Goal: Task Accomplishment & Management: Manage account settings

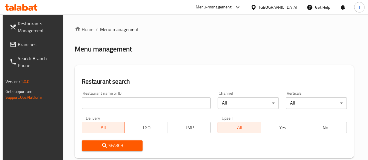
click at [107, 110] on div "Restaurant name or ID Restaurant name or ID" at bounding box center [146, 100] width 136 height 25
click at [95, 100] on input "search" at bounding box center [146, 103] width 129 height 12
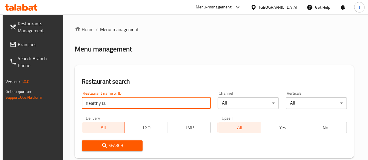
type input "healthy la"
click button "Search" at bounding box center [112, 145] width 61 height 11
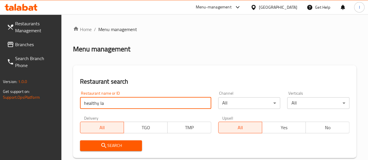
scroll to position [116, 0]
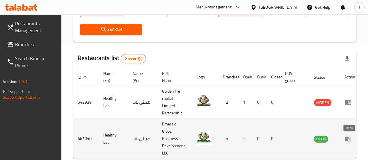
click at [347, 140] on icon "enhanced table" at bounding box center [348, 139] width 6 height 5
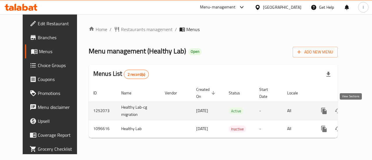
click at [359, 115] on link "enhanced table" at bounding box center [366, 111] width 14 height 14
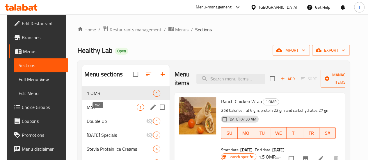
click at [112, 111] on span "M41" at bounding box center [112, 107] width 50 height 7
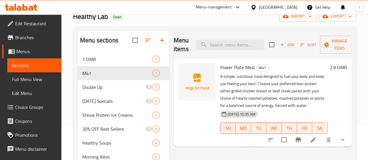
scroll to position [58, 0]
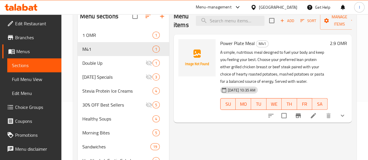
click at [343, 113] on button "show more" at bounding box center [342, 116] width 14 height 14
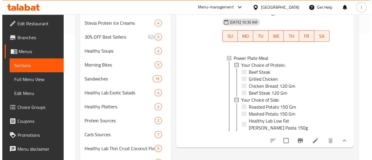
scroll to position [204, 0]
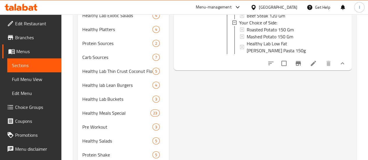
click at [297, 60] on icon "Branch-specific-item" at bounding box center [298, 63] width 7 height 7
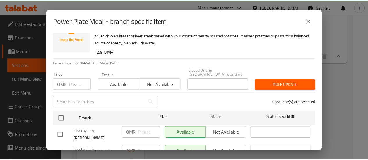
scroll to position [29, 0]
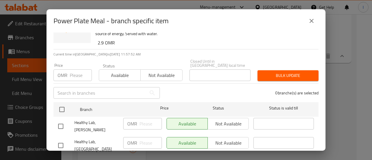
click at [305, 24] on button "close" at bounding box center [312, 21] width 14 height 14
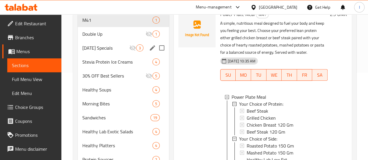
scroll to position [58, 0]
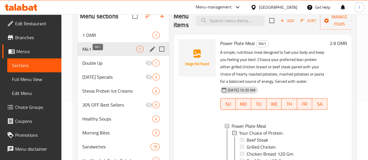
click at [99, 53] on span "M41" at bounding box center [109, 49] width 54 height 7
click at [149, 53] on icon "edit" at bounding box center [152, 49] width 7 height 7
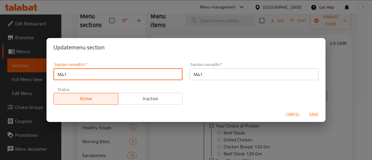
drag, startPoint x: 74, startPoint y: 76, endPoint x: 53, endPoint y: 73, distance: 22.1
click at [53, 74] on div "Section name(En)   * M41 Section name(En) *" at bounding box center [118, 71] width 136 height 25
click at [216, 28] on div "Update menu section Section name(En)   * M41 Section name(En) * Section name(Ar…" at bounding box center [186, 80] width 372 height 160
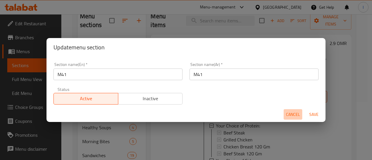
click at [293, 112] on span "Cancel" at bounding box center [293, 114] width 14 height 7
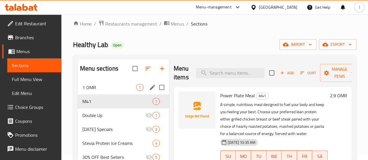
scroll to position [0, 0]
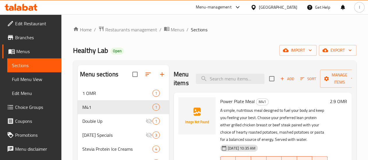
click at [28, 9] on icon at bounding box center [21, 7] width 33 height 7
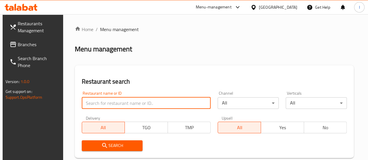
click at [101, 102] on input "search" at bounding box center [146, 103] width 129 height 12
type input "tea time"
click button "Search" at bounding box center [112, 145] width 61 height 11
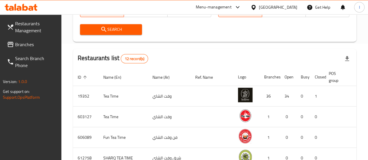
scroll to position [0, 6]
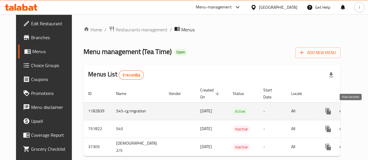
click at [366, 113] on icon "enhanced table" at bounding box center [369, 111] width 7 height 7
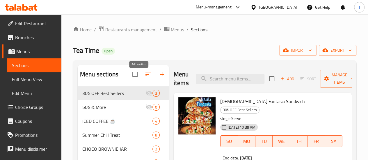
click at [160, 76] on icon "button" at bounding box center [162, 74] width 4 height 4
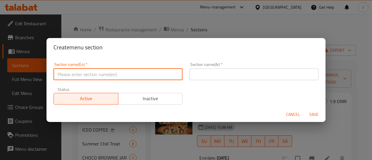
paste input "M41"
type input "M41"
click at [202, 76] on input "text" at bounding box center [254, 75] width 129 height 12
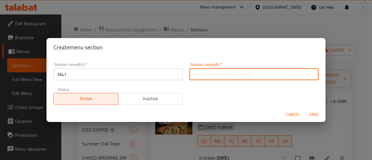
paste input "M41"
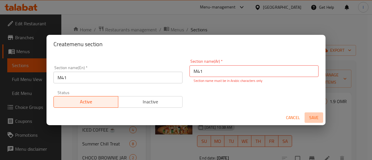
click at [318, 113] on button "Save" at bounding box center [314, 118] width 19 height 11
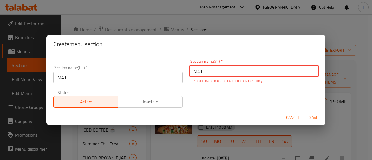
click at [204, 92] on div "Section name(En)   * M41 Section name(En) * Section name(Ar)   * M41 Section na…" at bounding box center [186, 84] width 272 height 56
drag, startPoint x: 204, startPoint y: 71, endPoint x: 190, endPoint y: 70, distance: 14.6
click at [190, 70] on input "M41" at bounding box center [254, 71] width 129 height 12
click at [209, 95] on div "Section name(En)   * M41 Section name(En) * Section name(Ar)   * M41 Section na…" at bounding box center [186, 84] width 272 height 56
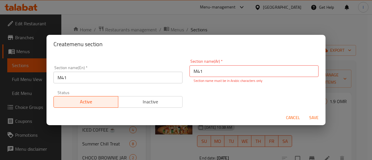
click at [191, 73] on input "M41" at bounding box center [254, 71] width 129 height 12
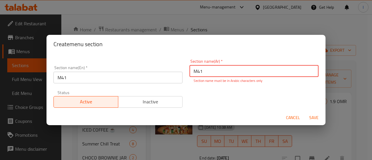
click at [318, 122] on button "Save" at bounding box center [314, 118] width 19 height 11
click at [259, 65] on input "M41" at bounding box center [254, 71] width 129 height 12
click at [256, 72] on input "M41" at bounding box center [254, 71] width 129 height 12
paste input "م"
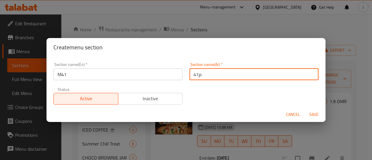
drag, startPoint x: 201, startPoint y: 77, endPoint x: 188, endPoint y: 76, distance: 13.1
click at [190, 76] on input "م41" at bounding box center [254, 75] width 129 height 12
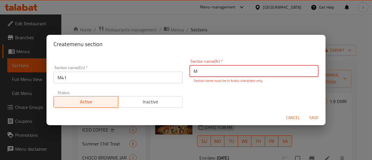
type input "M"
paste input "م41"
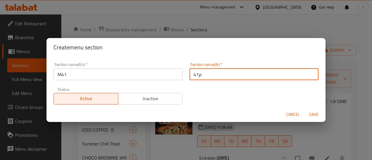
type input "م41"
drag, startPoint x: 193, startPoint y: 77, endPoint x: 307, endPoint y: 99, distance: 115.9
click at [308, 100] on div "Section name(En)   * M41 Section name(En) * Section name(Ar)   * م41 Section na…" at bounding box center [186, 83] width 272 height 49
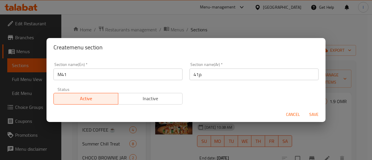
click at [310, 116] on span "Save" at bounding box center [314, 114] width 14 height 7
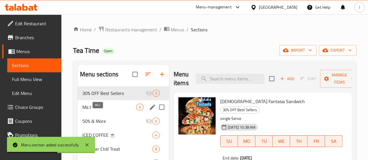
click at [108, 111] on span "M41" at bounding box center [109, 107] width 54 height 7
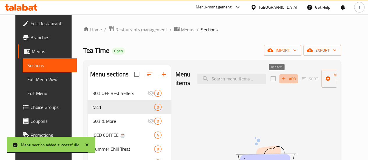
click at [281, 81] on span "Add" at bounding box center [289, 79] width 16 height 7
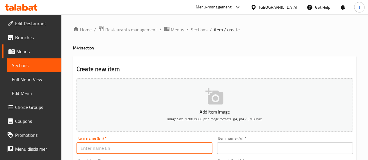
click at [144, 146] on input "text" at bounding box center [144, 148] width 136 height 12
type input "H"
drag, startPoint x: 112, startPoint y: 149, endPoint x: 94, endPoint y: 150, distance: 17.8
click at [94, 151] on input "Hotdog Poratta Combo" at bounding box center [144, 148] width 136 height 12
click at [129, 149] on input "Hotdog Poratta Combo" at bounding box center [144, 148] width 136 height 12
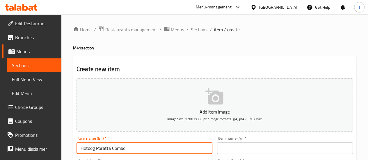
drag, startPoint x: 110, startPoint y: 149, endPoint x: 97, endPoint y: 151, distance: 13.9
click at [97, 151] on input "Hotdog Poratta Combo" at bounding box center [144, 148] width 136 height 12
paste input "arath"
click at [129, 147] on input "Hotdog Paratha Combo" at bounding box center [144, 148] width 136 height 12
click at [129, 148] on input "Hotdog Paratha Combo" at bounding box center [144, 148] width 136 height 12
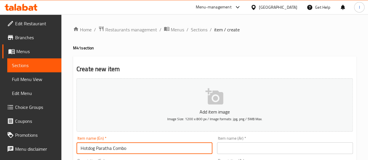
click at [130, 148] on input "Hotdog Paratha Combo" at bounding box center [144, 148] width 136 height 12
click at [129, 148] on input "Hotdog Paratha Combo" at bounding box center [144, 148] width 136 height 12
type input "Hotdog Paratha Combo"
click at [255, 149] on input "text" at bounding box center [285, 148] width 136 height 12
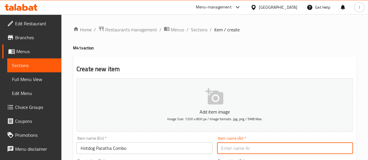
paste input "وجبة هوت دوج باراثا كومبو"
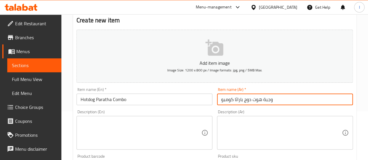
scroll to position [58, 0]
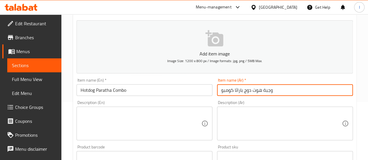
type input "وجبة هوت دوج باراثا كومبو"
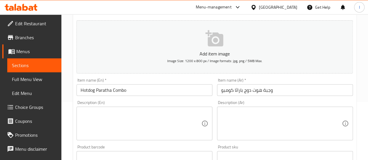
click at [216, 103] on div "Description (Ar) Description (Ar)" at bounding box center [285, 120] width 140 height 44
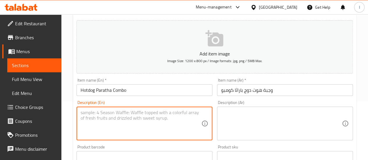
click at [122, 117] on textarea at bounding box center [141, 124] width 121 height 28
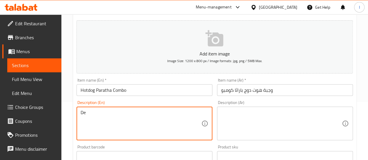
type textarea "D"
drag, startPoint x: 146, startPoint y: 114, endPoint x: 76, endPoint y: 115, distance: 69.5
click at [77, 116] on div "4 PC hotdog Paratha with juice Description (En)" at bounding box center [144, 124] width 136 height 34
type textarea "4 PC hotdog Paratha with juice"
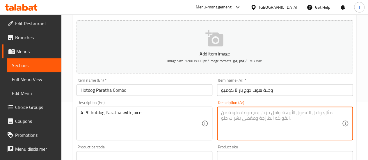
click at [236, 119] on textarea at bounding box center [281, 124] width 121 height 28
paste textarea "4 قطع هوت دوج باراثا مع عصير"
type textarea "4 قطع هوت دوج باراثا مع عصير"
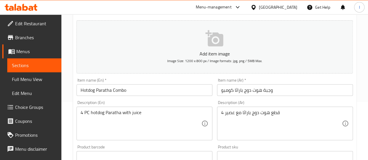
click at [211, 101] on div "Description (En) 4 PC hotdog Paratha with juice Description (En)" at bounding box center [144, 121] width 136 height 40
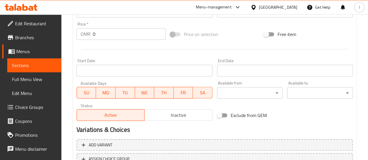
scroll to position [233, 0]
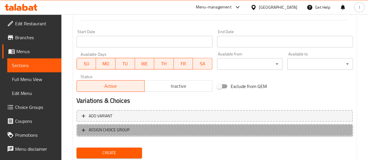
click at [118, 129] on span "ASSIGN CHOICE GROUP" at bounding box center [109, 129] width 41 height 7
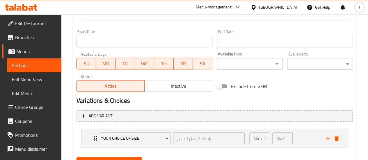
scroll to position [260, 0]
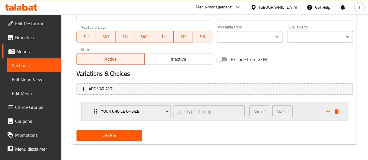
click at [258, 109] on p "Min:" at bounding box center [257, 111] width 8 height 7
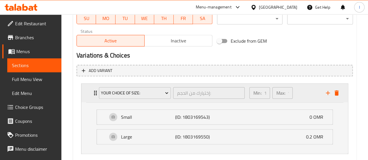
scroll to position [289, 0]
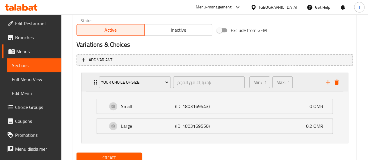
click at [325, 79] on icon "add" at bounding box center [327, 82] width 7 height 7
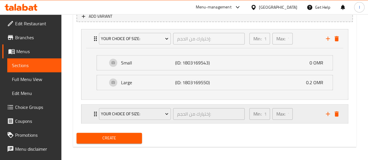
scroll to position [334, 0]
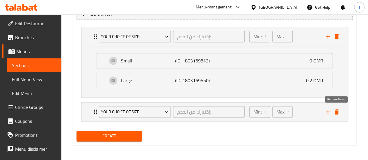
click at [335, 111] on icon "delete" at bounding box center [336, 111] width 7 height 7
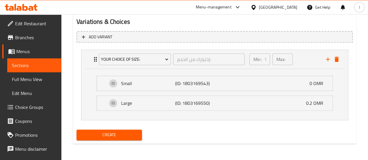
scroll to position [311, 0]
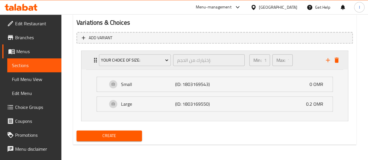
click at [258, 58] on p "Min:" at bounding box center [257, 60] width 8 height 7
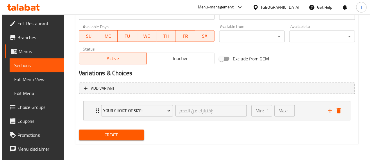
scroll to position [260, 0]
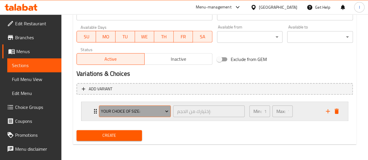
click at [168, 110] on icon "Expand" at bounding box center [167, 111] width 6 height 6
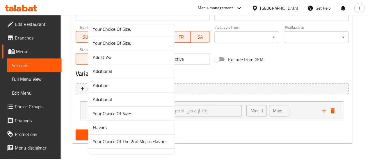
scroll to position [58, 0]
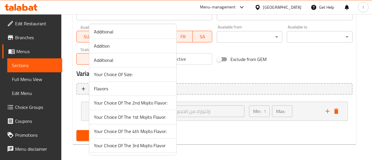
click at [113, 86] on span "Flavors" at bounding box center [133, 88] width 78 height 7
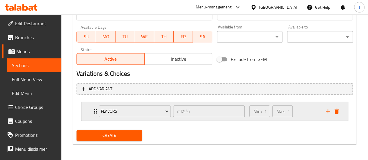
click at [277, 111] on p "Max:" at bounding box center [280, 111] width 9 height 7
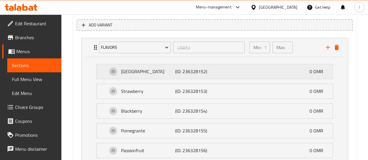
scroll to position [293, 0]
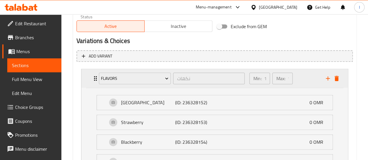
click at [256, 79] on p "Min:" at bounding box center [257, 78] width 8 height 7
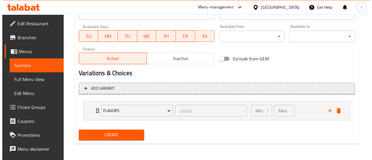
scroll to position [260, 0]
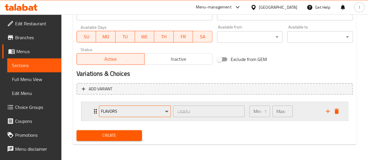
click at [126, 110] on span "Flavors" at bounding box center [134, 111] width 67 height 7
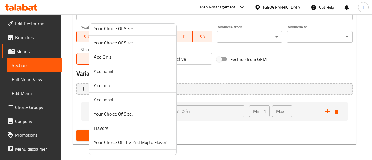
scroll to position [58, 0]
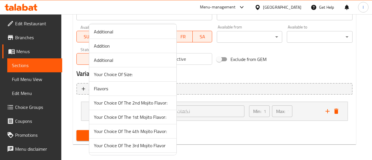
click at [237, 125] on div at bounding box center [186, 80] width 372 height 160
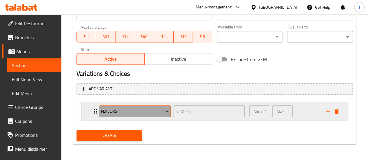
click at [168, 111] on icon "Expand" at bounding box center [167, 111] width 6 height 6
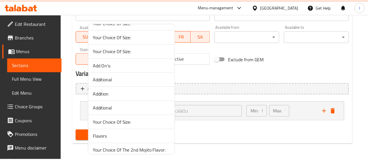
scroll to position [0, 0]
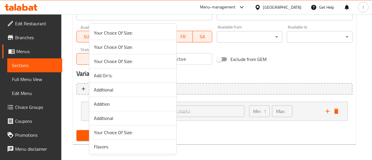
drag, startPoint x: 214, startPoint y: 139, endPoint x: 211, endPoint y: 136, distance: 4.3
click at [213, 138] on div at bounding box center [186, 80] width 372 height 160
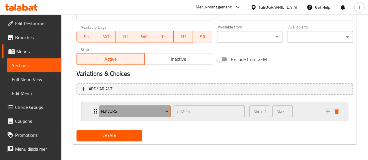
click at [153, 113] on span "Flavors" at bounding box center [134, 111] width 67 height 7
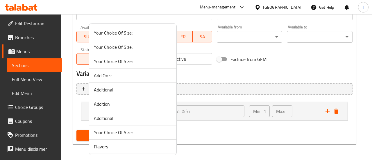
click at [204, 128] on div at bounding box center [186, 80] width 372 height 160
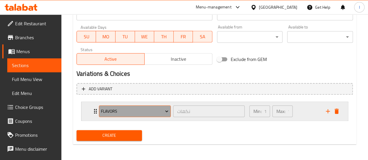
click at [157, 112] on span "Flavors" at bounding box center [134, 111] width 67 height 7
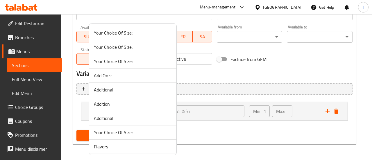
click at [131, 36] on span "Your Choice Of Size:" at bounding box center [133, 32] width 78 height 7
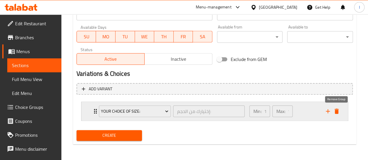
click at [337, 111] on icon "delete" at bounding box center [336, 111] width 4 height 5
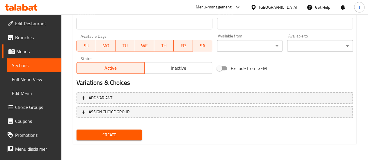
scroll to position [250, 0]
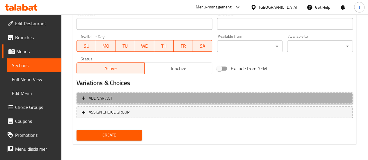
click at [151, 95] on span "Add variant" at bounding box center [215, 98] width 266 height 7
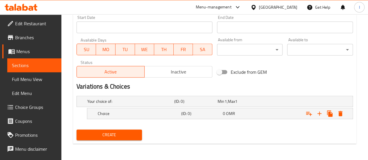
scroll to position [246, 0]
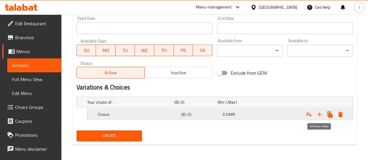
click at [320, 115] on icon "Expand" at bounding box center [319, 114] width 7 height 7
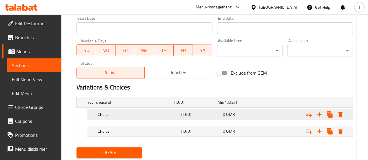
click at [106, 105] on h5 "Choice" at bounding box center [129, 102] width 85 height 6
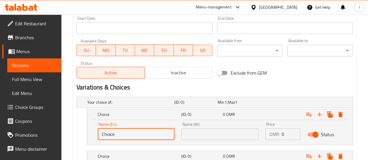
click at [133, 134] on input "Choice" at bounding box center [136, 135] width 77 height 12
click at [132, 133] on input "Choice" at bounding box center [136, 135] width 77 height 12
click at [133, 133] on input "Choice" at bounding box center [136, 135] width 77 height 12
click at [143, 132] on input "watermelon juice" at bounding box center [136, 135] width 77 height 12
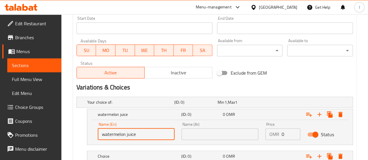
click at [143, 132] on input "watermelon juice" at bounding box center [136, 135] width 77 height 12
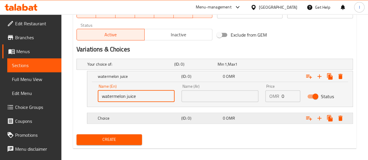
scroll to position [288, 0]
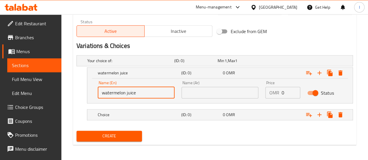
type input "watermelon juice"
click at [192, 91] on input "text" at bounding box center [219, 93] width 77 height 12
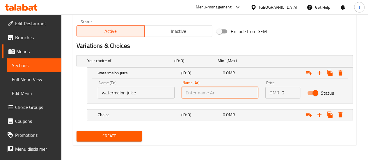
paste input "عصير البطيخ"
type input "عصير البطيخ"
click at [274, 129] on div "Create" at bounding box center [214, 136] width 281 height 15
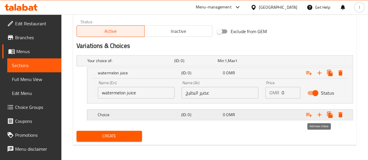
click at [317, 114] on icon "Expand" at bounding box center [319, 114] width 7 height 7
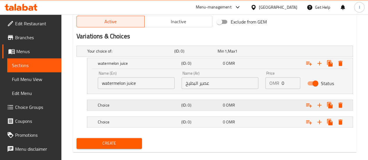
scroll to position [304, 0]
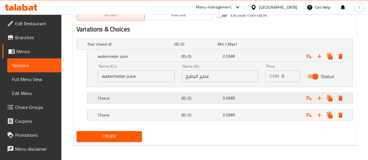
click at [100, 47] on h5 "Choice" at bounding box center [129, 44] width 85 height 6
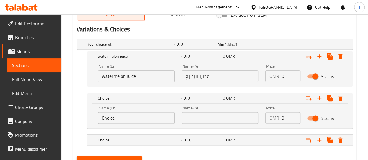
click at [141, 115] on input "Choice" at bounding box center [136, 118] width 77 height 12
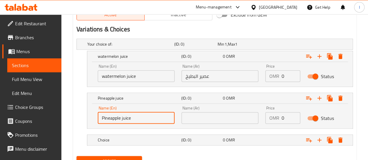
click at [142, 114] on input "Pineapple juice" at bounding box center [136, 118] width 77 height 12
type input "Pineapple juice"
click at [193, 117] on input "text" at bounding box center [219, 118] width 77 height 12
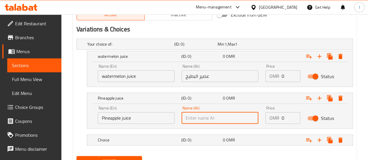
paste input "عصير الأناناس"
type input "عصير الأناناس"
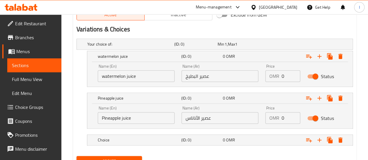
click at [199, 130] on nav at bounding box center [214, 132] width 276 height 5
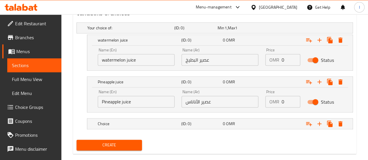
scroll to position [329, 0]
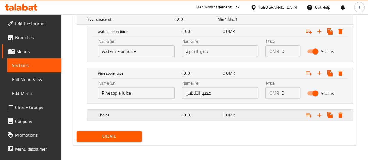
click at [108, 22] on h5 "Choice" at bounding box center [129, 19] width 85 height 6
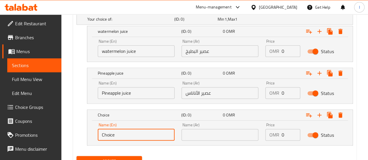
click at [117, 134] on input "Choice" at bounding box center [136, 135] width 77 height 12
click at [147, 136] on input "Avacado juice" at bounding box center [136, 135] width 77 height 12
click at [131, 132] on input "Avacado juice" at bounding box center [136, 135] width 77 height 12
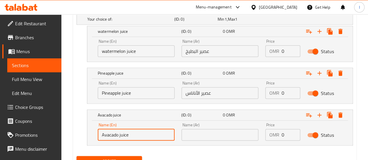
click at [131, 132] on input "Avacado juice" at bounding box center [136, 135] width 77 height 12
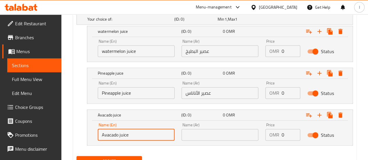
type input "Avacado juice"
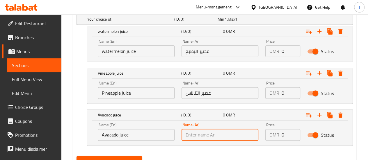
click at [194, 131] on input "text" at bounding box center [219, 135] width 77 height 12
paste input "عصير افوكادو"
type input "عصير افوكادو"
click at [220, 154] on div "Create" at bounding box center [214, 161] width 281 height 15
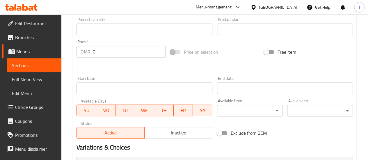
scroll to position [184, 0]
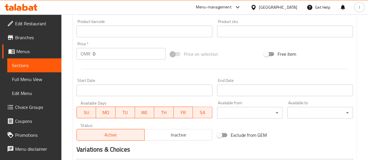
click at [172, 54] on span at bounding box center [175, 54] width 10 height 4
click at [123, 56] on input "0" at bounding box center [129, 54] width 73 height 12
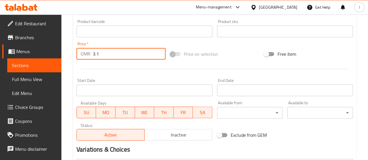
type input "3.1"
click at [238, 67] on div at bounding box center [214, 69] width 281 height 14
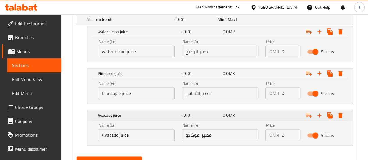
scroll to position [354, 0]
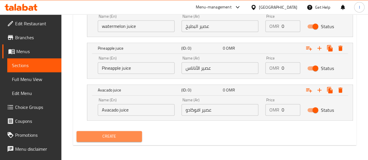
click at [112, 131] on button "Create" at bounding box center [109, 136] width 66 height 11
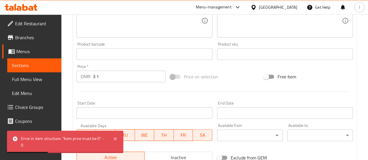
scroll to position [151, 0]
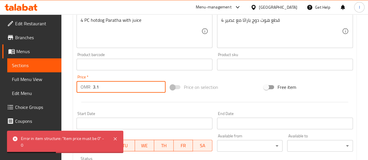
click at [122, 90] on input "3.1" at bounding box center [129, 87] width 73 height 12
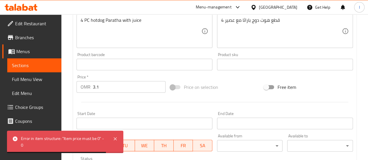
click at [168, 99] on div at bounding box center [214, 102] width 281 height 14
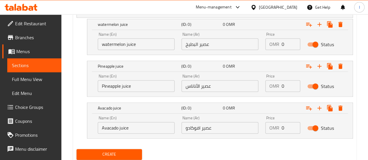
scroll to position [325, 0]
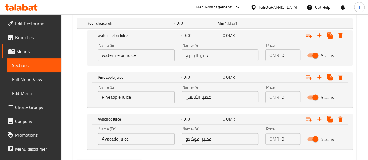
click at [289, 53] on input "0" at bounding box center [290, 55] width 19 height 12
type input "3.1"
click at [286, 96] on input "0" at bounding box center [290, 97] width 19 height 12
type input "3.1"
click at [285, 138] on input "0" at bounding box center [290, 139] width 19 height 12
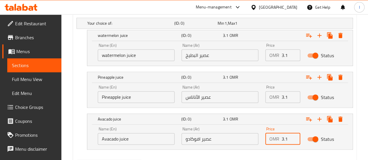
type input "3.1"
click at [287, 151] on nav at bounding box center [214, 153] width 276 height 5
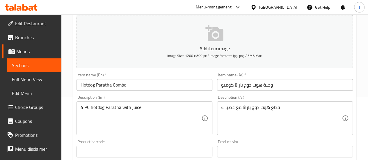
scroll to position [122, 0]
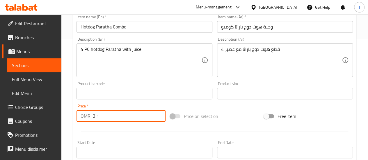
click at [112, 112] on input "3.1" at bounding box center [129, 116] width 73 height 12
type input "3"
type input "0"
click at [218, 118] on span "Price on selection" at bounding box center [201, 116] width 34 height 7
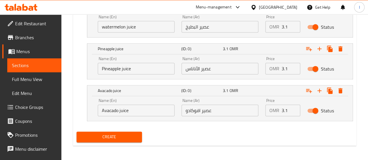
scroll to position [354, 0]
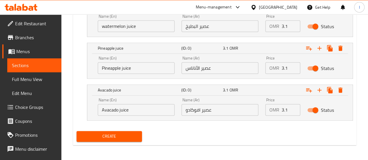
click at [129, 134] on span "Create" at bounding box center [109, 136] width 56 height 7
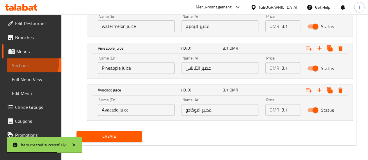
click at [25, 62] on span "Sections" at bounding box center [34, 65] width 45 height 7
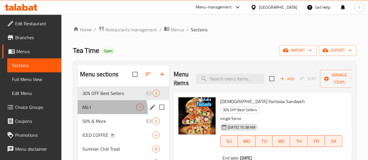
click at [97, 114] on div "M41 1" at bounding box center [123, 107] width 91 height 14
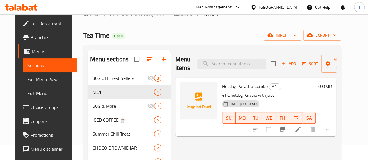
scroll to position [29, 0]
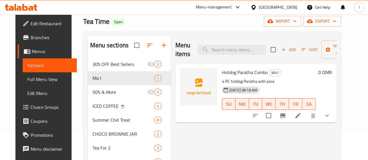
click at [330, 115] on icon "show more" at bounding box center [326, 115] width 7 height 7
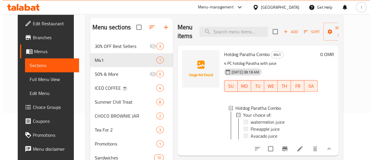
scroll to position [58, 0]
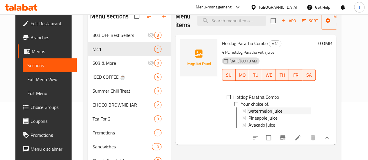
click at [256, 110] on span "watermelon juice" at bounding box center [265, 111] width 34 height 7
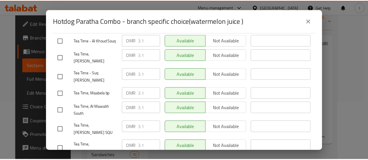
scroll to position [145, 0]
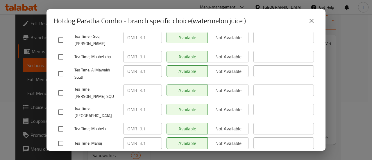
click at [308, 24] on button "close" at bounding box center [312, 21] width 14 height 14
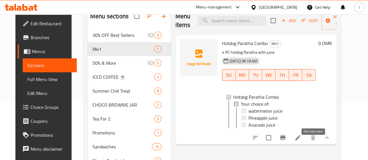
click at [301, 140] on icon at bounding box center [297, 137] width 7 height 7
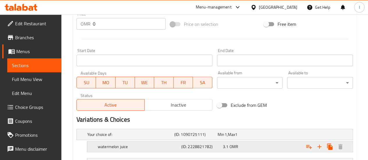
scroll to position [262, 0]
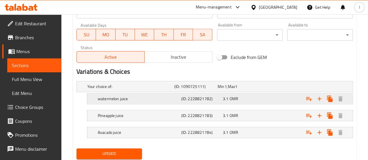
click at [213, 90] on h5 "(ID: 2228821782)" at bounding box center [194, 87] width 41 height 6
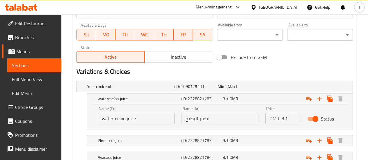
click at [289, 119] on input "3.1" at bounding box center [290, 119] width 19 height 12
type input "3"
type input "0"
click at [300, 107] on div "Price OMR 0 Price" at bounding box center [282, 116] width 35 height 18
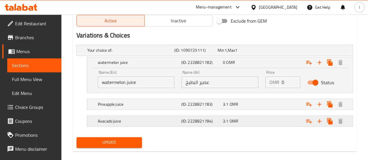
scroll to position [304, 0]
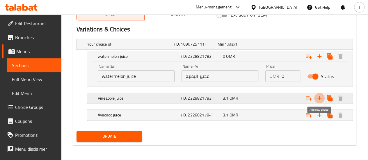
click at [319, 99] on icon "Expand" at bounding box center [319, 98] width 4 height 4
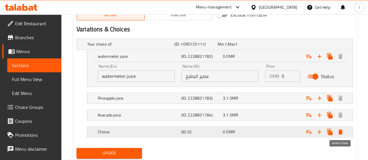
click at [340, 130] on icon "Expand" at bounding box center [340, 131] width 4 height 5
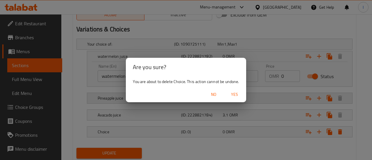
click at [240, 92] on span "Yes" at bounding box center [235, 94] width 14 height 7
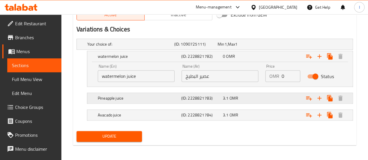
click at [243, 47] on div "3.1 OMR" at bounding box center [238, 44] width 41 height 6
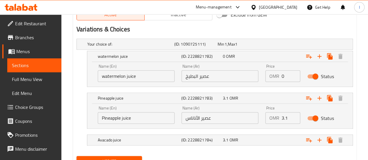
click at [290, 114] on input "3.1" at bounding box center [290, 118] width 19 height 12
click at [289, 114] on input "3.1" at bounding box center [290, 118] width 19 height 12
type input "0"
click at [287, 147] on nav at bounding box center [214, 149] width 276 height 5
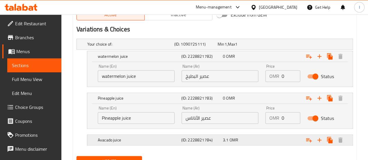
click at [290, 45] on div "Expand" at bounding box center [303, 44] width 87 height 2
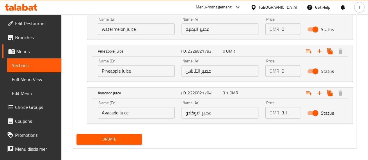
scroll to position [354, 0]
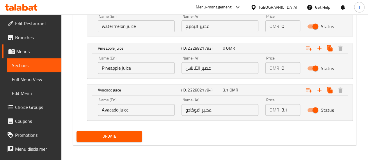
click at [288, 109] on input "3.1" at bounding box center [290, 110] width 19 height 12
type input "0"
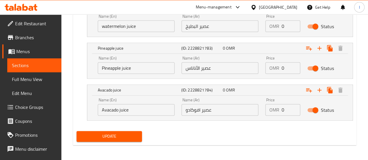
drag, startPoint x: 296, startPoint y: 142, endPoint x: 269, endPoint y: 133, distance: 28.2
click at [296, 142] on div "Update" at bounding box center [214, 136] width 281 height 15
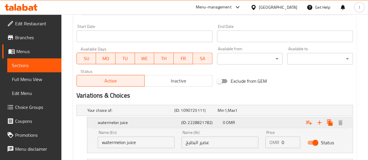
scroll to position [180, 0]
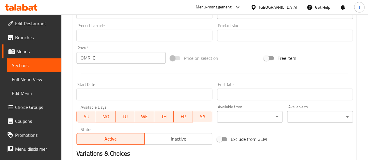
click at [110, 59] on input "0" at bounding box center [129, 58] width 73 height 12
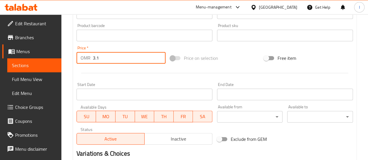
type input "3.1"
click at [113, 73] on hr at bounding box center [214, 73] width 267 height 0
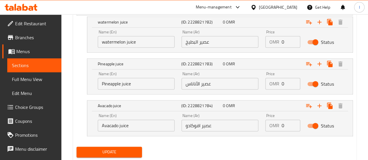
scroll to position [354, 0]
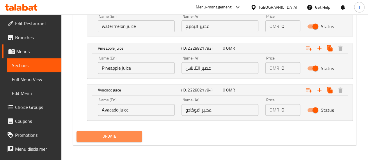
click at [108, 133] on span "Update" at bounding box center [109, 136] width 56 height 7
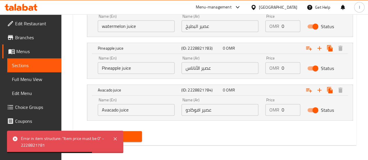
click at [204, 134] on div "Update" at bounding box center [214, 136] width 281 height 15
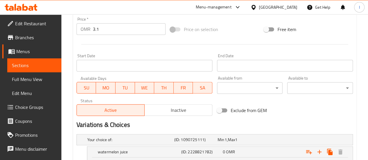
scroll to position [180, 0]
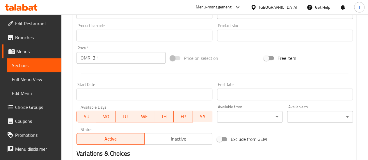
click at [172, 59] on span at bounding box center [175, 58] width 10 height 4
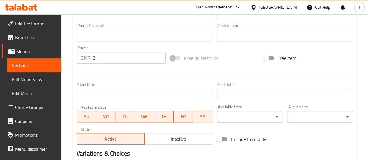
click at [172, 59] on span at bounding box center [175, 58] width 10 height 4
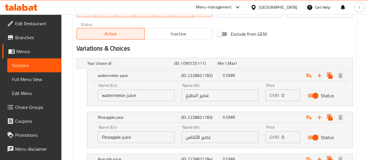
scroll to position [267, 0]
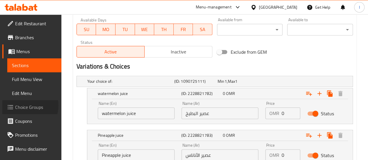
click at [26, 106] on span "Choice Groups" at bounding box center [36, 107] width 42 height 7
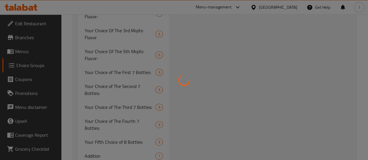
scroll to position [82, 0]
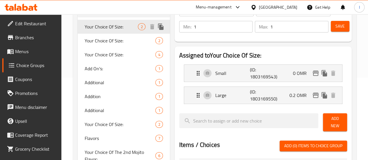
click at [125, 31] on div "Your Choice Of Size: 2" at bounding box center [124, 27] width 92 height 14
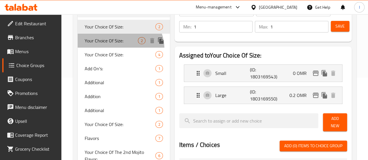
click at [120, 48] on div "Your Choice Of Size: 2" at bounding box center [124, 41] width 92 height 14
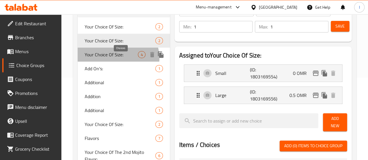
click at [138, 58] on span "4" at bounding box center [141, 55] width 7 height 6
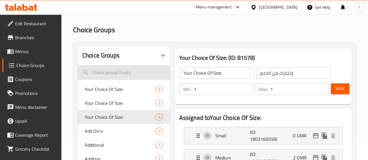
scroll to position [0, 0]
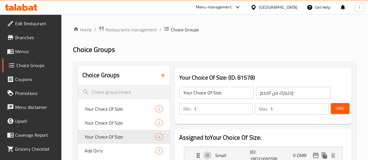
click at [24, 10] on icon at bounding box center [25, 7] width 6 height 7
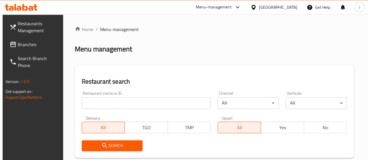
click at [107, 93] on div "Restaurant name or ID Restaurant name or ID" at bounding box center [146, 100] width 129 height 18
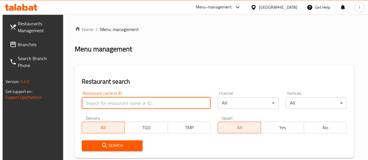
click at [109, 102] on input "search" at bounding box center [146, 103] width 129 height 12
type input "tea time"
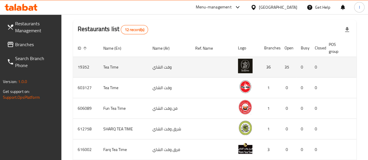
scroll to position [0, 6]
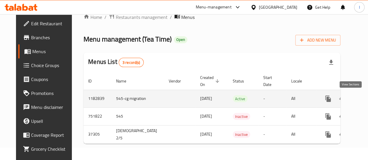
click at [366, 95] on icon "enhanced table" at bounding box center [369, 98] width 7 height 7
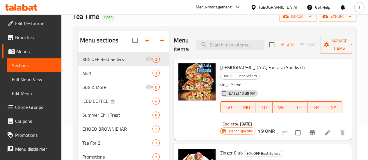
scroll to position [45, 0]
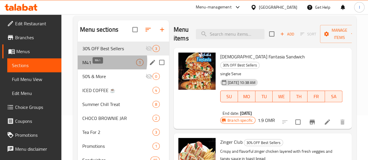
click at [96, 66] on span "M41" at bounding box center [109, 62] width 54 height 7
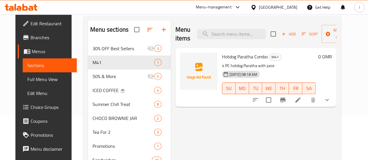
click at [301, 100] on icon at bounding box center [297, 100] width 7 height 7
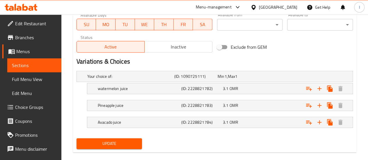
scroll to position [279, 0]
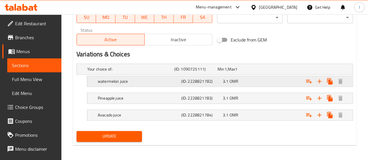
click at [290, 70] on div "Expand" at bounding box center [303, 69] width 87 height 2
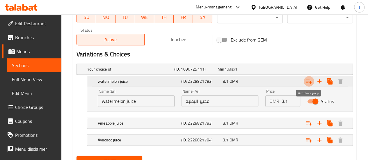
click at [311, 82] on icon "Expand" at bounding box center [308, 81] width 7 height 7
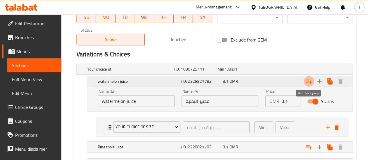
click at [310, 82] on icon "Expand" at bounding box center [308, 81] width 7 height 7
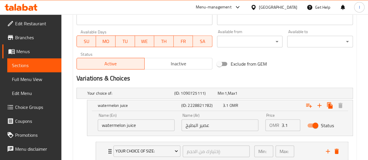
scroll to position [250, 0]
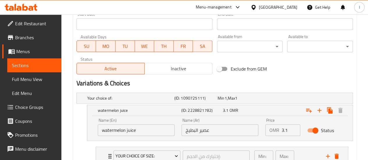
click at [30, 108] on span "Choice Groups" at bounding box center [36, 107] width 42 height 7
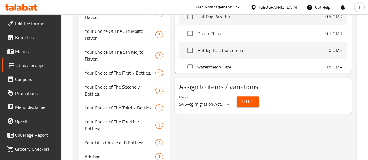
scroll to position [257, 0]
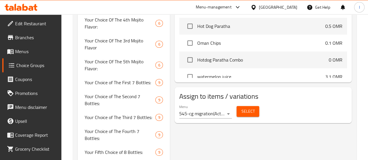
click at [33, 27] on span "Edit Restaurant" at bounding box center [36, 23] width 42 height 7
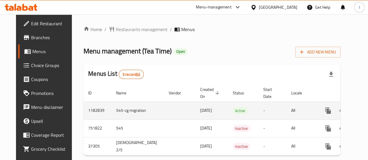
click at [367, 110] on icon "enhanced table" at bounding box center [369, 110] width 5 height 5
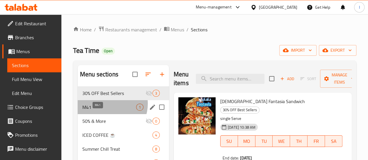
click at [107, 111] on span "M41" at bounding box center [109, 107] width 54 height 7
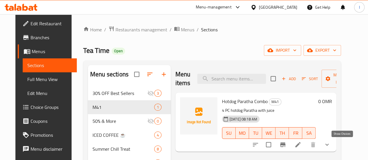
click at [330, 147] on icon "show more" at bounding box center [326, 144] width 7 height 7
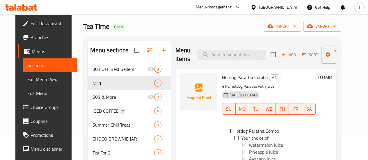
scroll to position [58, 0]
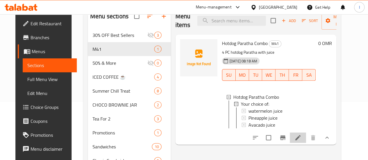
click at [306, 141] on li at bounding box center [298, 138] width 16 height 10
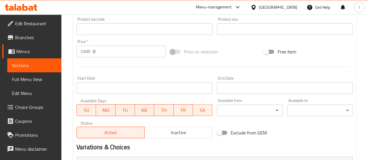
scroll to position [262, 0]
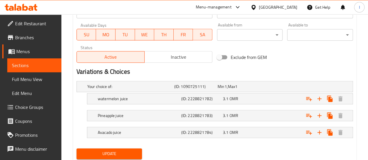
click at [127, 76] on h2 "Variations & Choices" at bounding box center [214, 71] width 276 height 9
click at [154, 72] on h2 "Variations & Choices" at bounding box center [214, 71] width 276 height 9
click at [244, 90] on div "3.1 OMR" at bounding box center [238, 87] width 41 height 6
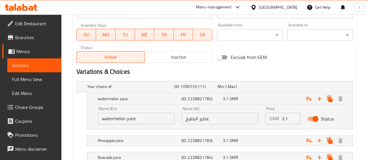
click at [286, 69] on h2 "Variations & Choices" at bounding box center [214, 71] width 276 height 9
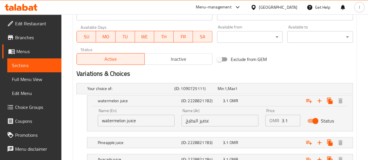
scroll to position [304, 0]
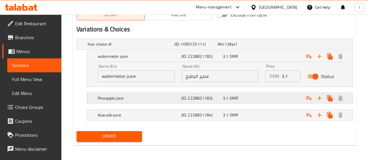
click at [127, 47] on h5 "Pineapple juice" at bounding box center [129, 44] width 85 height 6
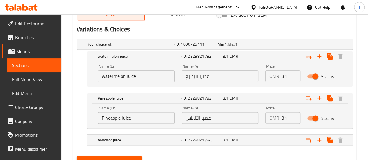
scroll to position [329, 0]
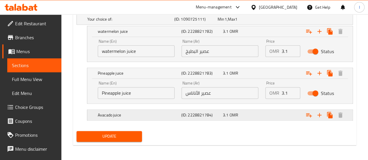
click at [154, 22] on h5 "Avacado juice" at bounding box center [129, 19] width 85 height 6
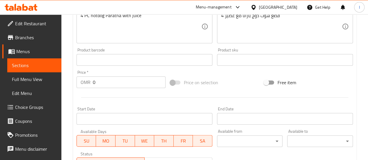
scroll to position [155, 0]
click at [30, 56] on link "Menus" at bounding box center [31, 51] width 59 height 14
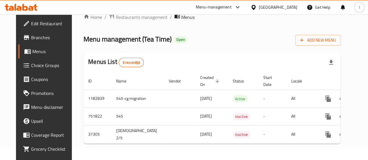
scroll to position [16, 0]
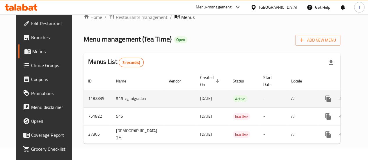
click at [363, 98] on link "enhanced table" at bounding box center [370, 99] width 14 height 14
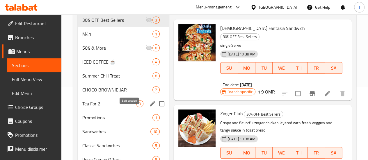
scroll to position [74, 0]
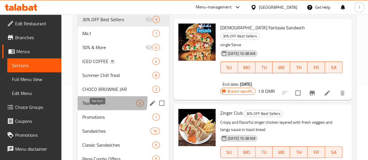
click at [102, 107] on span "Tea For 2" at bounding box center [109, 103] width 54 height 7
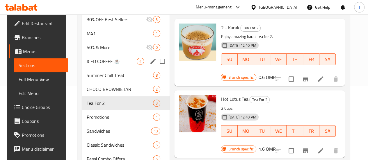
click at [101, 68] on div "ICED COFFEE ☕ 4" at bounding box center [126, 61] width 88 height 14
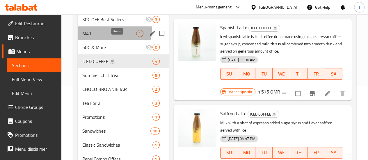
click at [136, 36] on span "1" at bounding box center [139, 34] width 7 height 6
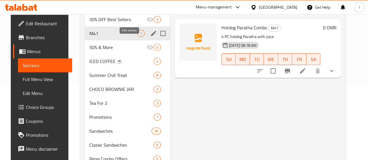
click at [150, 37] on icon "edit" at bounding box center [153, 33] width 7 height 7
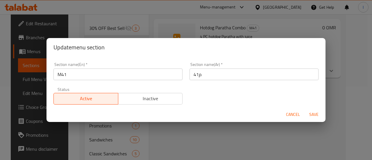
click at [297, 113] on span "Cancel" at bounding box center [293, 114] width 14 height 7
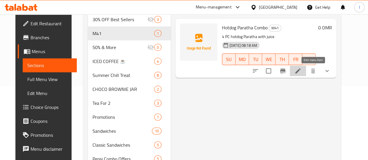
click at [301, 72] on icon at bounding box center [297, 70] width 7 height 7
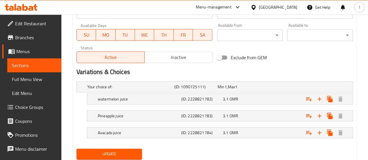
scroll to position [262, 0]
drag, startPoint x: 72, startPoint y: 133, endPoint x: 12, endPoint y: 170, distance: 70.7
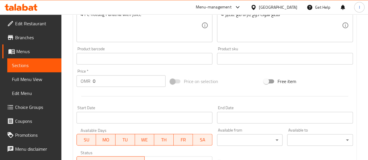
scroll to position [145, 0]
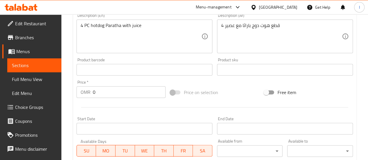
drag, startPoint x: 340, startPoint y: 98, endPoint x: 297, endPoint y: 91, distance: 43.8
click at [340, 98] on div "Free item" at bounding box center [308, 93] width 94 height 16
click at [17, 65] on span "Sections" at bounding box center [34, 65] width 45 height 7
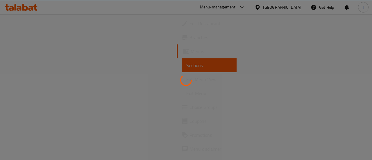
click at [22, 55] on div at bounding box center [186, 80] width 372 height 160
click at [22, 64] on div at bounding box center [186, 80] width 372 height 160
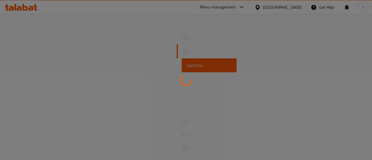
click at [25, 51] on div at bounding box center [186, 80] width 372 height 160
click at [26, 52] on div at bounding box center [186, 80] width 372 height 160
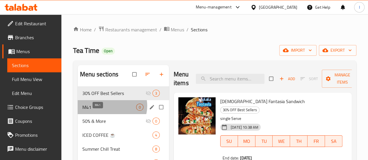
click at [111, 111] on span "M41" at bounding box center [109, 107] width 54 height 7
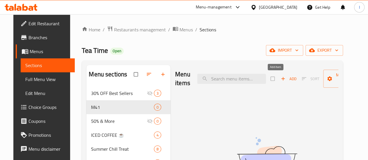
click at [281, 79] on icon "button" at bounding box center [282, 78] width 3 height 3
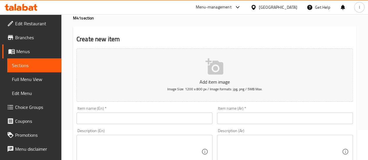
scroll to position [87, 0]
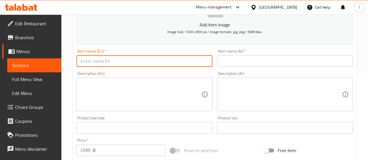
click at [115, 63] on input "text" at bounding box center [144, 61] width 136 height 12
type input "h"
click at [160, 56] on input "Hotdog Paratha Combo" at bounding box center [144, 61] width 136 height 12
click at [154, 60] on input "Hotdog Paratha Combo" at bounding box center [144, 61] width 136 height 12
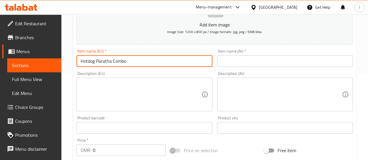
click at [154, 60] on input "Hotdog Paratha Combo" at bounding box center [144, 61] width 136 height 12
type input "Hotdog Paratha Combo"
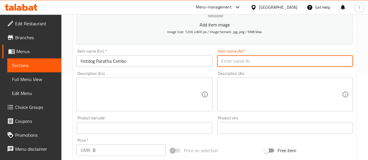
click at [231, 62] on input "text" at bounding box center [285, 61] width 136 height 12
paste input "وجبة هوت دوج باراثا كومبو"
type input "وجبة هوت دوج باراثا كومبو"
click at [208, 72] on div "Description (En) Description (En)" at bounding box center [144, 92] width 136 height 40
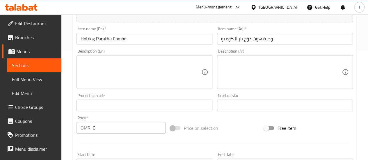
scroll to position [145, 0]
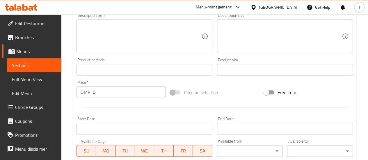
click at [159, 42] on textarea at bounding box center [141, 37] width 121 height 28
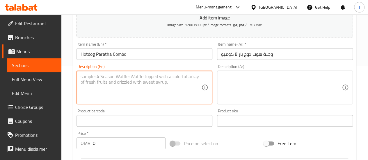
scroll to position [87, 0]
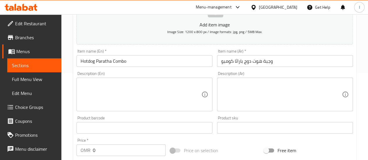
click at [193, 69] on div "Description (En) Description (En)" at bounding box center [144, 91] width 140 height 44
drag, startPoint x: 184, startPoint y: 90, endPoint x: 187, endPoint y: 87, distance: 4.1
click at [185, 89] on textarea at bounding box center [141, 95] width 121 height 28
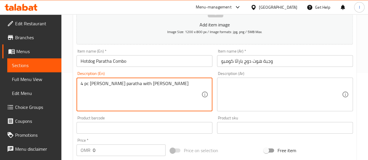
click at [174, 104] on textarea "4 pc Hotdog paratha with Juice" at bounding box center [141, 95] width 121 height 28
click at [169, 94] on textarea "4 pc Hotdog paratha with Juice" at bounding box center [141, 95] width 121 height 28
click at [169, 93] on textarea "4 pc Hotdog paratha with Juice" at bounding box center [141, 95] width 121 height 28
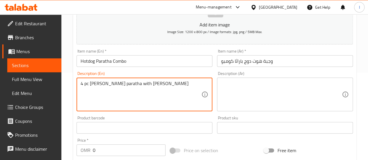
type textarea "4 pc Hotdog paratha with Juice"
click at [263, 83] on textarea at bounding box center [281, 95] width 121 height 28
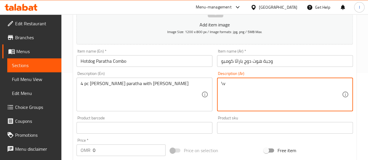
type textarea "\"
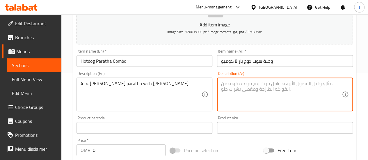
click at [303, 96] on textarea at bounding box center [281, 95] width 121 height 28
paste textarea "4 قطع هوت دوج باراثا مع عصير"
type textarea "4 قطع هوت دوج باراثا مع عصير"
drag, startPoint x: 320, startPoint y: 115, endPoint x: 306, endPoint y: 113, distance: 14.1
click at [320, 115] on div "Product sku Product sku" at bounding box center [285, 125] width 140 height 22
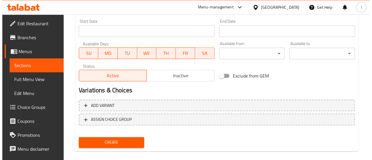
scroll to position [250, 0]
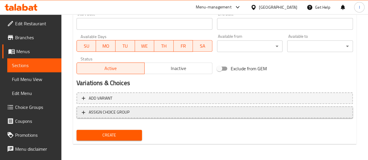
click at [140, 113] on span "ASSIGN CHOICE GROUP" at bounding box center [215, 112] width 266 height 7
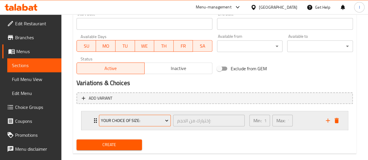
click at [163, 120] on span "Your Choice Of Size:" at bounding box center [134, 120] width 67 height 7
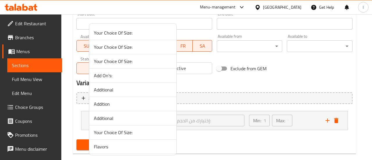
click at [150, 131] on span "Your Choice Of Size:" at bounding box center [133, 132] width 78 height 7
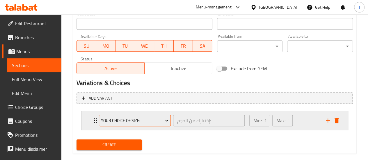
click at [155, 121] on span "Your Choice Of Size:" at bounding box center [134, 120] width 67 height 7
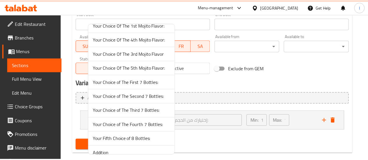
scroll to position [155, 0]
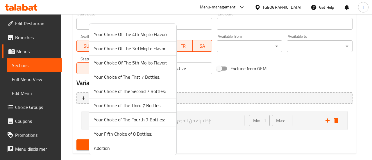
click at [109, 149] on span "Addition" at bounding box center [133, 148] width 78 height 7
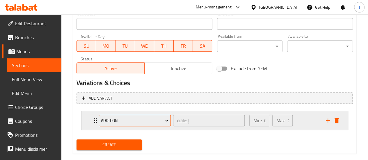
click at [144, 118] on span "Addition" at bounding box center [134, 120] width 67 height 7
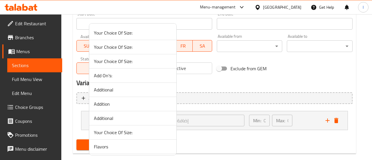
click at [201, 81] on div at bounding box center [186, 80] width 372 height 160
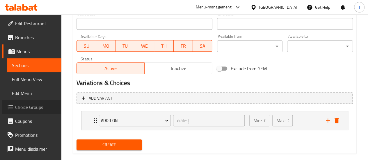
click at [40, 105] on span "Choice Groups" at bounding box center [36, 107] width 42 height 7
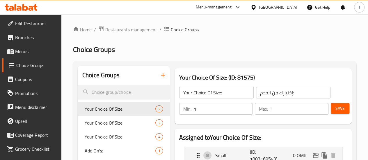
click at [161, 75] on icon "button" at bounding box center [163, 75] width 4 height 4
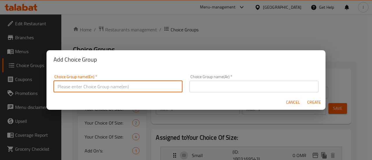
click at [123, 88] on input "text" at bounding box center [118, 87] width 129 height 12
click at [154, 87] on input "Choice of juice" at bounding box center [118, 87] width 129 height 12
click at [154, 86] on input "Choice of juice" at bounding box center [118, 87] width 129 height 12
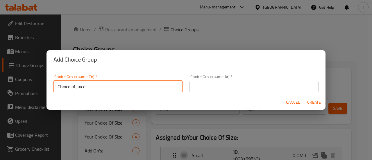
type input "Choice of juice"
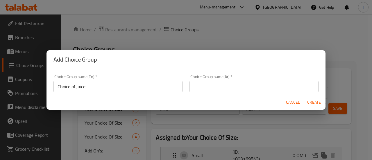
drag, startPoint x: 239, startPoint y: 93, endPoint x: 237, endPoint y: 88, distance: 5.6
click at [239, 92] on div "Choice Group name(Ar)   * Choice Group name(Ar) *" at bounding box center [254, 83] width 136 height 25
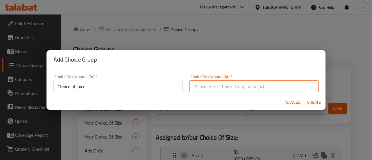
click at [237, 88] on input "text" at bounding box center [254, 87] width 129 height 12
paste input "اختيار العصير"
type input "اختيار العصير"
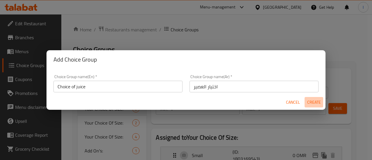
click at [315, 105] on span "Create" at bounding box center [314, 102] width 14 height 7
type input "Choice of juice"
type input "اختيار العصير"
type input "0"
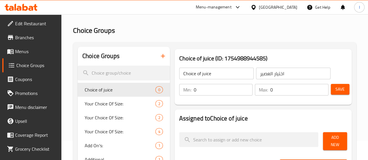
scroll to position [29, 0]
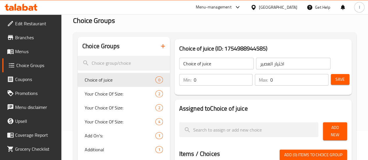
click at [216, 82] on input "0" at bounding box center [223, 80] width 59 height 12
click at [217, 82] on input "01" at bounding box center [223, 80] width 59 height 12
type input "1"
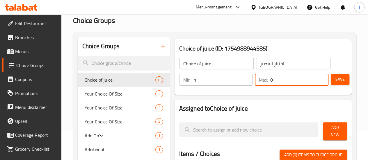
click at [271, 79] on input "0" at bounding box center [299, 80] width 58 height 12
click at [274, 82] on input "011" at bounding box center [299, 80] width 58 height 12
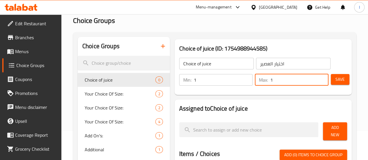
type input "1"
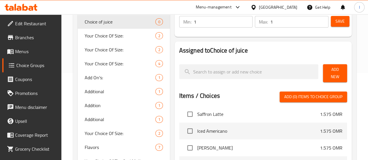
scroll to position [87, 0]
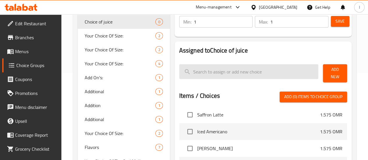
click at [207, 75] on input "search" at bounding box center [248, 71] width 139 height 15
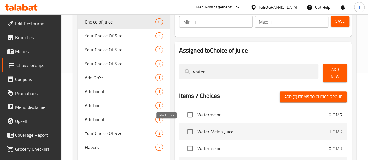
type input "water"
click at [184, 126] on input "checkbox" at bounding box center [190, 132] width 12 height 12
checkbox input "true"
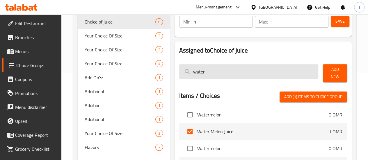
click at [182, 75] on input "water" at bounding box center [248, 71] width 139 height 15
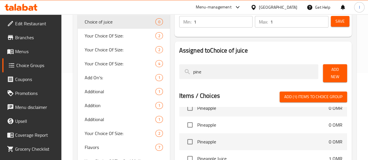
scroll to position [77, 0]
type input "pine"
click at [184, 155] on input "checkbox" at bounding box center [190, 159] width 12 height 12
checkbox input "true"
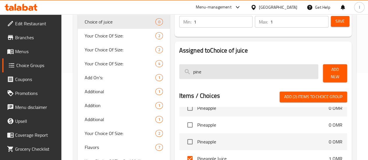
click at [192, 76] on input "pine" at bounding box center [248, 71] width 139 height 15
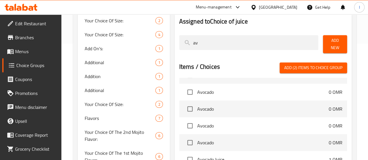
scroll to position [26, 0]
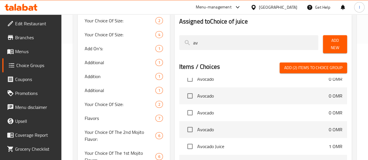
type input "av"
click at [184, 141] on input "checkbox" at bounding box center [190, 146] width 12 height 12
click at [297, 66] on span "Add (3) items to choice group" at bounding box center [313, 67] width 58 height 7
checkbox input "false"
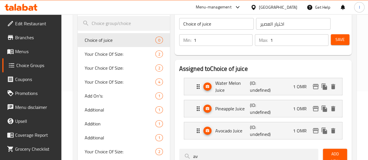
scroll to position [58, 0]
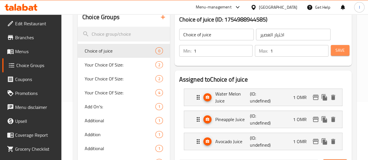
click at [340, 54] on span "Save" at bounding box center [339, 50] width 9 height 7
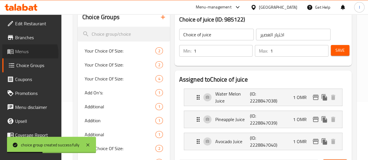
click at [22, 54] on span "Menus" at bounding box center [36, 51] width 42 height 7
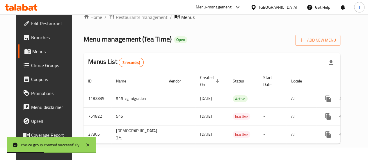
scroll to position [16, 0]
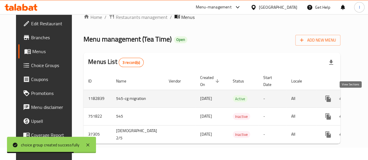
click at [366, 99] on icon "enhanced table" at bounding box center [369, 98] width 7 height 7
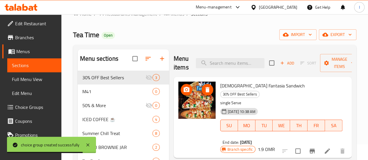
scroll to position [45, 0]
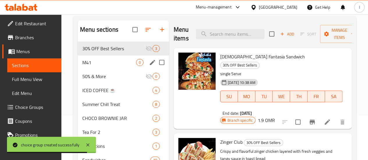
click at [101, 69] on div "M41 0" at bounding box center [123, 63] width 91 height 14
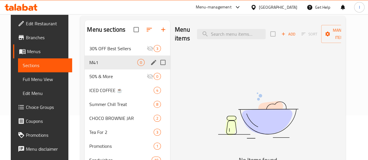
click at [122, 69] on div "M41 0" at bounding box center [127, 63] width 85 height 14
click at [101, 66] on span "M41" at bounding box center [113, 62] width 48 height 7
click at [150, 66] on icon "edit" at bounding box center [153, 62] width 7 height 7
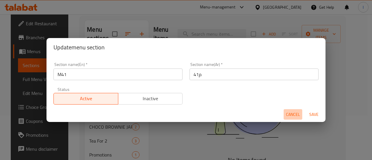
click at [288, 113] on span "Cancel" at bounding box center [293, 114] width 14 height 7
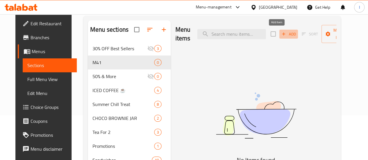
click at [281, 33] on span "Add" at bounding box center [289, 34] width 16 height 7
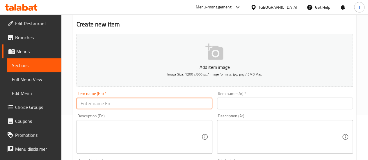
click at [170, 101] on input "text" at bounding box center [144, 104] width 136 height 12
type input "Hotdog Paratha Combo"
click at [190, 107] on input "Hotdog Paratha Combo" at bounding box center [144, 104] width 136 height 12
click at [190, 106] on input "Hotdog Paratha Combo" at bounding box center [144, 104] width 136 height 12
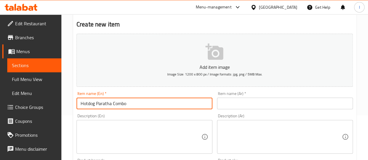
click at [190, 106] on input "Hotdog Paratha Combo" at bounding box center [144, 104] width 136 height 12
click at [273, 101] on input "text" at bounding box center [285, 104] width 136 height 12
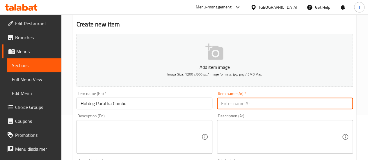
paste input "وجبة هوت دوج باراثا كومبو"
type input "وجبة هوت دوج باراثا كومبو"
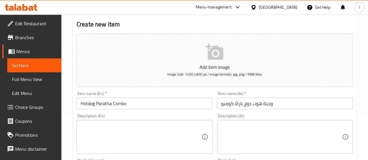
click at [279, 116] on div "Description (Ar) Description (Ar)" at bounding box center [285, 134] width 136 height 40
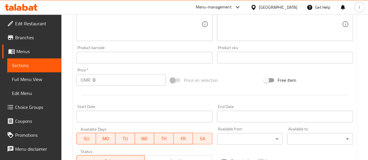
scroll to position [161, 0]
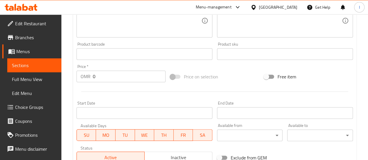
click at [124, 73] on input "0" at bounding box center [129, 77] width 73 height 12
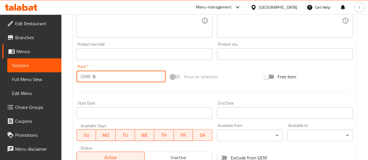
click at [124, 73] on input "0" at bounding box center [129, 77] width 73 height 12
type input "3.1"
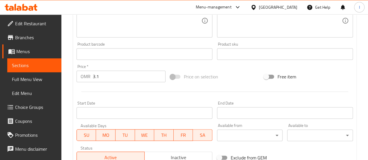
click at [240, 73] on div "Price on selection" at bounding box center [215, 77] width 94 height 16
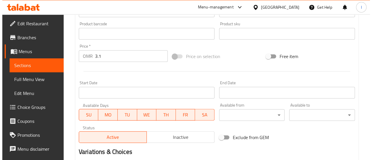
scroll to position [250, 0]
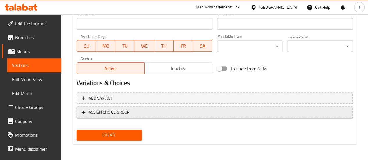
click at [133, 112] on span "ASSIGN CHOICE GROUP" at bounding box center [215, 112] width 266 height 7
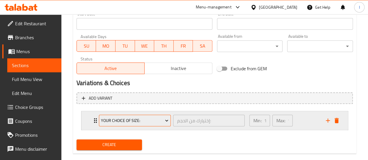
click at [162, 122] on span "Your Choice Of Size:" at bounding box center [134, 120] width 67 height 7
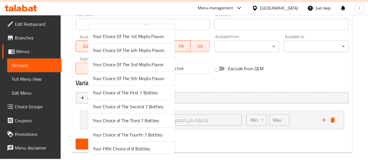
scroll to position [170, 0]
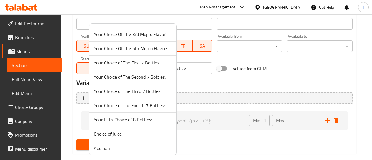
click at [134, 134] on span "Choice of juice" at bounding box center [133, 134] width 78 height 7
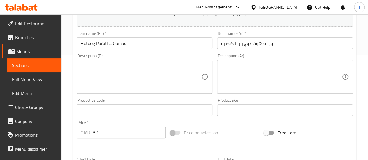
scroll to position [76, 0]
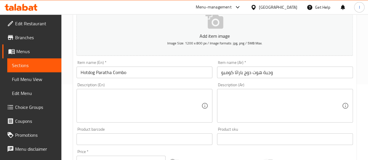
click at [136, 103] on textarea at bounding box center [141, 106] width 121 height 28
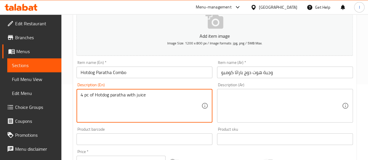
click at [150, 93] on textarea "4 pc of Hotdog paratha with juice" at bounding box center [141, 106] width 121 height 28
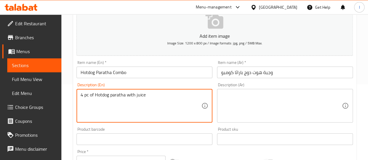
type textarea "4 pc of Hotdog paratha with juice"
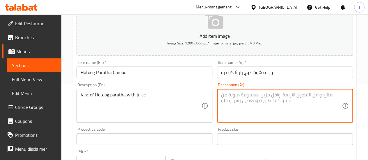
click at [266, 100] on textarea at bounding box center [281, 106] width 121 height 28
paste textarea "4 قطع من هوت دوج باراثا مع العصير"
type textarea "4 قطع من هوت دوج باراثا مع العصير"
click at [301, 84] on div "Description (Ar) 4 قطع من هوت دوج باراثا مع العصير Description (Ar)" at bounding box center [285, 103] width 136 height 40
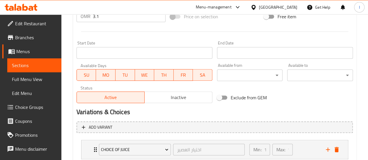
scroll to position [260, 0]
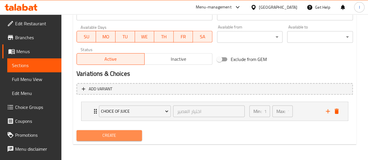
click at [120, 130] on button "Create" at bounding box center [109, 135] width 66 height 11
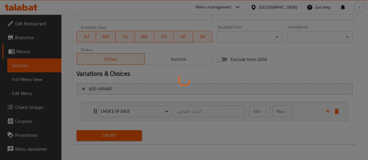
type input "0"
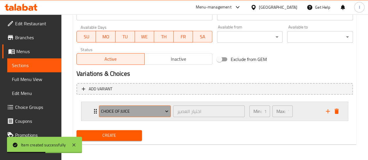
click at [152, 110] on span "Choice of juice" at bounding box center [134, 111] width 67 height 7
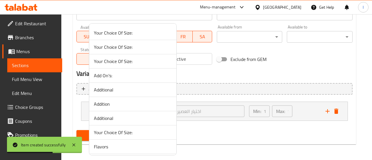
click at [207, 137] on div at bounding box center [186, 80] width 372 height 160
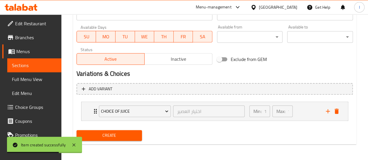
click at [30, 67] on span "Sections" at bounding box center [34, 65] width 45 height 7
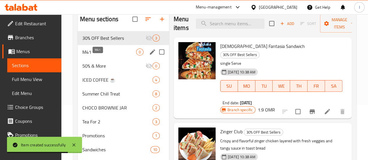
scroll to position [49, 0]
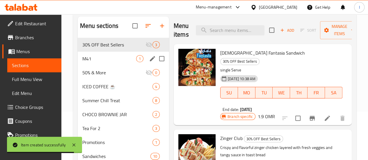
click at [111, 66] on div "M41 1" at bounding box center [123, 59] width 91 height 14
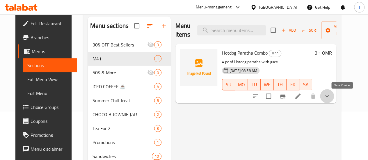
click at [329, 97] on icon "show more" at bounding box center [326, 96] width 3 height 2
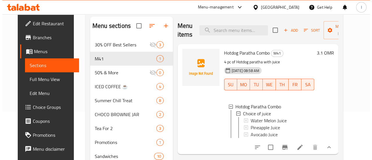
scroll to position [1, 0]
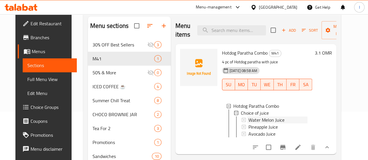
click at [265, 123] on div "Water Melon Juice" at bounding box center [277, 120] width 59 height 7
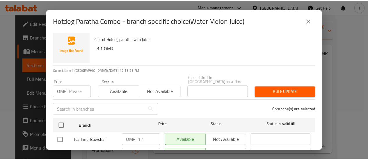
scroll to position [0, 0]
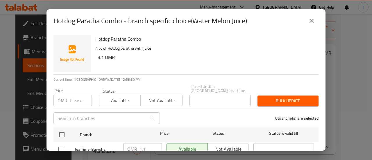
click at [316, 20] on button "close" at bounding box center [312, 21] width 14 height 14
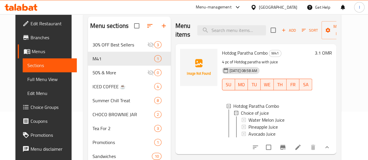
click at [33, 107] on span "Choice Groups" at bounding box center [52, 107] width 42 height 7
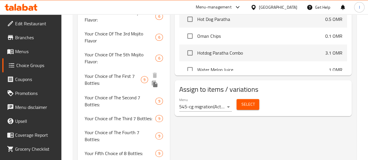
scroll to position [323, 0]
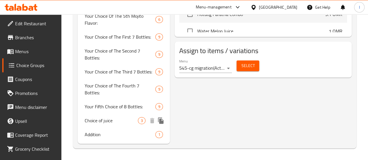
click at [111, 124] on span "Choice of juice" at bounding box center [112, 120] width 54 height 7
type input "Choice of juice"
type input "اختيار العصير"
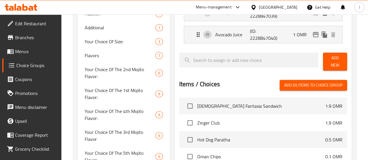
scroll to position [91, 0]
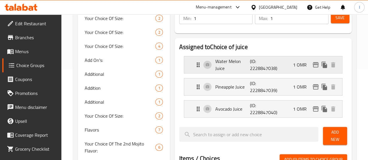
click at [276, 67] on div "Water Melon Juice (ID: 2228847038) 1 OMR" at bounding box center [265, 64] width 140 height 17
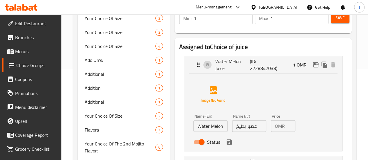
click at [287, 127] on input "1" at bounding box center [291, 126] width 8 height 12
drag, startPoint x: 335, startPoint y: 136, endPoint x: 321, endPoint y: 136, distance: 14.3
click at [336, 135] on nav "Water Melon Juice (ID: 2228847038) 1 OMR Name (En) Water Melon Juice Name (En) …" at bounding box center [263, 125] width 168 height 149
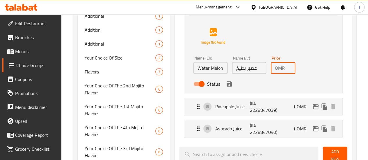
click at [207, 88] on div "Status" at bounding box center [249, 84] width 116 height 16
click at [226, 85] on icon "save" at bounding box center [229, 84] width 7 height 7
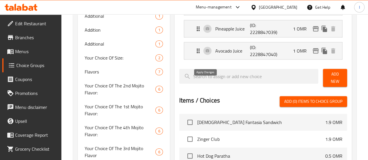
type input "0"
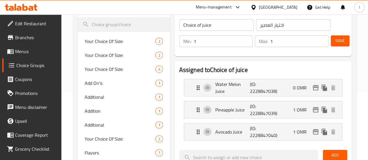
scroll to position [62, 0]
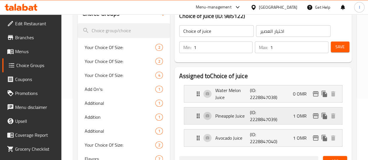
click at [299, 118] on p "1 OMR" at bounding box center [302, 116] width 18 height 7
click at [195, 115] on icon "Expand" at bounding box center [198, 116] width 7 height 7
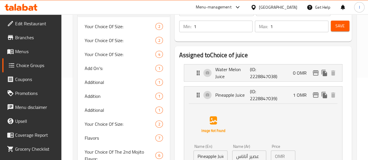
scroll to position [120, 0]
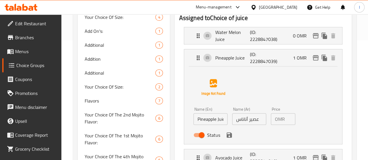
click at [287, 122] on input "1" at bounding box center [291, 119] width 8 height 12
click at [315, 114] on div "Name (En) Pineapple Juice Name (En) Name (Ar) عصير أناناس Name (Ar) Price OMR 0…" at bounding box center [262, 104] width 139 height 73
click at [226, 138] on icon "save" at bounding box center [229, 135] width 7 height 7
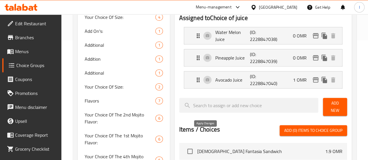
type input "0"
click at [250, 83] on p "(ID: 2228847040)" at bounding box center [261, 80] width 23 height 14
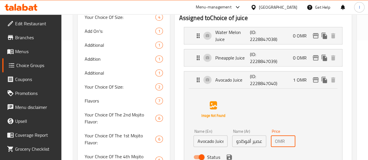
click at [287, 142] on input "1" at bounding box center [291, 142] width 8 height 12
click at [309, 133] on div "Name (En) Avocado Juice Name (En) Name (Ar) عصير أفوكادو Name (Ar) Price OMR 0 …" at bounding box center [262, 126] width 139 height 73
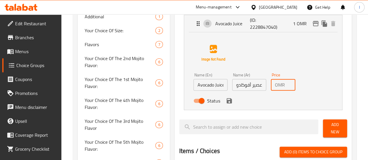
scroll to position [178, 0]
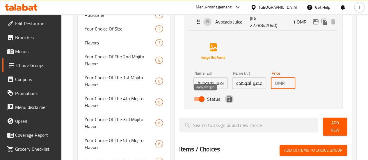
click at [226, 100] on icon "save" at bounding box center [229, 99] width 7 height 7
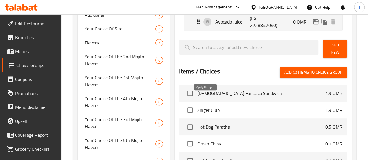
type input "0"
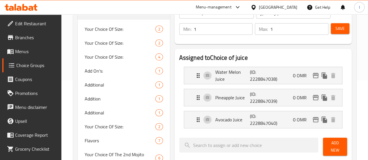
scroll to position [62, 0]
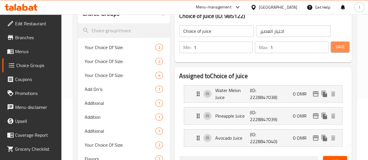
click at [339, 45] on span "Save" at bounding box center [339, 46] width 9 height 7
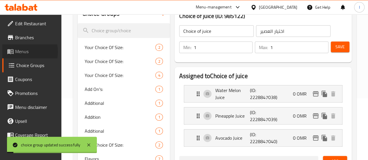
click at [17, 51] on span "Menus" at bounding box center [36, 51] width 42 height 7
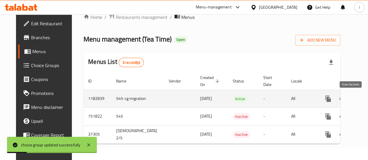
click at [366, 95] on icon "enhanced table" at bounding box center [369, 98] width 7 height 7
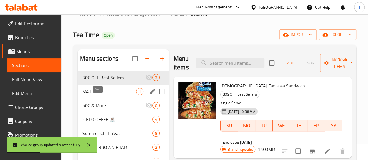
click at [95, 95] on span "M41" at bounding box center [109, 91] width 54 height 7
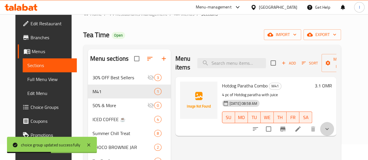
click at [334, 133] on button "show more" at bounding box center [327, 129] width 14 height 14
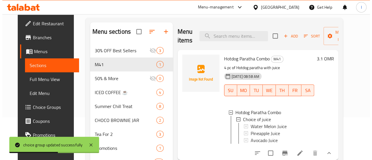
scroll to position [74, 0]
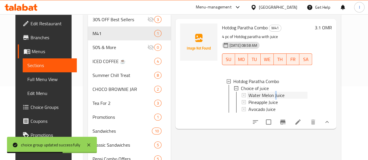
click at [250, 97] on span "Water Melon Juice" at bounding box center [266, 95] width 36 height 7
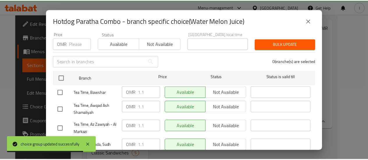
scroll to position [58, 0]
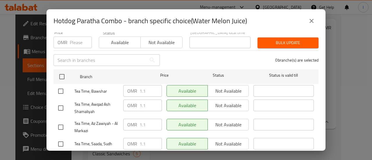
click at [78, 37] on input "number" at bounding box center [81, 43] width 22 height 12
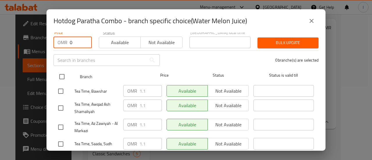
type input "0"
drag, startPoint x: 59, startPoint y: 70, endPoint x: 67, endPoint y: 72, distance: 8.9
click at [58, 71] on input "checkbox" at bounding box center [62, 77] width 12 height 12
checkbox input "true"
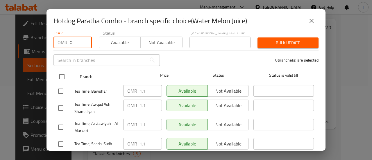
checkbox input "true"
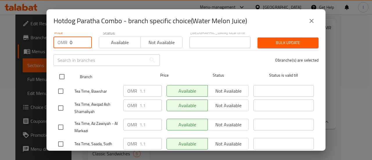
checkbox input "true"
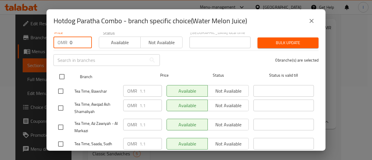
checkbox input "true"
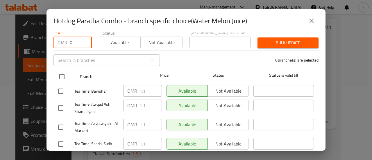
checkbox input "true"
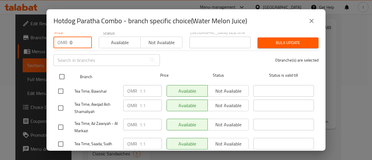
checkbox input "true"
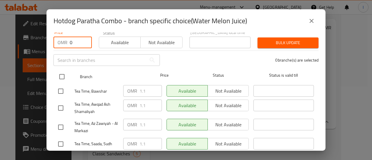
checkbox input "true"
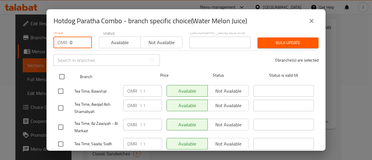
checkbox input "true"
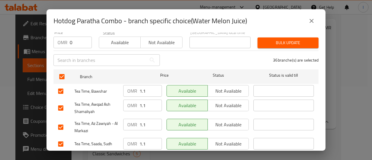
click at [266, 39] on span "Bulk update" at bounding box center [288, 42] width 52 height 7
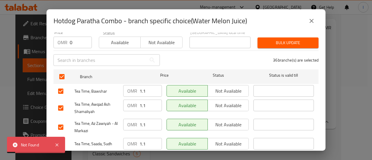
click at [311, 16] on button "close" at bounding box center [312, 21] width 14 height 14
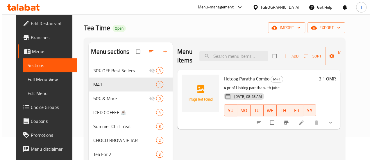
scroll to position [58, 0]
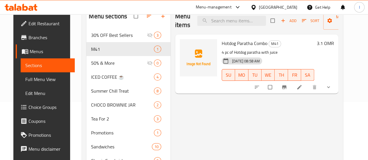
click at [331, 89] on icon "show more" at bounding box center [328, 87] width 6 height 6
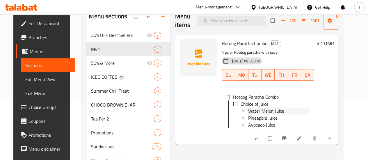
click at [250, 110] on span "Water Melon Juice" at bounding box center [266, 111] width 36 height 7
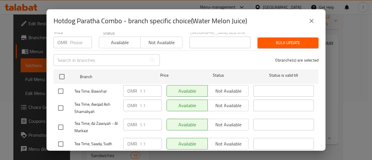
click at [311, 14] on button "close" at bounding box center [312, 21] width 14 height 14
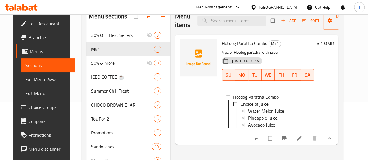
click at [32, 110] on span "Choice Groups" at bounding box center [49, 107] width 42 height 7
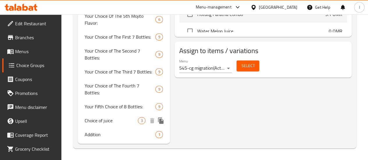
drag, startPoint x: 110, startPoint y: 126, endPoint x: 113, endPoint y: 123, distance: 4.5
click at [110, 126] on div "Choice of juice 3" at bounding box center [124, 121] width 92 height 14
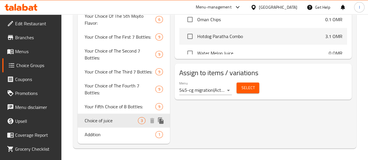
type input "Choice of juice"
type input "اختيار العصير"
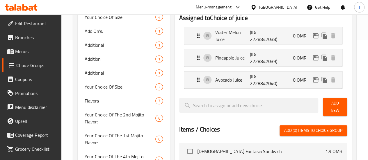
scroll to position [120, 0]
click at [25, 54] on span "Menus" at bounding box center [36, 51] width 42 height 7
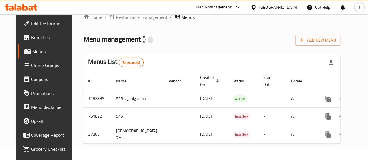
scroll to position [16, 0]
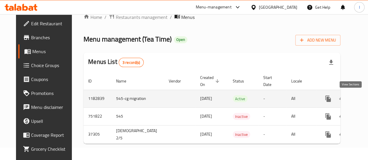
click at [366, 95] on icon "enhanced table" at bounding box center [369, 98] width 7 height 7
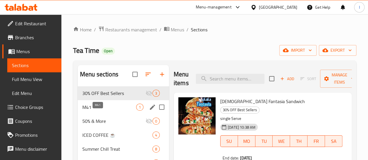
click at [112, 111] on span "M41" at bounding box center [109, 107] width 54 height 7
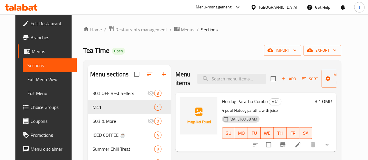
scroll to position [29, 0]
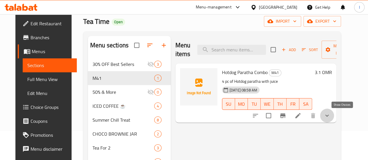
click at [330, 116] on icon "show more" at bounding box center [326, 115] width 7 height 7
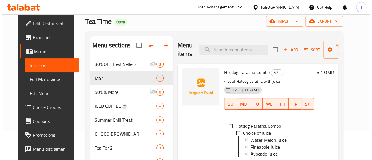
scroll to position [58, 0]
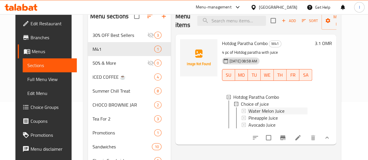
click at [262, 110] on div "Water Melon Juice" at bounding box center [277, 111] width 59 height 7
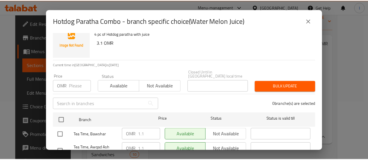
scroll to position [29, 0]
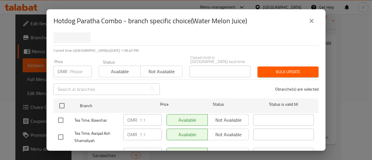
drag, startPoint x: 307, startPoint y: 19, endPoint x: 295, endPoint y: 24, distance: 13.4
click at [307, 20] on button "close" at bounding box center [312, 21] width 14 height 14
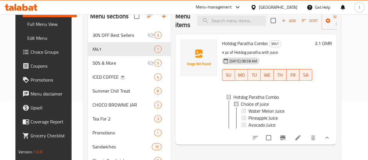
click at [31, 51] on span "Choice Groups" at bounding box center [52, 52] width 42 height 7
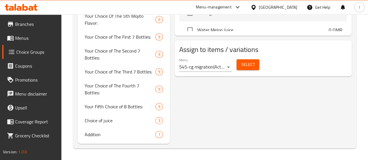
scroll to position [320, 0]
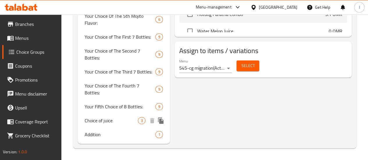
drag, startPoint x: 111, startPoint y: 127, endPoint x: 145, endPoint y: 126, distance: 34.1
click at [111, 124] on span "Choice of juice" at bounding box center [112, 120] width 54 height 7
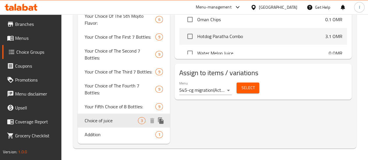
type input "Choice of juice"
type input "اختيار العصير"
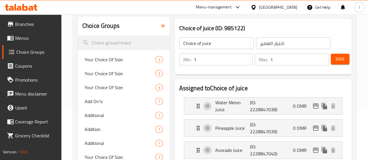
scroll to position [29, 0]
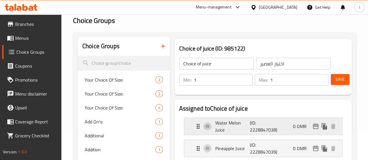
click at [195, 126] on icon "Expand" at bounding box center [198, 126] width 7 height 7
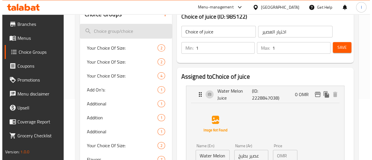
scroll to position [0, 0]
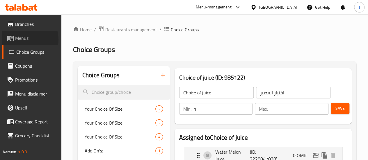
click at [22, 40] on span "Menus" at bounding box center [36, 38] width 42 height 7
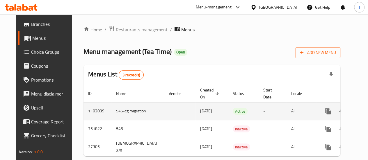
click at [366, 113] on icon "enhanced table" at bounding box center [369, 111] width 7 height 7
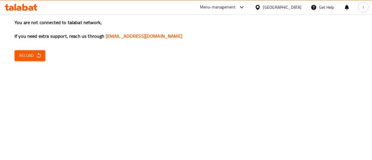
click at [28, 54] on span "Reload" at bounding box center [30, 55] width 22 height 7
click at [42, 54] on button "Reload" at bounding box center [30, 55] width 31 height 11
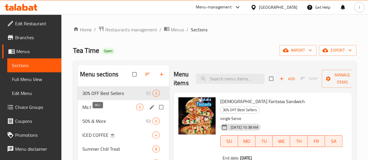
click at [104, 111] on span "M41" at bounding box center [109, 107] width 54 height 7
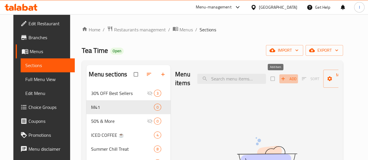
click at [279, 83] on button "Add" at bounding box center [288, 78] width 19 height 9
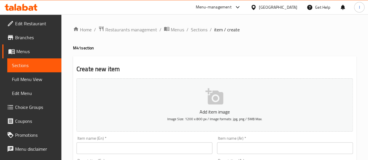
click at [21, 104] on span "Choice Groups" at bounding box center [36, 107] width 42 height 7
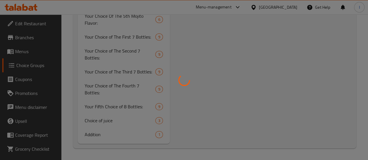
scroll to position [323, 0]
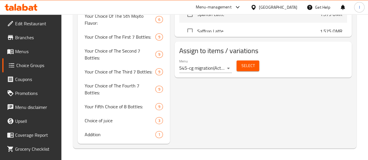
click at [109, 122] on span "Choice of juice" at bounding box center [120, 120] width 71 height 7
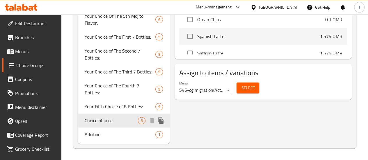
type input "Choice of juice"
type input "اختيار العصير"
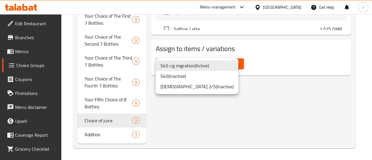
click at [195, 144] on div at bounding box center [186, 80] width 372 height 160
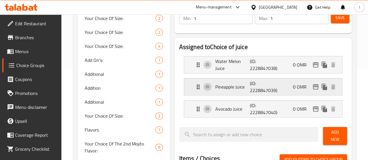
scroll to position [91, 0]
click at [197, 65] on icon "Expand" at bounding box center [198, 65] width 3 height 5
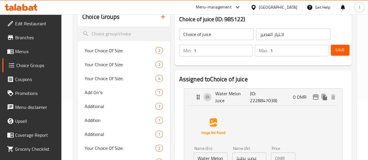
scroll to position [0, 0]
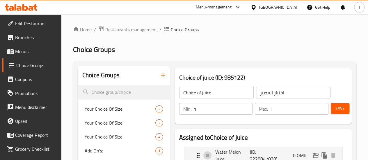
click at [159, 76] on icon "button" at bounding box center [162, 75] width 7 height 7
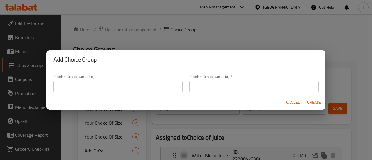
click at [124, 86] on input "text" at bounding box center [118, 87] width 129 height 12
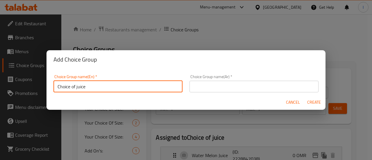
type input "Choice of juice"
click at [141, 101] on div "Cancel Create" at bounding box center [186, 102] width 279 height 15
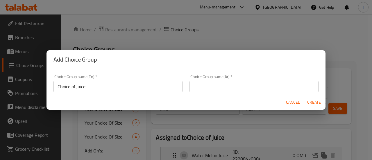
click at [137, 88] on input "Choice of juice" at bounding box center [118, 87] width 129 height 12
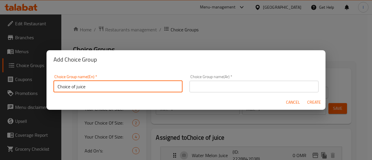
click at [137, 88] on input "Choice of juice" at bounding box center [118, 87] width 129 height 12
click at [206, 87] on input "text" at bounding box center [254, 87] width 129 height 12
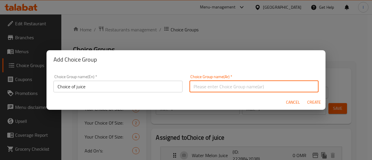
paste input "اختيار العصير"
type input "اختيار العصير"
click at [316, 102] on span "Create" at bounding box center [314, 102] width 14 height 7
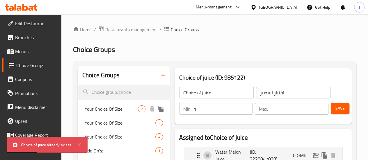
scroll to position [58, 0]
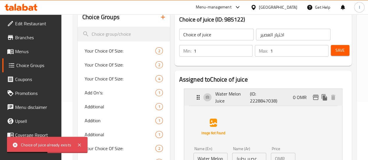
click at [195, 95] on icon "Expand" at bounding box center [198, 97] width 7 height 7
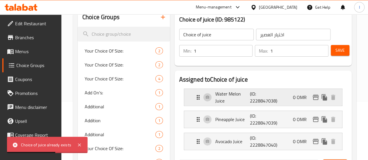
click at [197, 96] on icon "Expand" at bounding box center [198, 97] width 3 height 5
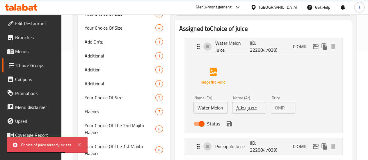
scroll to position [116, 0]
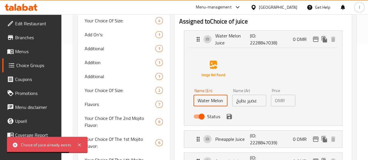
click at [206, 102] on input "Water Melon Juice" at bounding box center [210, 101] width 34 height 12
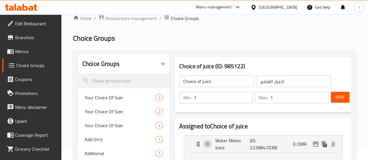
scroll to position [0, 0]
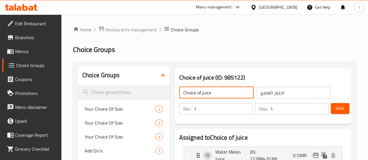
click at [191, 93] on input "Choice of juice" at bounding box center [216, 93] width 74 height 12
click at [228, 97] on input "Choice of Drink" at bounding box center [216, 93] width 74 height 12
click at [226, 94] on input "Choice of Drink" at bounding box center [216, 93] width 74 height 12
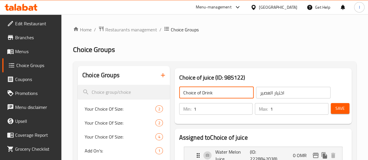
type input "Choice of Drink"
click at [159, 74] on icon "button" at bounding box center [162, 75] width 7 height 7
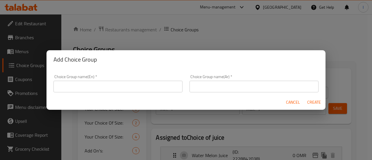
click at [125, 84] on input "text" at bounding box center [118, 87] width 129 height 12
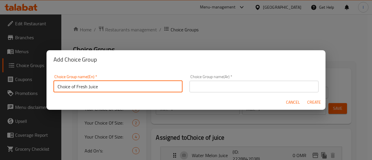
click at [125, 84] on input "Choice of Fresh Juice" at bounding box center [118, 87] width 129 height 12
click at [124, 84] on input "Choice of Fresh Juice" at bounding box center [118, 87] width 129 height 12
type input "Choice of Fresh Juice"
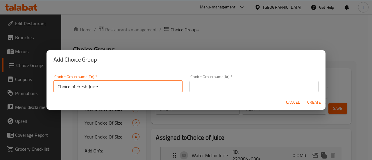
click at [212, 86] on input "text" at bounding box center [254, 87] width 129 height 12
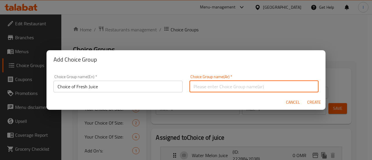
paste input "اختيار العصير الطازج"
type input "اختيار العصير الطازج"
click at [316, 101] on span "Create" at bounding box center [314, 102] width 14 height 7
type input "Choice of Fresh Juice"
type input "اختيار العصير الطازج"
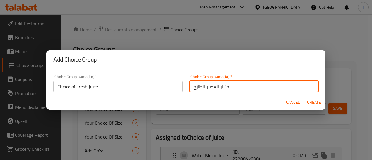
type input "0"
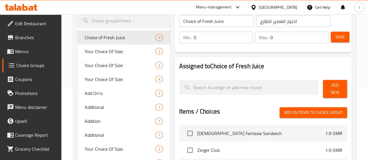
scroll to position [87, 0]
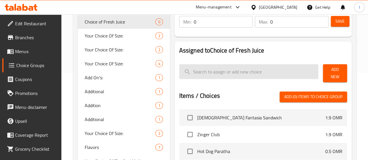
click at [200, 76] on input "search" at bounding box center [248, 71] width 139 height 15
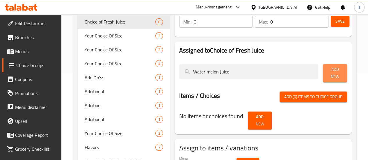
click at [328, 71] on span "Add New" at bounding box center [334, 73] width 15 height 15
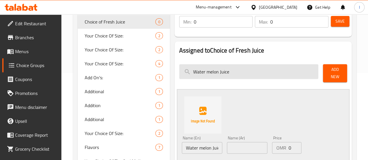
click at [220, 71] on input "Water melon Juice" at bounding box center [248, 71] width 139 height 15
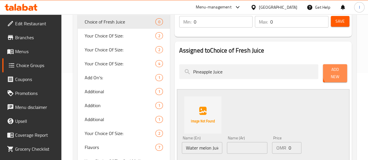
click at [343, 73] on button "Add New" at bounding box center [335, 73] width 24 height 18
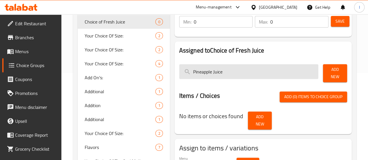
click at [217, 74] on input "Pineapple Juice" at bounding box center [248, 71] width 139 height 15
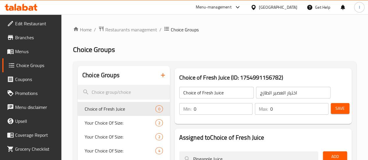
scroll to position [58, 0]
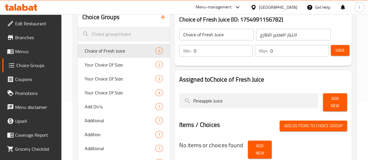
click at [274, 83] on h2 "Assigned to Choice of Fresh Juice" at bounding box center [263, 79] width 168 height 9
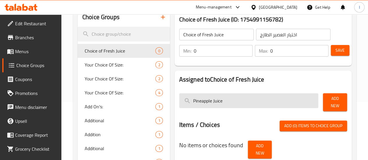
click at [240, 96] on input "Pineapple Juice" at bounding box center [248, 100] width 139 height 15
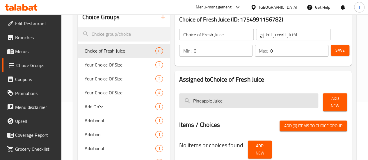
click at [240, 96] on input "Pineapple Juice" at bounding box center [248, 100] width 139 height 15
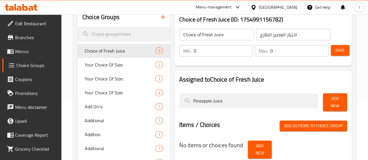
click at [279, 76] on h2 "Assigned to Choice of Fresh Juice" at bounding box center [263, 79] width 168 height 9
click at [324, 97] on button "Add New" at bounding box center [335, 102] width 24 height 18
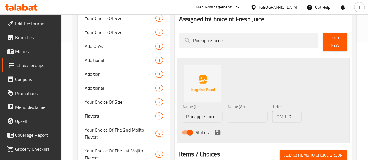
scroll to position [116, 0]
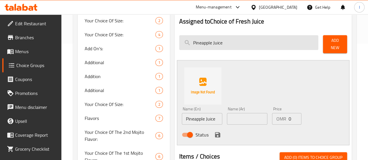
click at [220, 44] on input "Pineapple Juice" at bounding box center [248, 42] width 139 height 15
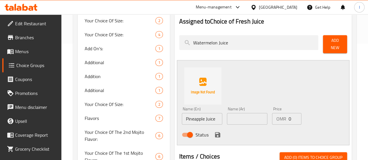
type input "Watermelon Juice"
click at [325, 47] on button "Add New" at bounding box center [335, 44] width 24 height 18
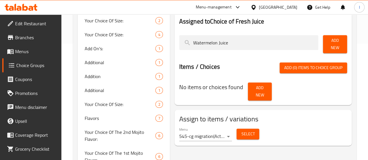
click at [328, 41] on span "Add New" at bounding box center [334, 44] width 15 height 15
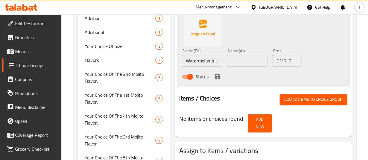
scroll to position [204, 0]
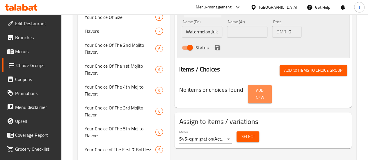
click at [252, 87] on span "Add New" at bounding box center [259, 94] width 15 height 15
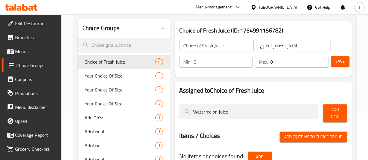
scroll to position [58, 0]
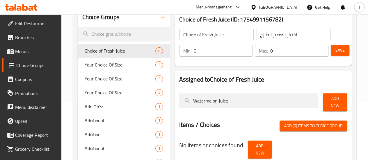
click at [334, 101] on span "Add New" at bounding box center [334, 102] width 15 height 15
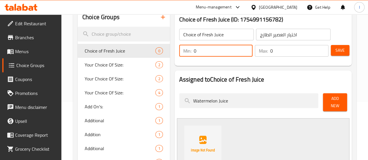
click at [205, 47] on input "0" at bounding box center [223, 51] width 59 height 12
type input "1"
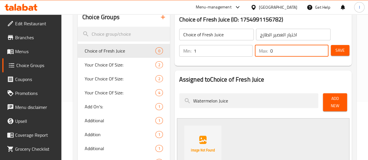
click at [274, 51] on input "0" at bounding box center [299, 51] width 58 height 12
type input "0"
type input "1"
click at [281, 71] on div "Assigned to Choice of Fresh Juice Watermelon Juice Add New Name (En) Watermelon…" at bounding box center [262, 162] width 177 height 183
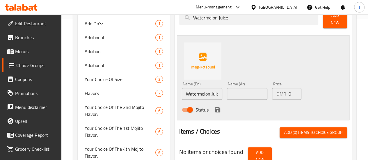
scroll to position [174, 0]
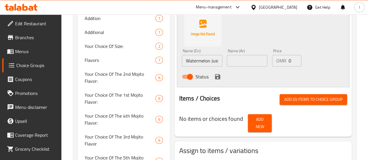
click at [305, 97] on span "Add (0) items to choice group" at bounding box center [313, 99] width 58 height 7
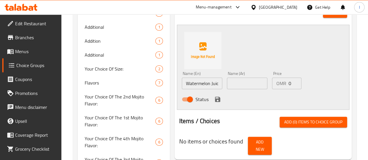
scroll to position [116, 0]
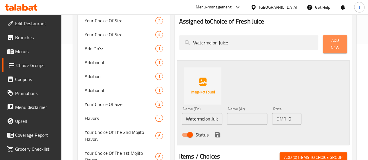
click at [327, 43] on span "Add New" at bounding box center [334, 44] width 15 height 15
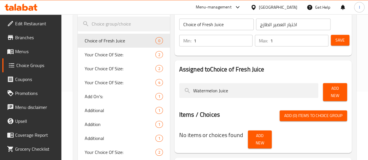
scroll to position [58, 0]
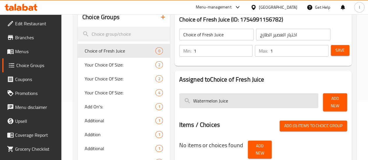
click at [240, 96] on input "Watermelon Juice" at bounding box center [248, 100] width 139 height 15
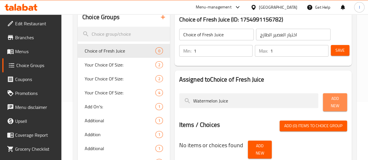
click at [330, 103] on span "Add New" at bounding box center [334, 102] width 15 height 15
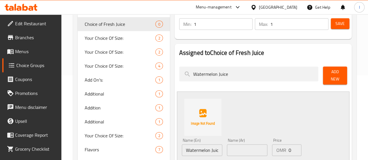
scroll to position [116, 0]
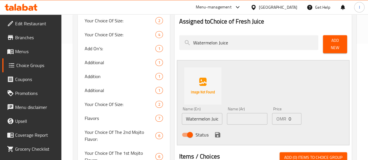
click at [227, 120] on input "text" at bounding box center [247, 119] width 40 height 12
click at [197, 119] on input "Watermelon Juice" at bounding box center [202, 119] width 40 height 12
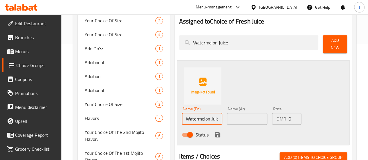
click at [230, 118] on input "text" at bounding box center [247, 119] width 40 height 12
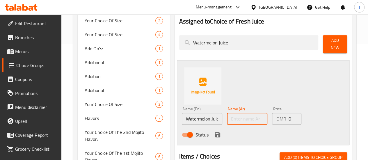
paste input "عصير بطيخ"
type input "عصير بطيخ"
drag, startPoint x: 255, startPoint y: 130, endPoint x: 220, endPoint y: 132, distance: 35.5
click at [254, 129] on div "Status" at bounding box center [247, 135] width 136 height 16
click at [215, 132] on icon "save" at bounding box center [217, 134] width 5 height 5
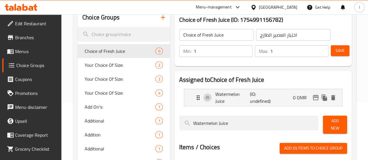
scroll to position [58, 0]
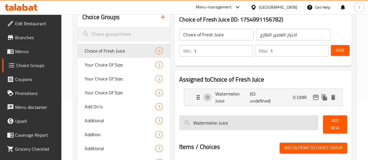
click at [270, 119] on input "Watermelon Juice" at bounding box center [248, 122] width 139 height 15
click at [269, 119] on input "Watermelon Juice" at bounding box center [248, 122] width 139 height 15
click at [268, 117] on input "Watermelon Juice" at bounding box center [248, 122] width 139 height 15
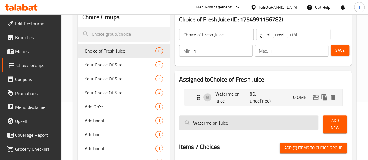
click at [268, 117] on input "Watermelon Juice" at bounding box center [248, 122] width 139 height 15
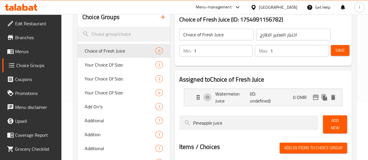
type input "Pineapple juice"
click at [329, 121] on span "Add New" at bounding box center [334, 124] width 15 height 15
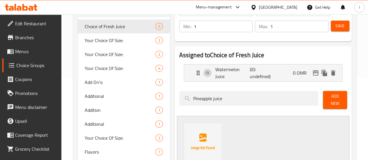
scroll to position [116, 0]
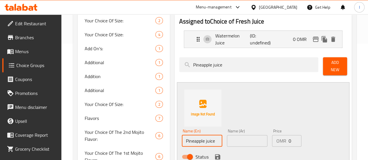
click at [185, 138] on input "Pineapple juice" at bounding box center [202, 141] width 40 height 12
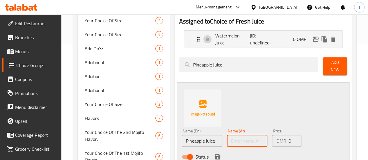
click at [231, 137] on input "text" at bounding box center [247, 141] width 40 height 12
paste input "عصير الأناناس"
type input "عصير الأناناس"
click at [310, 127] on div "Name (En) Pineapple juice Name (En) Name (Ar) عصير الأناناس Name (Ar) Price OMR…" at bounding box center [247, 146] width 136 height 38
click at [215, 155] on icon "save" at bounding box center [217, 156] width 5 height 5
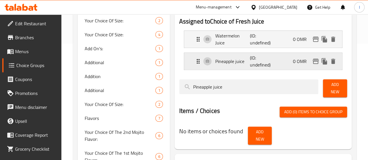
scroll to position [87, 0]
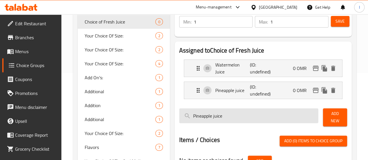
click at [272, 117] on input "Pineapple juice" at bounding box center [248, 115] width 139 height 15
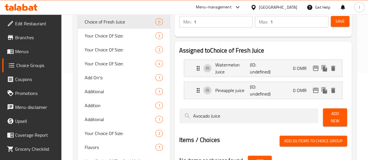
type input "Avocado Juice"
click at [332, 117] on span "Add New" at bounding box center [334, 117] width 15 height 15
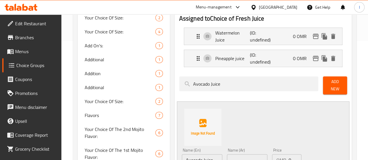
scroll to position [145, 0]
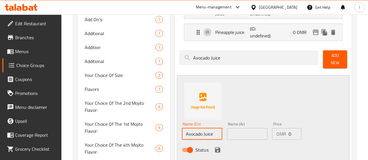
click at [190, 131] on input "Avocado Juice" at bounding box center [202, 134] width 40 height 12
click at [240, 132] on input "text" at bounding box center [247, 134] width 40 height 12
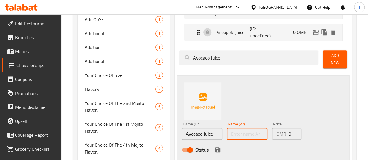
paste input "عصير افوكادو"
type input "عصير افوكادو"
click at [214, 147] on icon "save" at bounding box center [217, 150] width 7 height 7
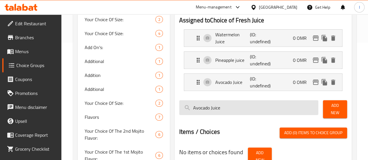
scroll to position [58, 0]
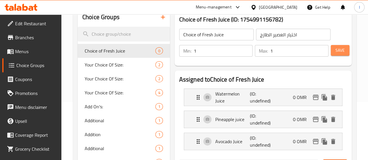
click at [340, 48] on span "Save" at bounding box center [339, 50] width 9 height 7
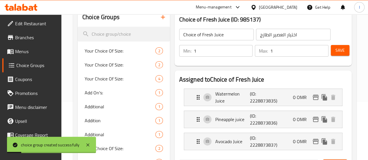
click at [32, 51] on span "Menus" at bounding box center [36, 51] width 42 height 7
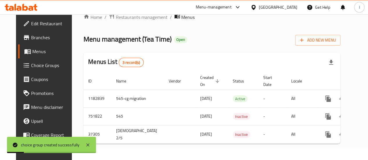
scroll to position [16, 0]
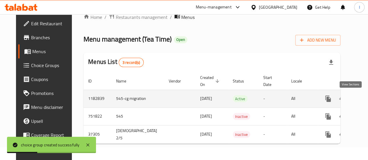
click at [363, 96] on link "enhanced table" at bounding box center [370, 99] width 14 height 14
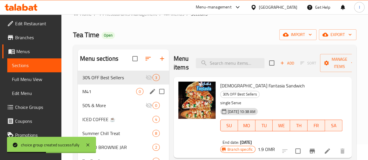
click at [87, 95] on span "M41" at bounding box center [109, 91] width 54 height 7
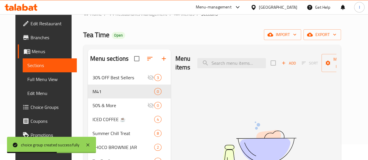
click at [281, 63] on span "Add" at bounding box center [289, 63] width 16 height 7
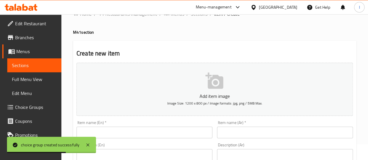
drag, startPoint x: 123, startPoint y: 129, endPoint x: 122, endPoint y: 126, distance: 3.0
click at [123, 129] on input "text" at bounding box center [144, 133] width 136 height 12
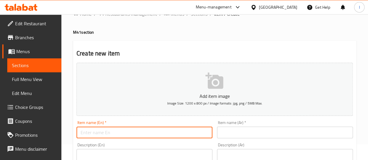
type input "Hotdog Paratha Combo"
click at [161, 132] on input "Hotdog Paratha Combo" at bounding box center [144, 133] width 136 height 12
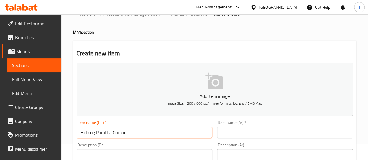
click at [249, 131] on input "text" at bounding box center [285, 133] width 136 height 12
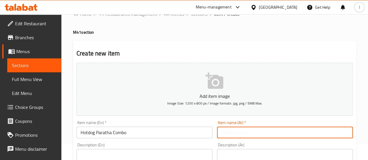
paste input "وجبة هوت دوج باراثا كومبو"
type input "وجبة هوت دوج باراثا كومبو"
click at [204, 121] on div "Item name (En)   * Hotdog Paratha Combo Item name (En) *" at bounding box center [144, 130] width 136 height 18
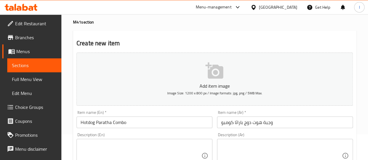
scroll to position [45, 0]
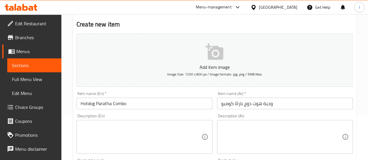
click at [147, 126] on textarea at bounding box center [141, 137] width 121 height 28
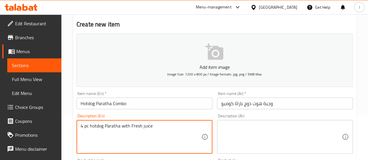
click at [147, 125] on textarea "4 pc hotdog Paratha with Fresh juice" at bounding box center [141, 137] width 121 height 28
type textarea "4 pc hotdog Paratha with Fresh juice"
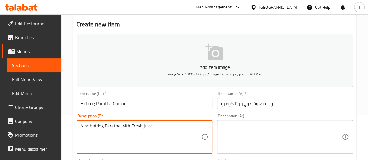
click at [272, 126] on textarea at bounding box center [281, 137] width 121 height 28
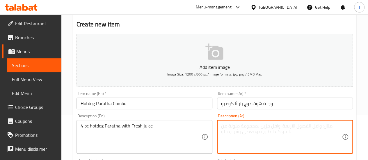
paste textarea "4 قطع هوت دوج باراثا مع عصير طازج"
type textarea "4 قطع هوت دوج باراثا مع عصير طازج"
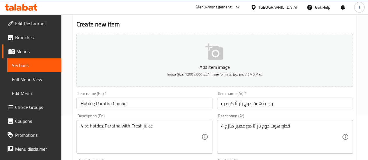
click at [278, 114] on div "Description (Ar) 4 قطع هوت دوج باراثا مع عصير طازج Description (Ar)" at bounding box center [285, 134] width 136 height 40
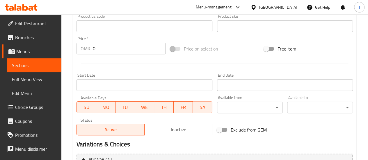
scroll to position [190, 0]
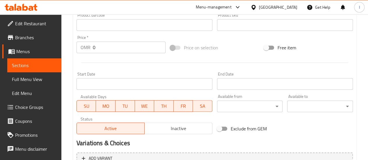
click at [113, 46] on input "0" at bounding box center [129, 48] width 73 height 12
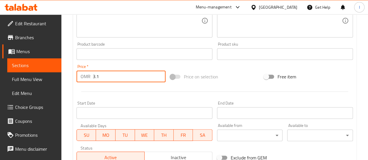
type input "3.1"
click at [140, 98] on div "Add item image Image Size: 1200 x 800 px / Image formats: jpg, png / 5MB Max. I…" at bounding box center [214, 40] width 281 height 251
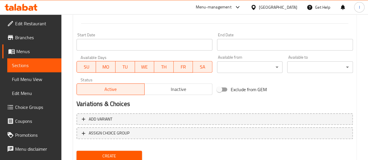
scroll to position [248, 0]
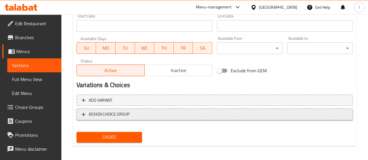
click at [136, 116] on span "ASSIGN CHOICE GROUP" at bounding box center [215, 114] width 266 height 7
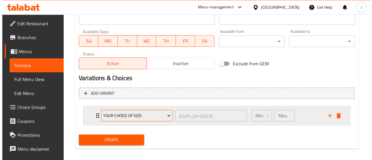
scroll to position [260, 0]
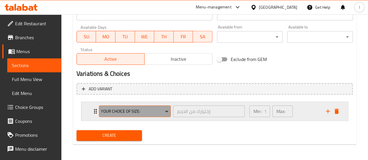
click at [166, 113] on icon "Expand" at bounding box center [167, 111] width 6 height 6
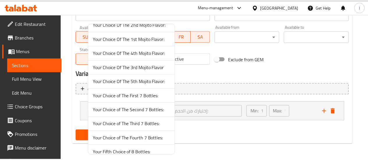
scroll to position [184, 0]
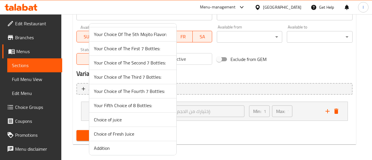
click at [138, 133] on span "Choice of Fresh Juice" at bounding box center [133, 134] width 78 height 7
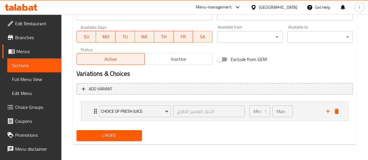
click at [136, 133] on span "Create" at bounding box center [109, 135] width 56 height 7
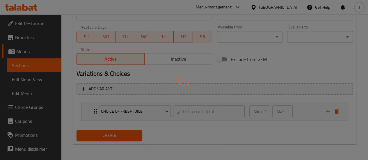
type input "0"
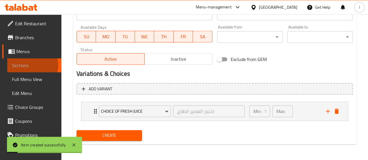
click at [27, 65] on span "Sections" at bounding box center [34, 65] width 45 height 7
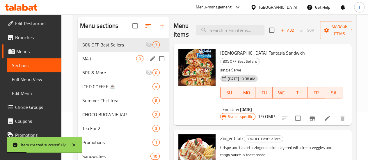
scroll to position [19, 0]
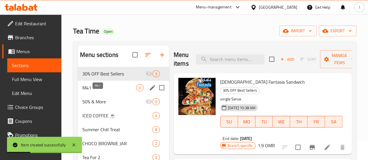
click at [103, 91] on span "M41" at bounding box center [109, 87] width 54 height 7
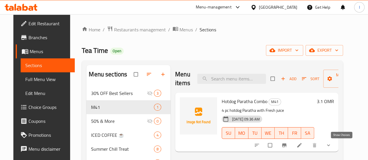
click at [331, 147] on icon "show more" at bounding box center [328, 145] width 6 height 6
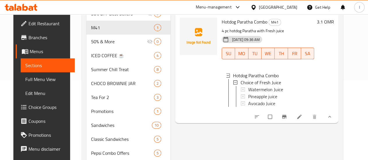
scroll to position [87, 0]
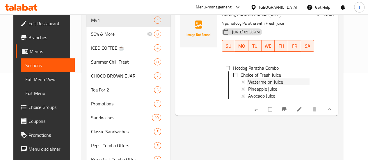
click at [248, 82] on span "Watermelon Juice" at bounding box center [265, 82] width 35 height 7
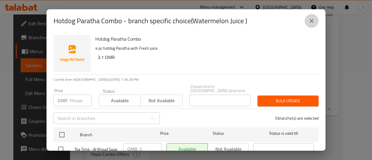
click at [311, 19] on icon "close" at bounding box center [311, 20] width 7 height 7
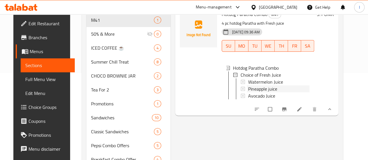
click at [250, 87] on span "Pineapple juice" at bounding box center [262, 88] width 29 height 7
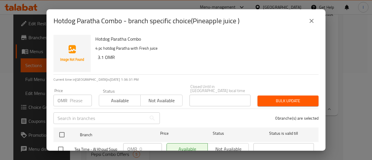
click at [309, 20] on icon "close" at bounding box center [311, 20] width 7 height 7
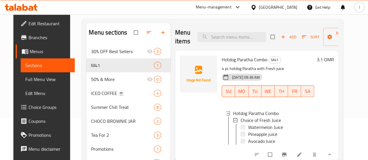
scroll to position [29, 0]
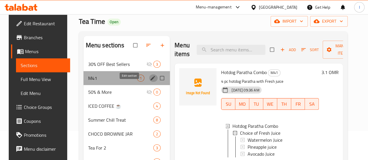
click at [151, 80] on icon "edit" at bounding box center [153, 78] width 4 height 4
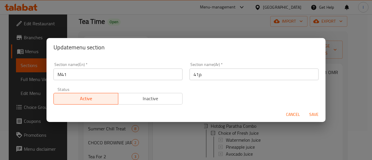
click at [73, 74] on input "M41" at bounding box center [118, 75] width 129 height 12
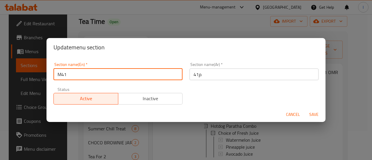
click at [73, 74] on input "M41" at bounding box center [118, 75] width 129 height 12
click at [288, 117] on span "Cancel" at bounding box center [293, 114] width 14 height 7
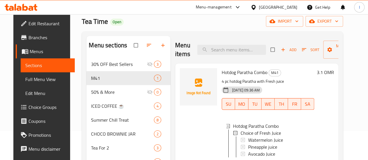
click at [18, 6] on icon at bounding box center [19, 8] width 5 height 5
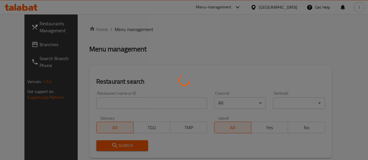
scroll to position [29, 0]
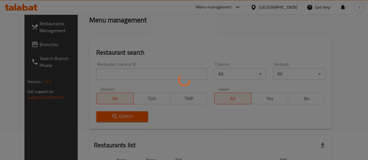
click at [113, 72] on div at bounding box center [184, 80] width 368 height 160
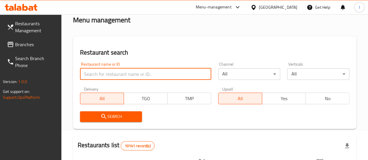
click at [111, 74] on input "search" at bounding box center [145, 74] width 131 height 12
type input "chicking"
click button "Search" at bounding box center [111, 116] width 62 height 11
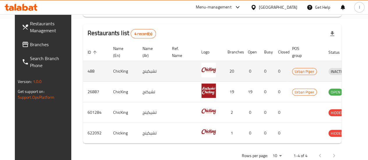
scroll to position [0, 8]
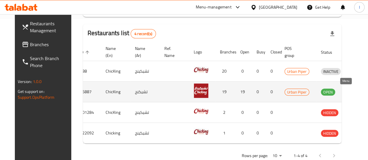
click at [352, 92] on icon "enhanced table" at bounding box center [355, 91] width 7 height 7
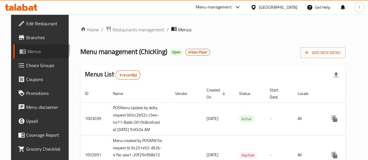
click at [27, 48] on span "Menus" at bounding box center [47, 51] width 40 height 7
click at [28, 50] on span "Menus" at bounding box center [47, 51] width 40 height 7
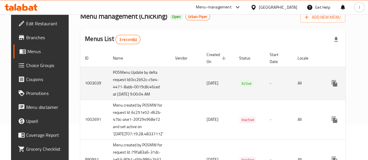
scroll to position [58, 0]
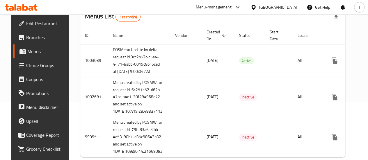
click at [17, 14] on div "Menu-management [GEOGRAPHIC_DATA] Get Help I" at bounding box center [184, 7] width 368 height 14
click at [17, 10] on icon at bounding box center [19, 8] width 5 height 5
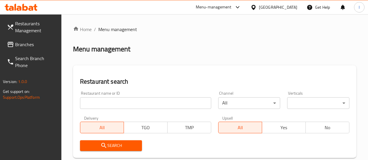
scroll to position [58, 0]
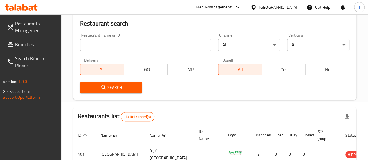
click at [107, 45] on input "search" at bounding box center [145, 45] width 131 height 12
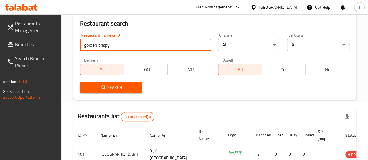
type input "golden crispy"
click button "Search" at bounding box center [111, 87] width 62 height 11
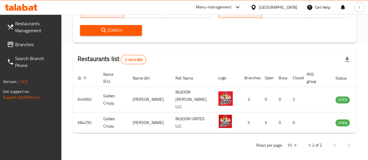
scroll to position [116, 0]
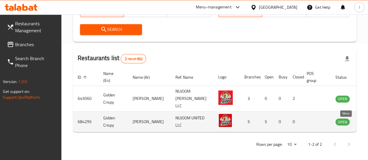
click at [366, 125] on icon "enhanced table" at bounding box center [369, 122] width 6 height 5
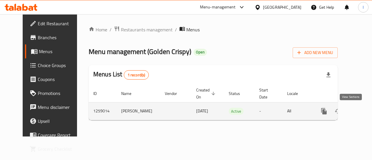
click at [363, 112] on icon "enhanced table" at bounding box center [366, 111] width 7 height 7
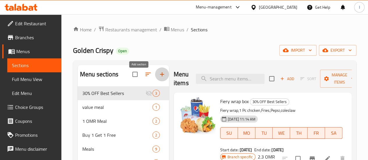
click at [158, 76] on icon "button" at bounding box center [161, 74] width 7 height 7
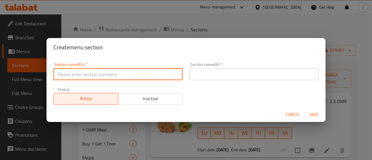
click at [95, 72] on input "text" at bounding box center [118, 75] width 129 height 12
paste input "M41"
click at [134, 78] on input "M41" at bounding box center [118, 75] width 129 height 12
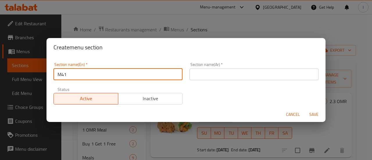
type input "M41"
click at [216, 78] on input "text" at bounding box center [254, 75] width 129 height 12
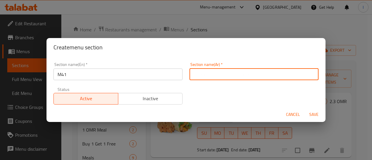
paste input "م41"
type input "م41"
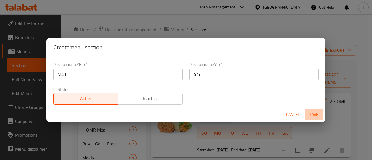
click at [309, 113] on span "Save" at bounding box center [314, 114] width 14 height 7
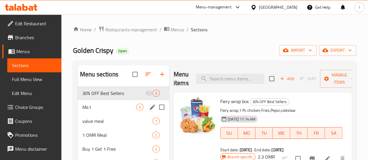
click at [149, 111] on icon "edit" at bounding box center [152, 107] width 7 height 7
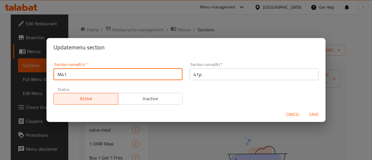
drag, startPoint x: 81, startPoint y: 74, endPoint x: 51, endPoint y: 71, distance: 29.5
click at [51, 71] on div "Section name(En)   * M41 Section name(En) *" at bounding box center [118, 71] width 136 height 25
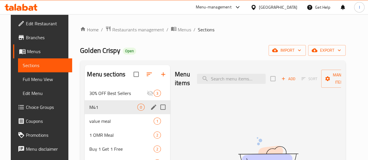
click at [151, 110] on icon "edit" at bounding box center [153, 107] width 5 height 5
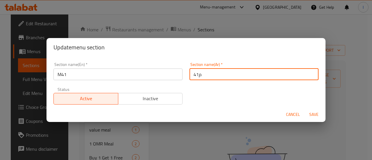
drag, startPoint x: 211, startPoint y: 76, endPoint x: 193, endPoint y: 77, distance: 18.4
click at [193, 77] on input "م41" at bounding box center [254, 75] width 129 height 12
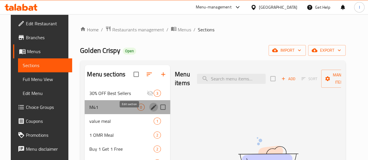
click at [150, 111] on icon "edit" at bounding box center [153, 107] width 7 height 7
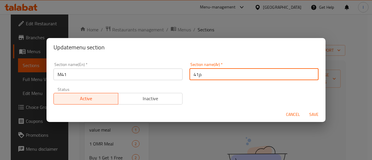
drag, startPoint x: 192, startPoint y: 74, endPoint x: 201, endPoint y: 74, distance: 8.5
click at [201, 74] on input "م41" at bounding box center [254, 75] width 129 height 12
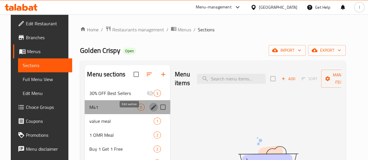
click at [151, 110] on icon "edit" at bounding box center [153, 107] width 5 height 5
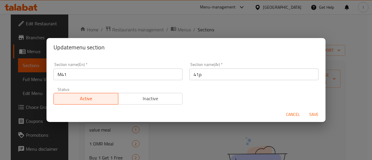
click at [194, 126] on div "Update menu section Section name(En)   * M41 Section name(En) * Section name(Ar…" at bounding box center [186, 80] width 372 height 160
click at [287, 114] on span "Cancel" at bounding box center [293, 114] width 14 height 7
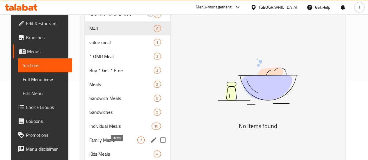
scroll to position [116, 0]
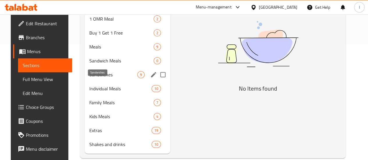
click at [109, 78] on span "Sandwiches" at bounding box center [113, 74] width 48 height 7
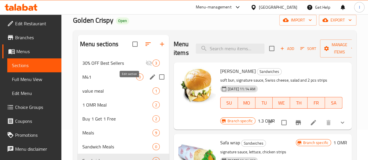
scroll to position [29, 0]
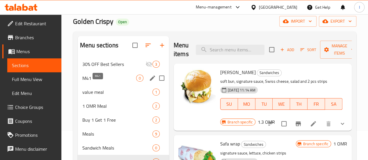
click at [109, 82] on span "M41" at bounding box center [109, 78] width 54 height 7
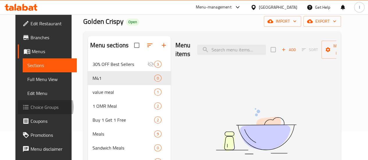
click at [31, 107] on span "Choice Groups" at bounding box center [52, 107] width 42 height 7
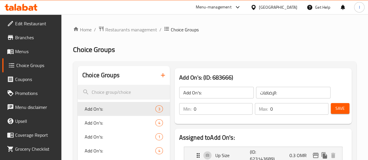
click at [159, 77] on icon "button" at bounding box center [162, 75] width 7 height 7
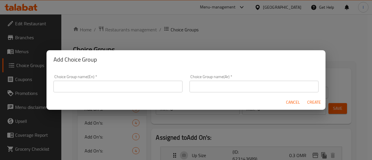
drag, startPoint x: 129, startPoint y: 82, endPoint x: 131, endPoint y: 86, distance: 4.7
click at [131, 86] on input "text" at bounding box center [118, 87] width 129 height 12
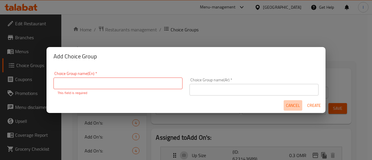
click at [298, 106] on span "Cancel" at bounding box center [293, 105] width 14 height 7
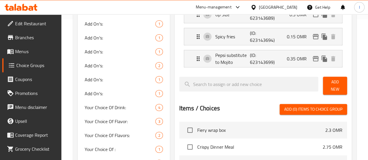
scroll to position [145, 0]
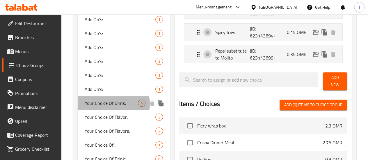
click at [111, 104] on span "Your Choice Of Drink:" at bounding box center [112, 103] width 54 height 7
type input "Your Choice Of Drink:"
type input "إختيارك من المشروب:"
type input "1"
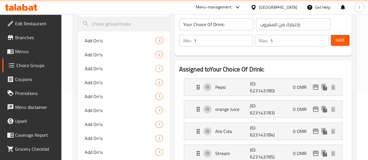
scroll to position [58, 0]
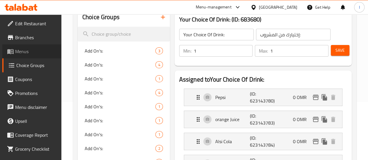
click at [33, 51] on span "Menus" at bounding box center [36, 51] width 42 height 7
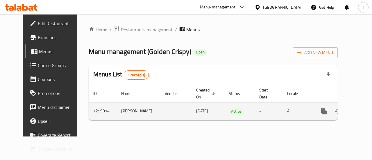
click at [359, 107] on link "enhanced table" at bounding box center [366, 111] width 14 height 14
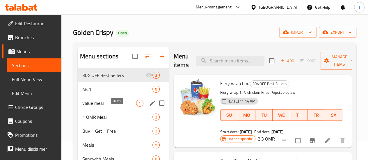
scroll to position [29, 0]
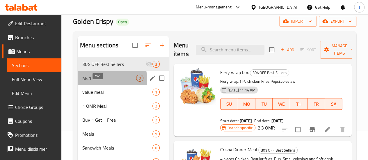
click at [104, 82] on span "M41" at bounding box center [109, 78] width 54 height 7
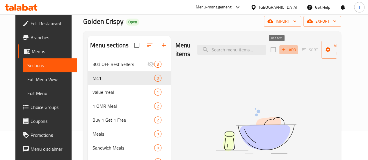
click at [281, 49] on icon "button" at bounding box center [283, 49] width 5 height 5
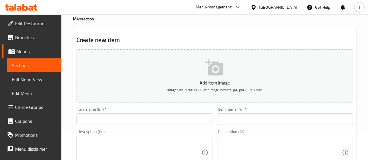
click at [161, 122] on input "text" at bounding box center [144, 119] width 136 height 12
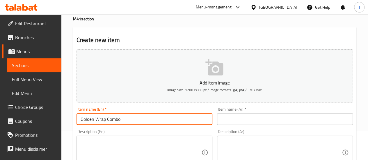
click at [140, 120] on input "Golden Wrap Combo" at bounding box center [144, 119] width 136 height 12
type input "Golden Wrap Combo"
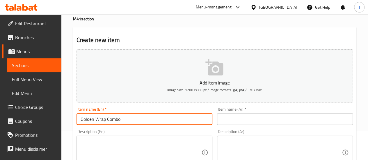
click at [231, 121] on input "text" at bounding box center [285, 119] width 136 height 12
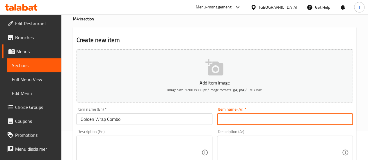
paste input "كومبو [PERSON_NAME]"
type input "كومبو [PERSON_NAME]"
click at [213, 128] on div "Description (En) Description (En)" at bounding box center [144, 149] width 140 height 44
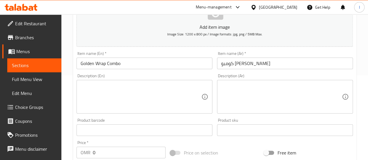
scroll to position [87, 0]
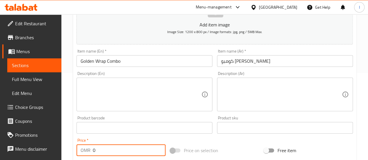
click at [105, 146] on input "0" at bounding box center [129, 151] width 73 height 12
type input "3"
click at [142, 136] on div "Price   * OMR 3 Price *" at bounding box center [121, 147] width 94 height 22
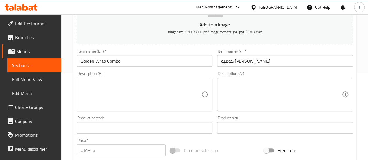
click at [123, 93] on textarea at bounding box center [141, 95] width 121 height 28
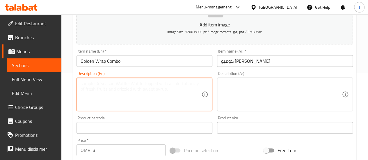
type textarea "R"
click at [168, 96] on textarea "Toasted Wrap with Fries and 2 pc Strips and Drink" at bounding box center [141, 95] width 121 height 28
click at [132, 105] on textarea "Toasted Wrap with Fries and 2 pc Strips and Drink" at bounding box center [141, 95] width 121 height 28
click at [186, 83] on textarea "Toasted Wrap with Fries and 2 pc Strips and Drink" at bounding box center [141, 95] width 121 height 28
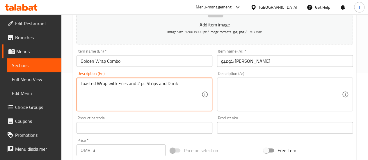
click at [186, 83] on textarea "Toasted Wrap with Fries and 2 pc Strips and Drink" at bounding box center [141, 95] width 121 height 28
click at [187, 83] on textarea "Toasted Wrap with Fries and 2 pc Strips and Drink" at bounding box center [141, 95] width 121 height 28
type textarea "Toasted Wrap with Fries and 2 pc Strips and Drink"
click at [244, 90] on textarea at bounding box center [281, 95] width 121 height 28
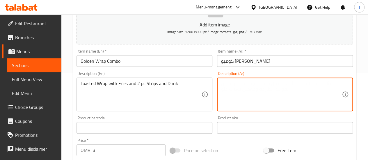
paste textarea "لفائف محمصة مع بطاطس مقلية و 2 شريحة لحم ومشروب"
type textarea "لفائف محمصة مع بطاطس مقلية و 2 شريحة لحم ومشروب"
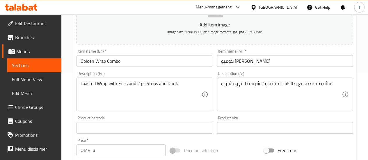
click at [287, 73] on div "Description (Ar) لفائف محمصة مع بطاطس مقلية و 2 شريحة لحم ومشروب Description (A…" at bounding box center [285, 92] width 136 height 40
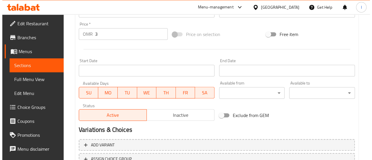
scroll to position [250, 0]
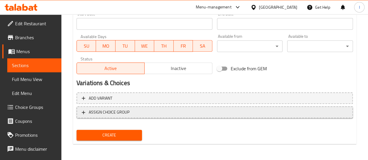
click at [129, 112] on span "ASSIGN CHOICE GROUP" at bounding box center [215, 112] width 266 height 7
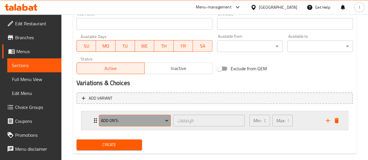
click at [153, 120] on span "Add On's:" at bounding box center [134, 120] width 67 height 7
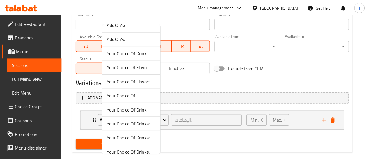
scroll to position [127, 0]
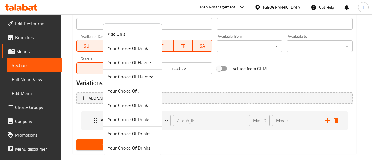
click at [136, 147] on span "Your Choice Of Drinks:" at bounding box center [132, 148] width 49 height 7
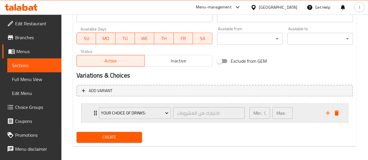
scroll to position [260, 0]
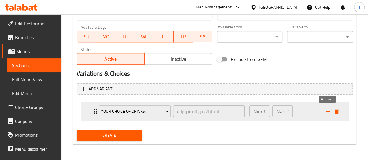
click at [327, 112] on icon "add" at bounding box center [328, 111] width 4 height 4
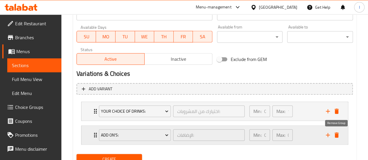
click at [337, 136] on icon "delete" at bounding box center [336, 135] width 4 height 5
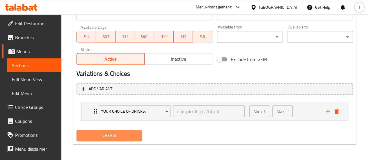
click at [104, 138] on span "Create" at bounding box center [109, 135] width 56 height 7
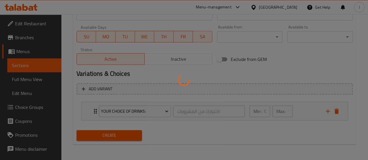
type input "0"
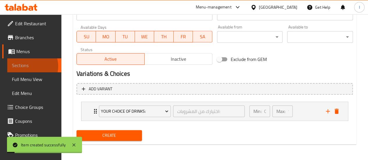
click at [24, 66] on span "Sections" at bounding box center [34, 65] width 45 height 7
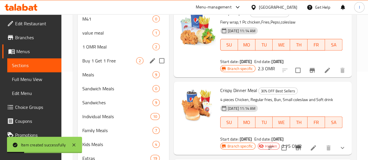
scroll to position [78, 0]
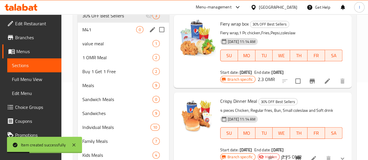
click at [105, 37] on div "M41 0" at bounding box center [123, 30] width 91 height 14
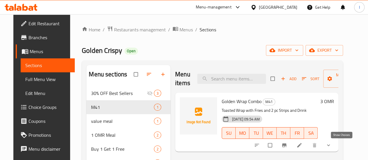
click at [331, 145] on icon "show more" at bounding box center [328, 145] width 6 height 6
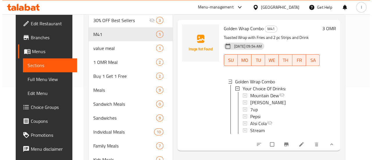
scroll to position [87, 0]
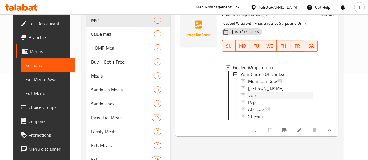
click at [250, 98] on div "7up" at bounding box center [280, 95] width 65 height 7
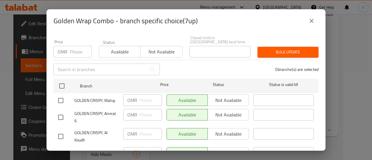
scroll to position [2, 0]
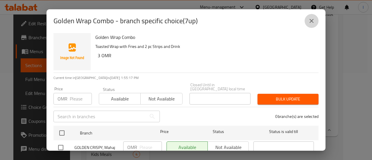
click at [315, 15] on button "close" at bounding box center [312, 21] width 14 height 14
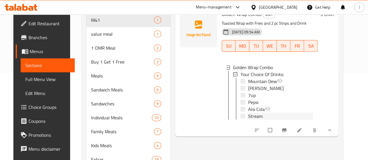
click at [248, 115] on span "Stream" at bounding box center [255, 116] width 15 height 7
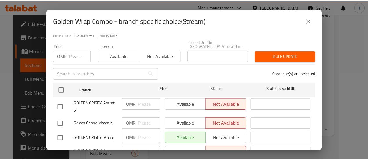
scroll to position [58, 0]
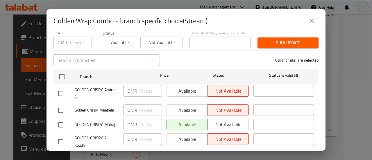
click at [312, 23] on icon "close" at bounding box center [311, 20] width 7 height 7
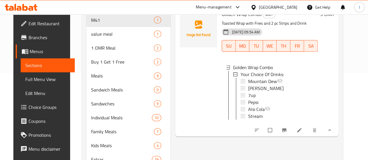
click at [23, 12] on div at bounding box center [21, 7] width 42 height 12
click at [25, 10] on icon at bounding box center [25, 7] width 6 height 7
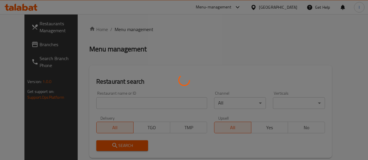
scroll to position [72, 0]
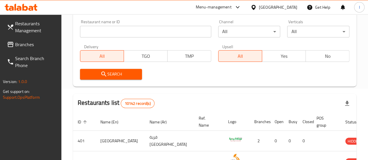
click at [101, 31] on input "search" at bounding box center [145, 32] width 131 height 12
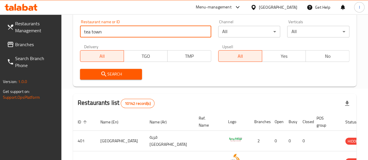
type input "tea town"
click button "Search" at bounding box center [111, 74] width 62 height 11
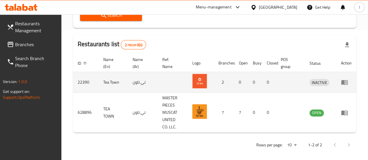
scroll to position [134, 0]
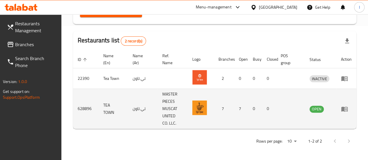
click at [341, 110] on icon "enhanced table" at bounding box center [344, 109] width 7 height 7
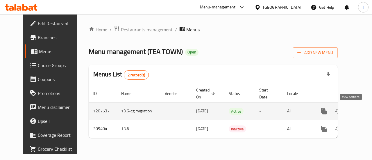
click at [363, 110] on icon "enhanced table" at bounding box center [365, 111] width 5 height 5
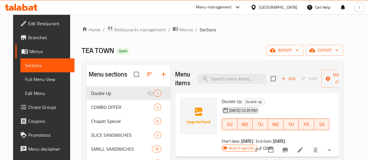
click at [28, 66] on span "Sections" at bounding box center [47, 65] width 45 height 7
click at [161, 76] on icon "button" at bounding box center [163, 74] width 4 height 4
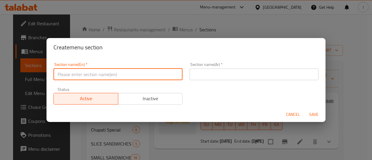
click at [95, 75] on input "text" at bounding box center [118, 75] width 129 height 12
paste input "M41"
click at [167, 77] on input "M41" at bounding box center [118, 75] width 129 height 12
type input "M41"
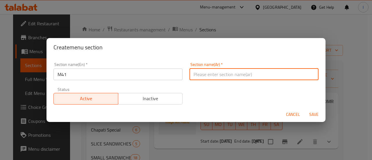
click at [214, 76] on input "text" at bounding box center [254, 75] width 129 height 12
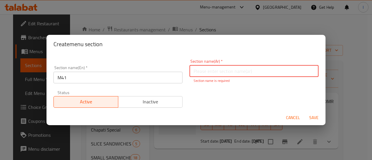
paste input "م4"
click at [193, 74] on input "م4" at bounding box center [254, 71] width 129 height 12
click at [112, 80] on input "M41" at bounding box center [118, 78] width 129 height 12
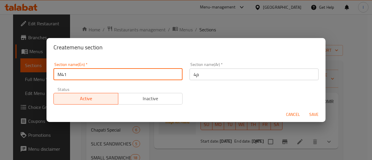
click at [112, 80] on input "M41" at bounding box center [118, 75] width 129 height 12
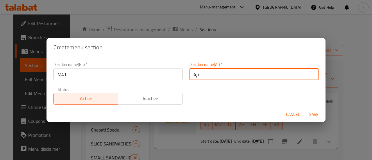
click at [204, 74] on input "م4" at bounding box center [254, 75] width 129 height 12
paste input "1"
type input "م41"
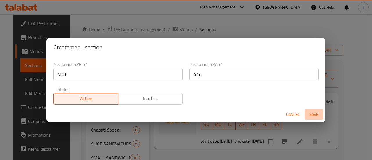
click at [310, 114] on span "Save" at bounding box center [314, 114] width 14 height 7
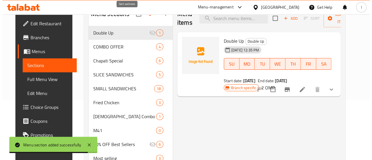
scroll to position [29, 0]
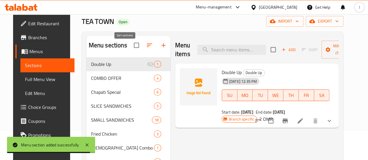
click at [146, 49] on icon "button" at bounding box center [149, 45] width 7 height 7
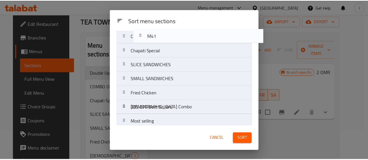
scroll to position [0, 0]
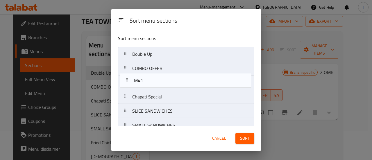
drag, startPoint x: 158, startPoint y: 92, endPoint x: 159, endPoint y: 81, distance: 10.5
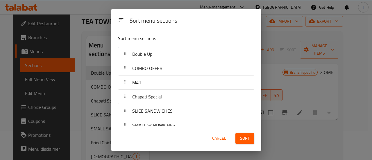
click at [243, 141] on span "Sort" at bounding box center [245, 138] width 10 height 7
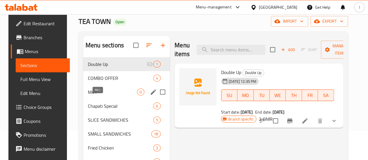
click at [100, 96] on span "M41" at bounding box center [112, 92] width 49 height 7
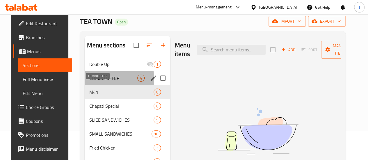
click at [103, 82] on span "COMBO OFFER" at bounding box center [113, 78] width 48 height 7
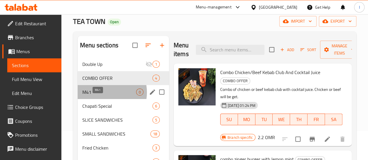
click at [103, 96] on span "M41" at bounding box center [109, 92] width 54 height 7
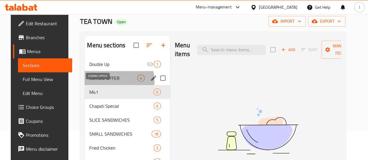
click at [103, 82] on span "COMBO OFFER" at bounding box center [113, 78] width 48 height 7
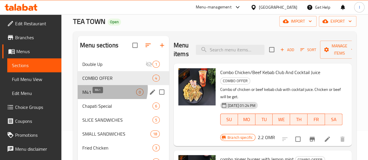
click at [108, 96] on span "M41" at bounding box center [109, 92] width 54 height 7
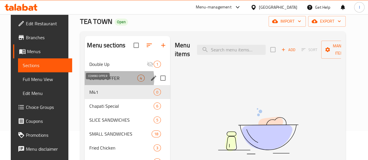
click at [107, 82] on span "COMBO OFFER" at bounding box center [113, 78] width 48 height 7
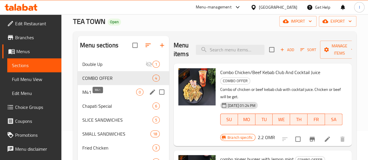
click at [110, 96] on span "M41" at bounding box center [109, 92] width 54 height 7
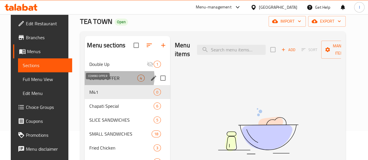
click at [109, 82] on span "COMBO OFFER" at bounding box center [113, 78] width 48 height 7
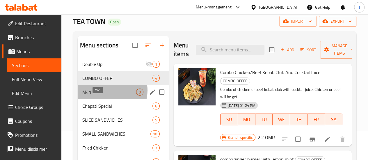
click at [110, 96] on span "M41" at bounding box center [109, 92] width 54 height 7
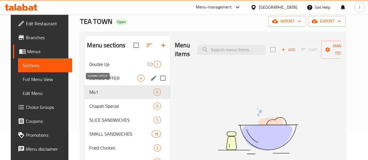
click at [113, 82] on span "COMBO OFFER" at bounding box center [113, 78] width 48 height 7
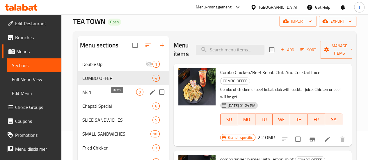
click at [136, 96] on div "0" at bounding box center [139, 92] width 7 height 7
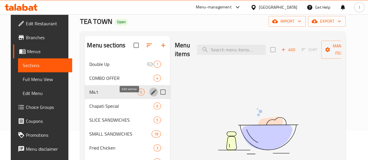
click at [150, 96] on icon "edit" at bounding box center [153, 92] width 7 height 7
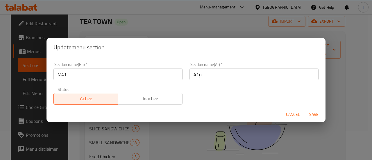
click at [294, 115] on span "Cancel" at bounding box center [293, 114] width 14 height 7
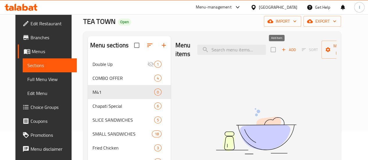
click at [282, 49] on icon "button" at bounding box center [283, 49] width 3 height 3
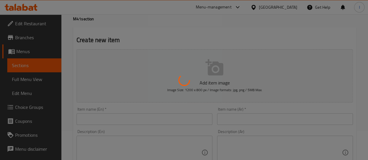
click at [133, 116] on div at bounding box center [184, 80] width 368 height 160
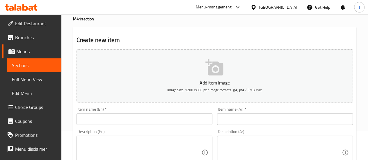
click at [133, 119] on input "text" at bounding box center [144, 119] width 136 height 12
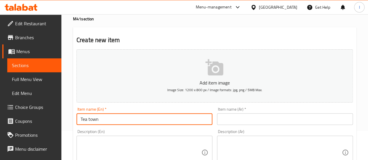
click at [131, 120] on input "Tea town" at bounding box center [144, 119] width 136 height 12
click at [90, 120] on input "Tea town Value Combo" at bounding box center [144, 119] width 136 height 12
click at [138, 119] on input "Tea Town Value Combo" at bounding box center [144, 119] width 136 height 12
click at [112, 120] on input "Tea Town Value Combo" at bounding box center [144, 119] width 136 height 12
click at [131, 120] on input "Tea Town Special Combo" at bounding box center [144, 119] width 136 height 12
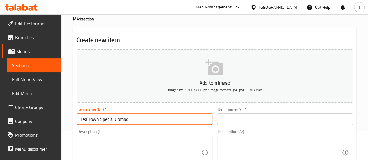
click at [131, 120] on input "Tea Town Special Combo" at bounding box center [144, 119] width 136 height 12
click at [132, 121] on input "Tea Town Special Combo" at bounding box center [144, 119] width 136 height 12
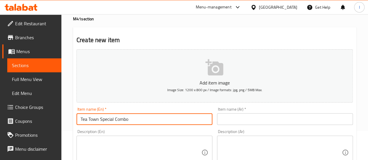
click at [132, 121] on input "Tea Town Special Combo" at bounding box center [144, 119] width 136 height 12
type input "Tea Town Special Combo"
click at [248, 123] on input "text" at bounding box center [285, 119] width 136 height 12
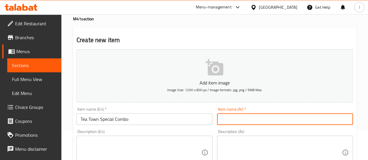
paste input "مجموعة شاي تاون الخاصة"
type input "مجموعة شاي تاون الخاصة"
click at [254, 131] on div "Description (Ar) Description (Ar)" at bounding box center [285, 150] width 136 height 40
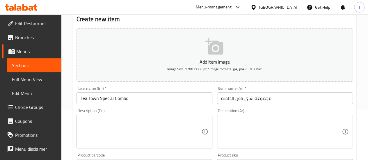
scroll to position [87, 0]
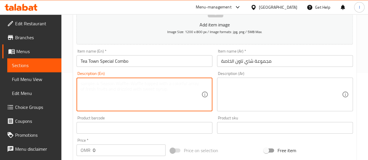
click at [119, 91] on textarea at bounding box center [141, 95] width 121 height 28
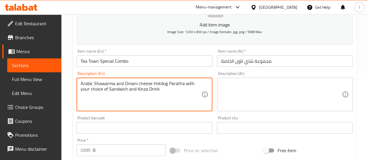
click at [136, 91] on textarea "Arabic Shawarma and Omani cheese Hotdog Paratha with your choice of Sandwich an…" at bounding box center [141, 95] width 121 height 28
click at [148, 104] on textarea "Arabic Shawarma and Omani cheese Hotdog Paratha with your choice of Sandwich an…" at bounding box center [141, 95] width 121 height 28
click at [164, 88] on textarea "Arabic Shawarma and Omani cheese Hotdog Paratha with your choice of Sandwich an…" at bounding box center [141, 95] width 121 height 28
click at [184, 85] on textarea "Arabic Shawarma and Omani cheese Hotdog Paratha with your choice of Sandwich an…" at bounding box center [141, 95] width 121 height 28
click at [187, 99] on textarea "Arabic Shawarma and Omani cheese Hotdog Paratha with your choice of Sandwich an…" at bounding box center [141, 95] width 121 height 28
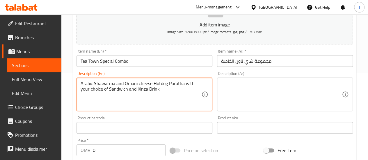
click at [179, 93] on textarea "Arabic Shawarma and Omani cheese Hotdog Paratha with your choice of Sandwich an…" at bounding box center [141, 95] width 121 height 28
type textarea "Arabic Shawarma and Omani cheese Hotdog Paratha with your choice of Sandwich an…"
click at [247, 90] on textarea at bounding box center [281, 95] width 121 height 28
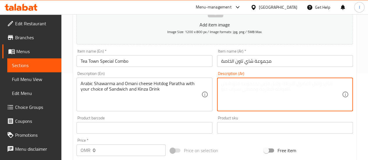
paste textarea "شاورما عربية وجبنة عمانية [PERSON_NAME] مع اختيارك من الساندويتش ومشروب الكينزا"
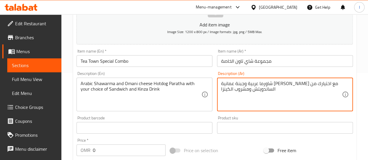
type textarea "شاورما عربية وجبنة عمانية [PERSON_NAME] مع اختيارك من الساندويتش ومشروب الكينزا"
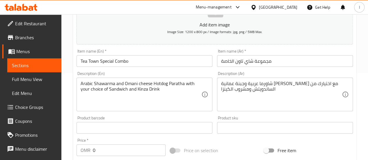
click at [250, 118] on div "Product sku Product sku" at bounding box center [285, 125] width 136 height 18
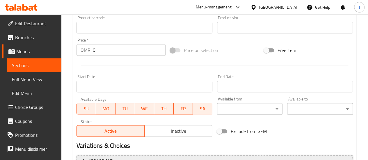
scroll to position [250, 0]
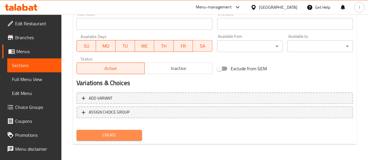
click at [131, 135] on span "Create" at bounding box center [109, 135] width 56 height 7
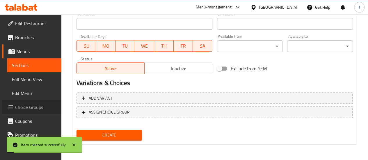
click at [37, 108] on span "Choice Groups" at bounding box center [36, 107] width 42 height 7
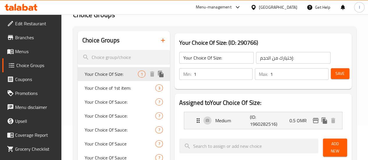
scroll to position [24, 0]
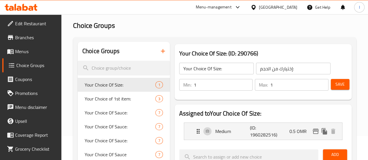
click at [161, 51] on icon "button" at bounding box center [163, 51] width 4 height 4
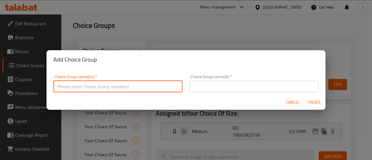
click at [124, 90] on input "text" at bounding box center [118, 87] width 129 height 12
click at [134, 88] on input "Choice of Sandwich" at bounding box center [118, 87] width 129 height 12
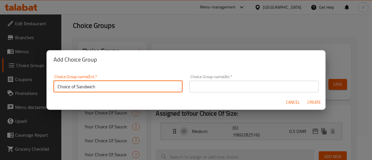
click at [135, 88] on input "Choice of Sandwich" at bounding box center [118, 87] width 129 height 12
type input "Choice of Sandwich"
click at [228, 88] on input "text" at bounding box center [254, 87] width 129 height 12
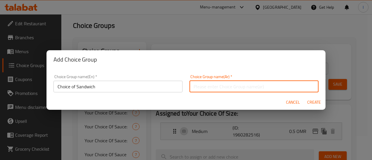
paste input "اختيار ساندويتش"
type input "اختيار ساندويتش"
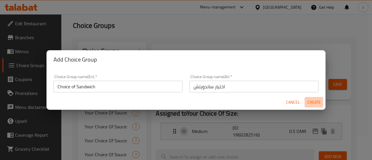
click at [312, 102] on span "Create" at bounding box center [314, 102] width 14 height 7
type input "Choice of Sandwich"
type input "اختيار ساندويتش"
type input "0"
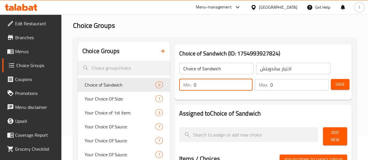
click at [205, 82] on input "0" at bounding box center [223, 85] width 59 height 12
click at [205, 82] on input "01" at bounding box center [223, 85] width 59 height 12
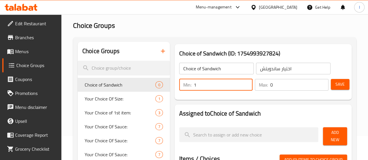
type input "1"
click at [276, 89] on input "0" at bounding box center [299, 85] width 58 height 12
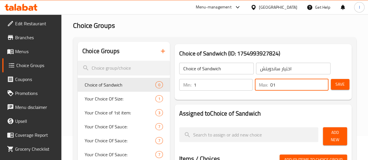
click at [295, 88] on input "01" at bounding box center [299, 85] width 58 height 12
type input "1"
click at [323, 98] on div "Choice of Sandwich (ID: 1754993927824) Choice of Sandwich ​ اختيار ساندويتش ​ M…" at bounding box center [262, 72] width 177 height 56
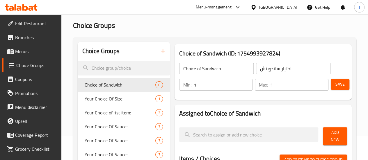
click at [335, 85] on span "Save" at bounding box center [339, 84] width 9 height 7
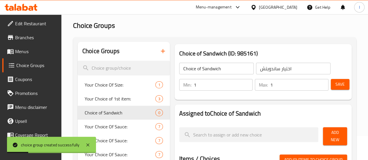
scroll to position [53, 0]
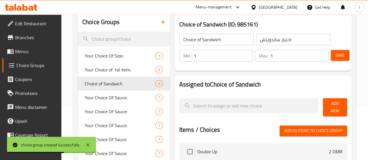
click at [331, 104] on span "Add New" at bounding box center [334, 107] width 15 height 15
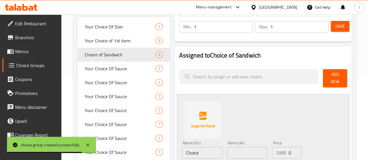
scroll to position [111, 0]
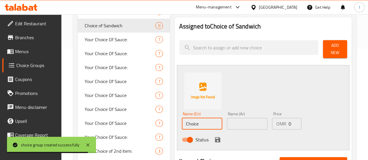
click at [184, 121] on input "Choice" at bounding box center [202, 124] width 40 height 12
click at [184, 120] on input "Choice" at bounding box center [202, 124] width 40 height 12
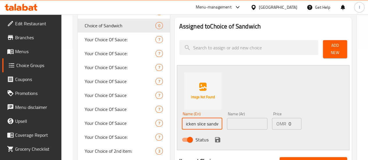
scroll to position [0, 6]
type input "Chicken slice sandwich"
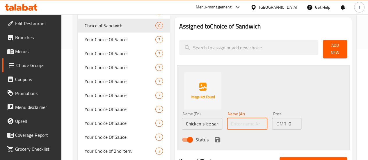
click at [227, 123] on input "text" at bounding box center [247, 124] width 40 height 12
click at [194, 121] on input "Chicken slice sandwich" at bounding box center [202, 124] width 40 height 12
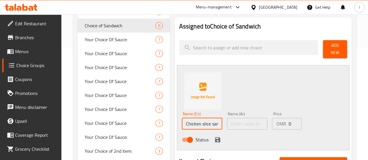
click at [194, 121] on input "Chicken slice sandwich" at bounding box center [202, 124] width 40 height 12
click at [244, 122] on input "text" at bounding box center [247, 124] width 40 height 12
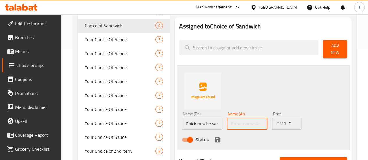
paste input "ساندويتش شريحة دجاج"
type input "ساندويتش شريحة دجاج"
click at [277, 135] on div "Status" at bounding box center [247, 140] width 136 height 16
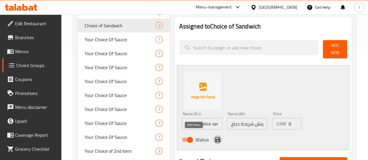
click at [214, 136] on icon "save" at bounding box center [217, 139] width 7 height 7
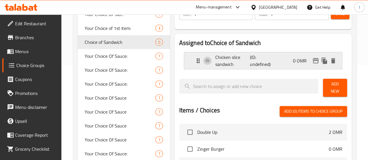
scroll to position [82, 0]
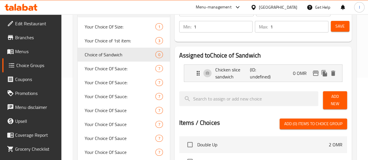
click at [334, 99] on span "Add New" at bounding box center [334, 100] width 15 height 15
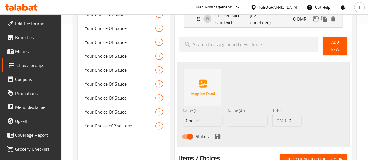
scroll to position [140, 0]
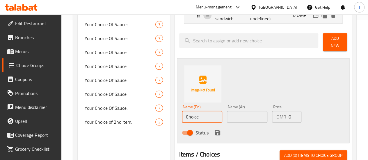
click at [182, 114] on input "Choice" at bounding box center [202, 117] width 40 height 12
click at [188, 117] on input "Beef Slice sandwich" at bounding box center [202, 117] width 40 height 12
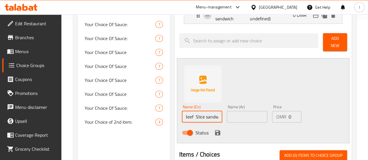
click at [188, 117] on input "Beef Slice sandwich" at bounding box center [202, 117] width 40 height 12
type input "Beef Slice sandwich"
click at [229, 111] on input "text" at bounding box center [247, 117] width 40 height 12
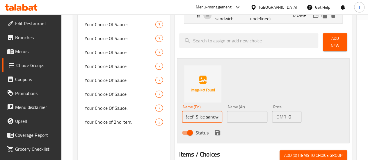
scroll to position [0, 0]
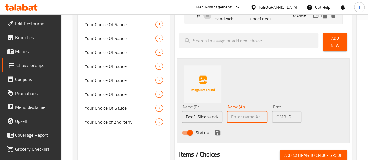
click at [233, 115] on input "text" at bounding box center [247, 117] width 40 height 12
paste input "ساندويتش شريحة لحم البقر"
type input "ساندويتش شريحة لحم البقر"
drag, startPoint x: 247, startPoint y: 126, endPoint x: 241, endPoint y: 127, distance: 6.2
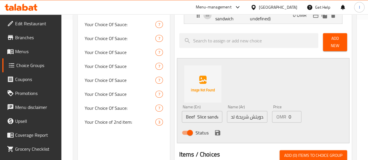
click at [247, 126] on div "Status" at bounding box center [247, 133] width 136 height 16
click at [215, 130] on icon "save" at bounding box center [217, 132] width 5 height 5
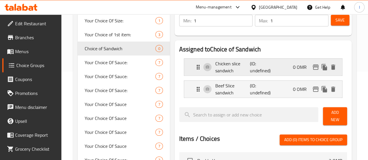
scroll to position [82, 0]
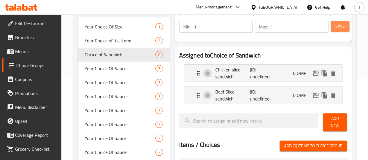
click at [338, 26] on span "Save" at bounding box center [339, 26] width 9 height 7
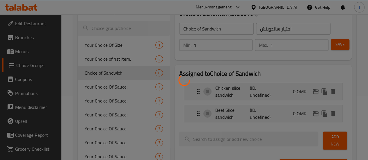
scroll to position [53, 0]
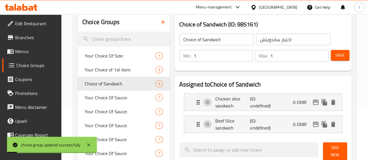
click at [24, 50] on span "Menus" at bounding box center [36, 51] width 42 height 7
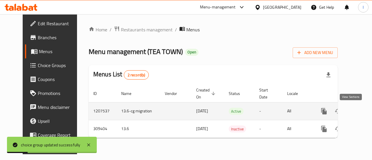
click at [363, 112] on icon "enhanced table" at bounding box center [366, 111] width 7 height 7
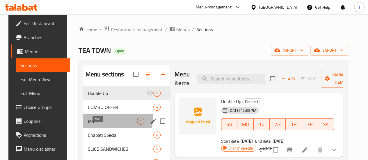
click at [104, 125] on span "M41" at bounding box center [112, 121] width 49 height 7
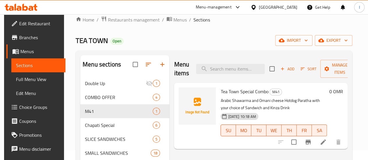
scroll to position [29, 0]
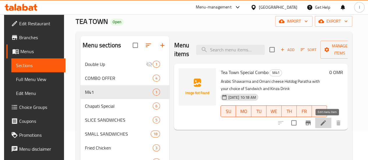
click at [326, 125] on icon at bounding box center [322, 122] width 5 height 5
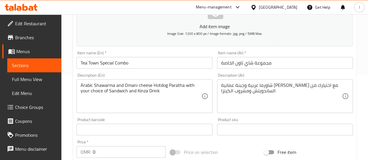
scroll to position [87, 0]
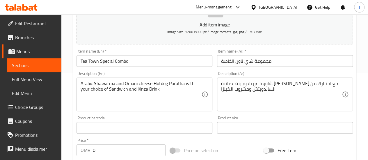
click at [114, 146] on input "0" at bounding box center [129, 151] width 73 height 12
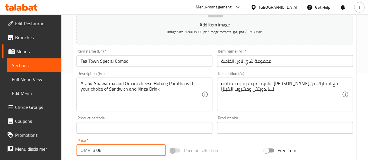
type input "3.08"
click at [223, 138] on div "Add item image Image Size: 1200 x 800 px / Image formats: jpg, png / 5MB Max. I…" at bounding box center [214, 114] width 281 height 251
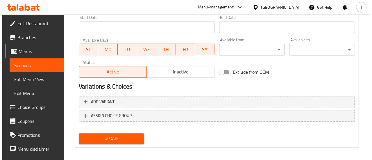
scroll to position [250, 0]
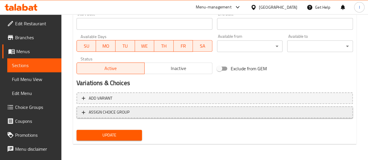
click at [138, 113] on span "ASSIGN CHOICE GROUP" at bounding box center [215, 112] width 266 height 7
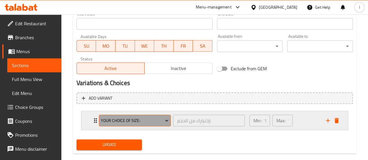
click at [142, 121] on span "Your Choice Of Size:" at bounding box center [134, 120] width 67 height 7
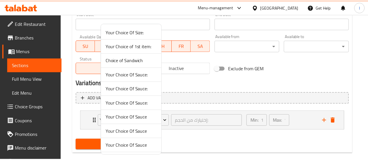
scroll to position [0, 0]
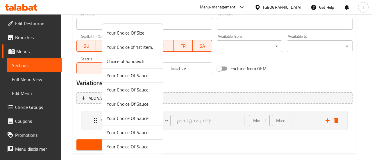
click at [139, 61] on span "Choice of Sandwich" at bounding box center [133, 61] width 52 height 7
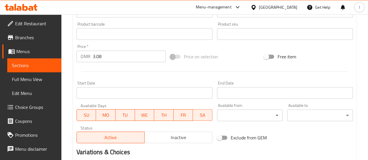
scroll to position [260, 0]
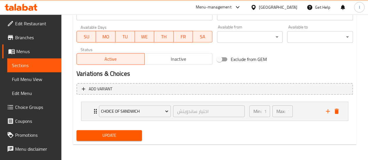
click at [127, 139] on button "Update" at bounding box center [109, 135] width 66 height 11
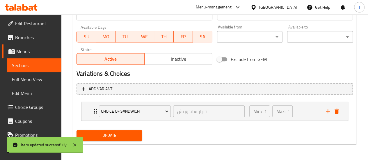
click at [28, 64] on span "Sections" at bounding box center [34, 65] width 45 height 7
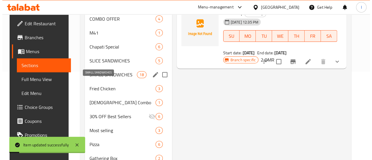
scroll to position [78, 0]
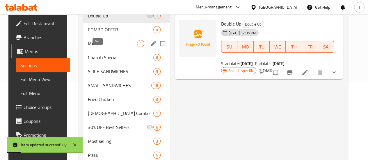
click at [105, 47] on span "M41" at bounding box center [112, 43] width 49 height 7
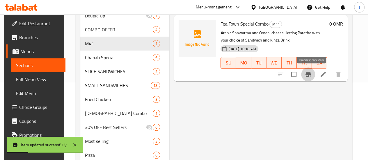
click at [311, 76] on icon "Branch-specific-item" at bounding box center [307, 74] width 7 height 7
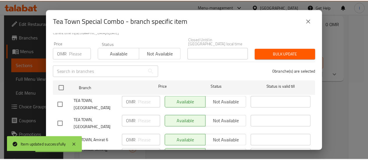
scroll to position [58, 0]
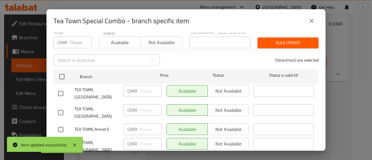
click at [71, 39] on input "number" at bounding box center [81, 43] width 22 height 12
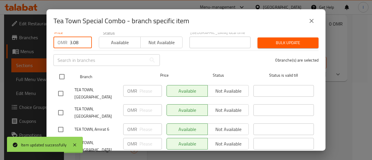
type input "3.08"
click at [60, 71] on input "checkbox" at bounding box center [62, 77] width 12 height 12
checkbox input "true"
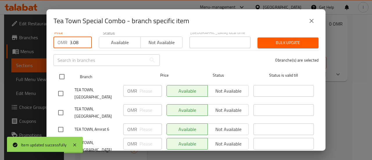
checkbox input "true"
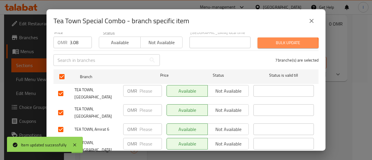
click at [262, 40] on span "Bulk update" at bounding box center [288, 42] width 52 height 7
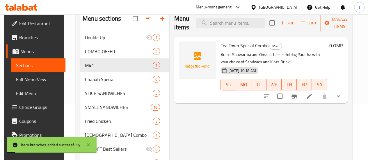
scroll to position [49, 0]
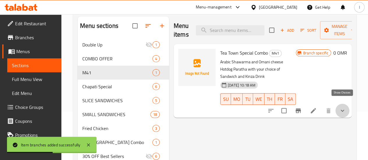
click at [343, 107] on icon "show more" at bounding box center [342, 110] width 7 height 7
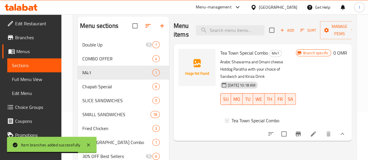
scroll to position [78, 0]
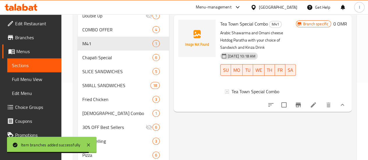
click at [344, 103] on icon "show more" at bounding box center [342, 104] width 7 height 7
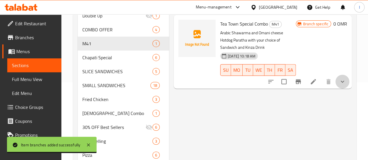
click at [341, 75] on button "show more" at bounding box center [342, 82] width 14 height 14
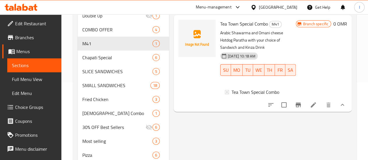
click at [231, 84] on div "Tea Town Special Combo" at bounding box center [258, 93] width 76 height 19
click at [233, 89] on span "Tea Town Special Combo" at bounding box center [255, 92] width 48 height 7
click at [224, 94] on div "Tea Town Special Combo" at bounding box center [258, 93] width 76 height 19
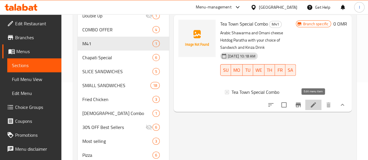
click at [313, 101] on icon at bounding box center [313, 104] width 7 height 7
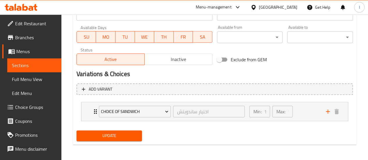
scroll to position [260, 0]
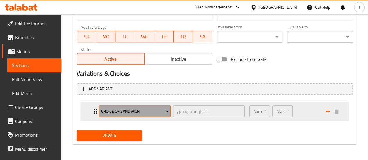
click at [165, 111] on icon "Expand" at bounding box center [167, 111] width 6 height 6
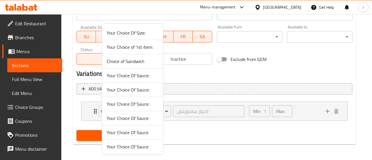
click at [219, 143] on div at bounding box center [186, 80] width 372 height 160
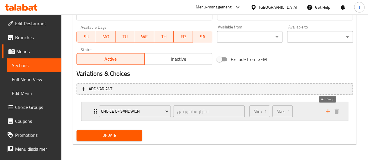
click at [329, 113] on icon "add" at bounding box center [327, 111] width 7 height 7
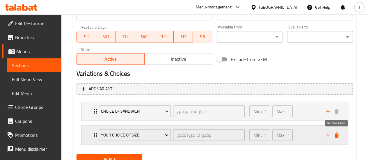
click at [335, 136] on icon "delete" at bounding box center [336, 135] width 4 height 5
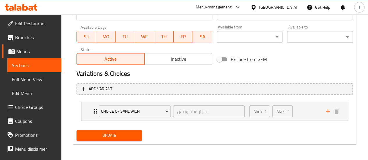
click at [117, 135] on span "Update" at bounding box center [109, 135] width 56 height 7
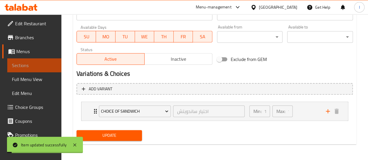
click at [36, 68] on span "Sections" at bounding box center [34, 65] width 45 height 7
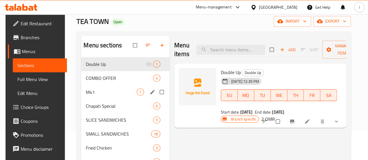
click at [113, 96] on span "M41" at bounding box center [111, 92] width 51 height 7
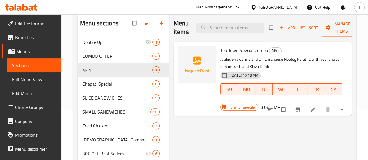
scroll to position [87, 0]
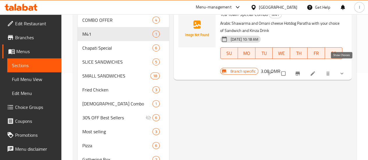
click at [340, 71] on icon "show more" at bounding box center [342, 74] width 6 height 6
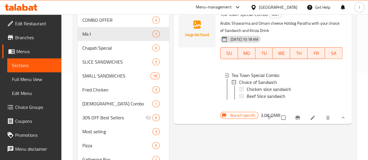
scroll to position [58, 0]
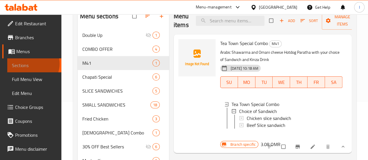
click at [33, 64] on span "Sections" at bounding box center [34, 65] width 45 height 7
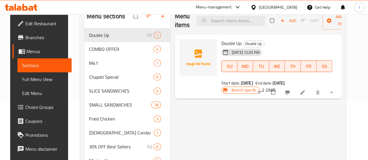
click at [23, 5] on icon at bounding box center [25, 7] width 6 height 7
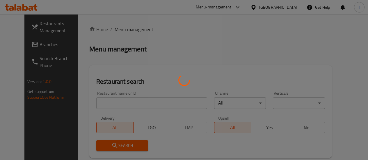
scroll to position [58, 0]
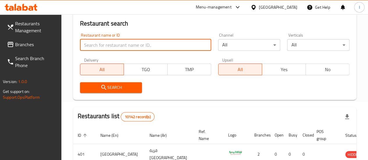
click at [110, 45] on input "search" at bounding box center [145, 45] width 131 height 12
paste input "Shahad AL Jazeera"
type input "Shahad AL Jazeera"
click button "Search" at bounding box center [111, 87] width 62 height 11
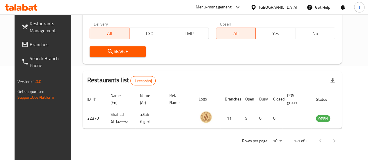
scroll to position [94, 0]
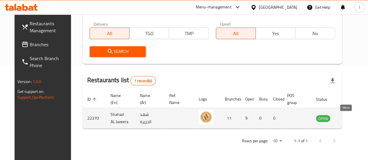
click at [347, 118] on icon "enhanced table" at bounding box center [350, 118] width 6 height 5
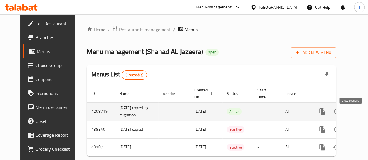
click at [361, 115] on icon "enhanced table" at bounding box center [364, 111] width 7 height 7
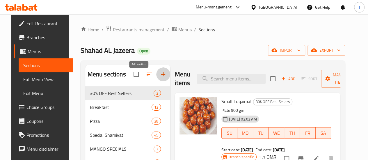
click at [161, 76] on icon "button" at bounding box center [163, 74] width 4 height 4
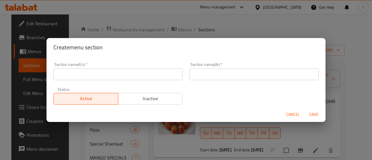
click at [101, 71] on input "text" at bounding box center [118, 75] width 129 height 12
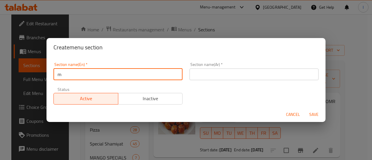
type input "M41"
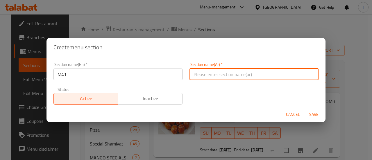
click at [201, 75] on input "text" at bounding box center [254, 75] width 129 height 12
type input "m"
click at [204, 78] on input "text" at bounding box center [254, 75] width 129 height 12
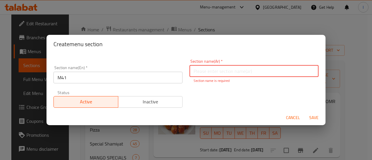
paste input "م4"
click at [194, 71] on input "م4" at bounding box center [254, 71] width 129 height 12
click at [192, 72] on input "م4" at bounding box center [254, 71] width 129 height 12
click at [194, 72] on input "م4" at bounding box center [254, 71] width 129 height 12
type input "م41"
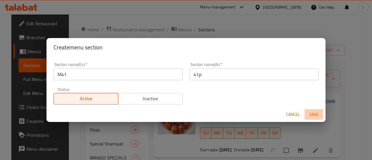
click at [316, 117] on span "Save" at bounding box center [314, 114] width 14 height 7
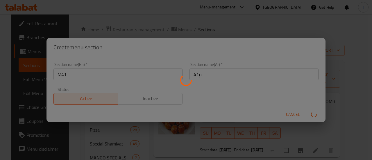
click at [182, 31] on div at bounding box center [186, 80] width 372 height 160
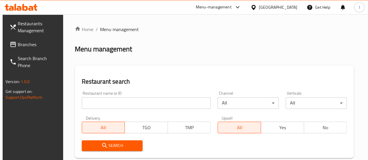
drag, startPoint x: 0, startPoint y: 0, endPoint x: 96, endPoint y: 104, distance: 141.2
click at [96, 104] on input "search" at bounding box center [146, 103] width 129 height 12
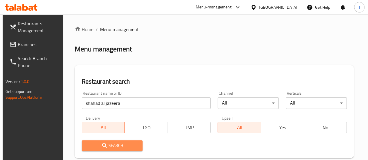
click at [116, 144] on span "Search" at bounding box center [112, 145] width 52 height 7
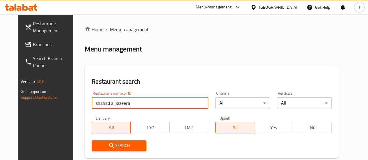
click at [115, 103] on input "shahad al jazeera" at bounding box center [150, 103] width 117 height 12
type input "chicking"
click button "Search" at bounding box center [119, 145] width 55 height 11
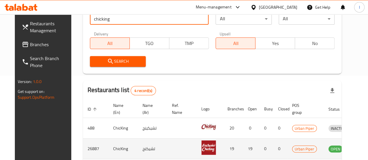
scroll to position [87, 0]
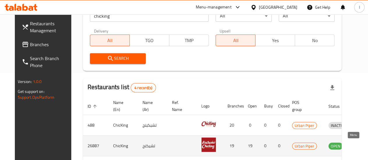
click at [360, 143] on icon "enhanced table" at bounding box center [363, 145] width 7 height 7
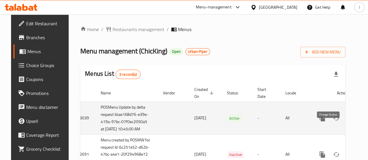
scroll to position [0, 15]
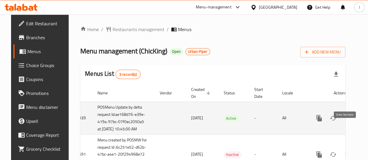
click at [357, 122] on icon "enhanced table" at bounding box center [360, 118] width 7 height 7
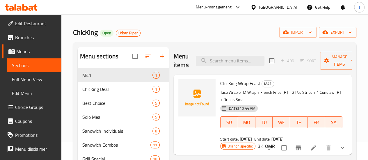
scroll to position [29, 0]
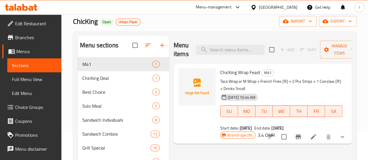
click at [338, 130] on button "show more" at bounding box center [342, 137] width 14 height 14
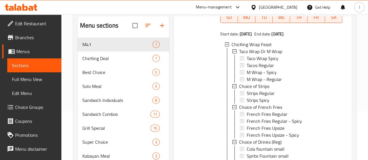
scroll to position [58, 0]
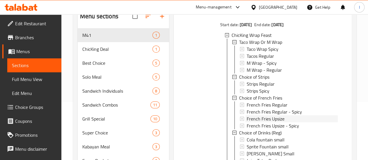
click at [247, 117] on span "French Fries Upsize" at bounding box center [266, 118] width 38 height 7
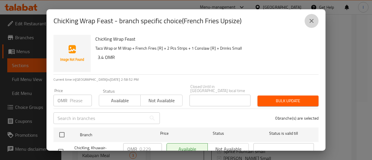
click at [315, 23] on button "close" at bounding box center [312, 21] width 14 height 14
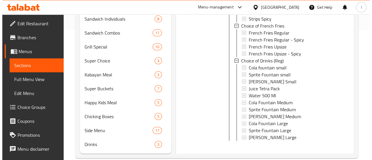
scroll to position [145, 0]
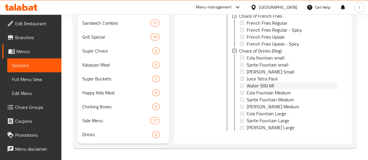
click at [253, 82] on div "Water 500 Ml" at bounding box center [292, 85] width 91 height 7
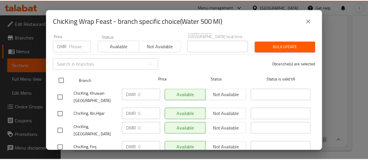
scroll to position [58, 0]
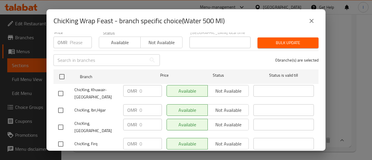
click at [313, 17] on button "close" at bounding box center [312, 21] width 14 height 14
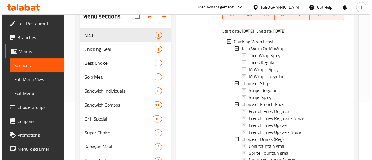
scroll to position [74, 0]
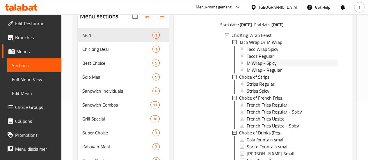
click at [253, 63] on span "M Wrap - Spicy" at bounding box center [262, 63] width 30 height 7
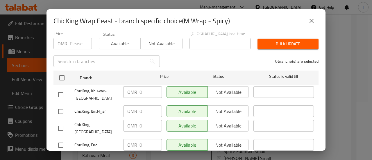
scroll to position [58, 0]
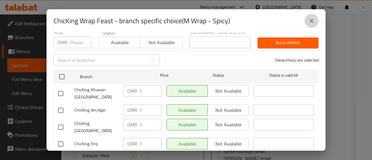
click at [312, 26] on button "close" at bounding box center [312, 21] width 14 height 14
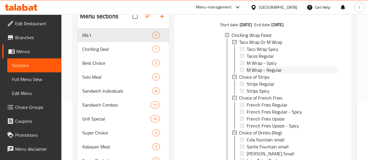
click at [255, 72] on span "M Wrap - Regular" at bounding box center [264, 70] width 35 height 7
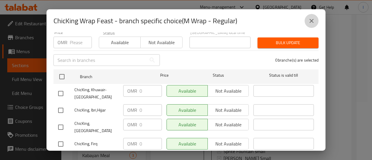
click at [307, 20] on button "close" at bounding box center [312, 21] width 14 height 14
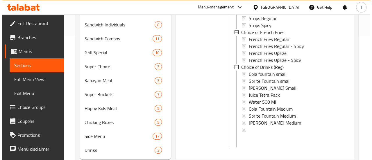
scroll to position [149, 0]
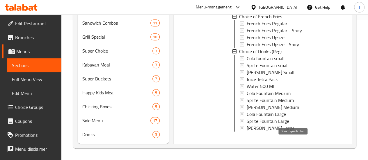
click at [295, 147] on icon "Branch-specific-item" at bounding box center [297, 149] width 5 height 5
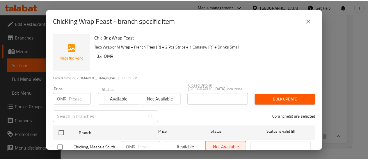
scroll to position [0, 0]
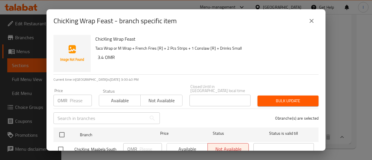
click at [76, 95] on input "number" at bounding box center [81, 101] width 22 height 12
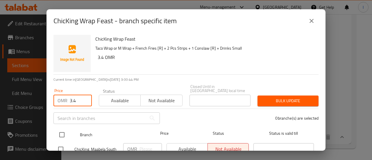
type input "3.4"
click at [65, 136] on input "checkbox" at bounding box center [62, 135] width 12 height 12
checkbox input "true"
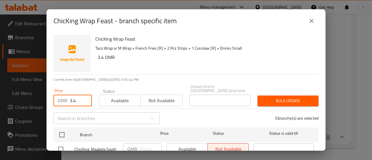
checkbox input "true"
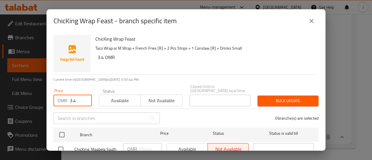
checkbox input "true"
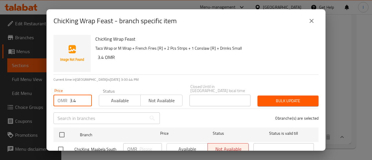
checkbox input "true"
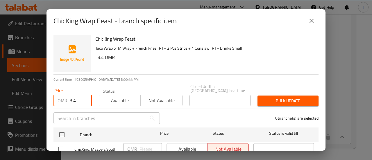
checkbox input "true"
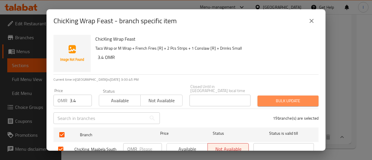
click at [304, 96] on button "Bulk update" at bounding box center [288, 101] width 61 height 11
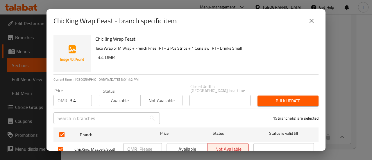
click at [311, 24] on icon "close" at bounding box center [311, 20] width 7 height 7
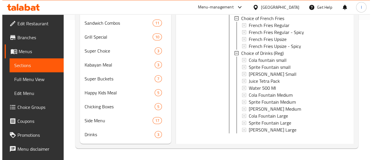
scroll to position [74, 0]
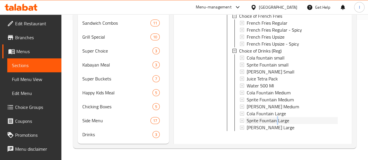
click at [254, 117] on span "Sprite Fountain Large" at bounding box center [268, 120] width 42 height 7
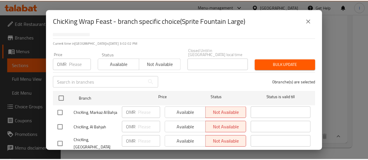
scroll to position [87, 0]
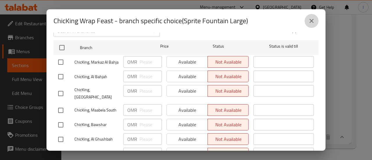
click at [309, 20] on icon "close" at bounding box center [311, 20] width 7 height 7
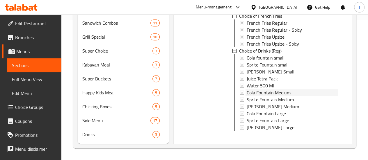
click at [247, 89] on span "Cola Fountain Medium" at bounding box center [269, 92] width 44 height 7
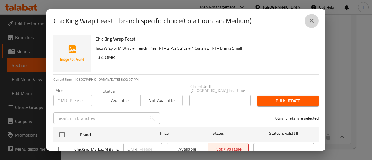
click at [311, 19] on icon "close" at bounding box center [311, 20] width 7 height 7
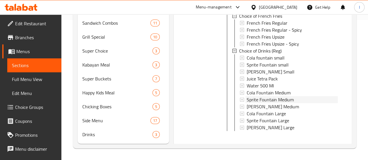
click at [240, 98] on icon at bounding box center [242, 100] width 4 height 4
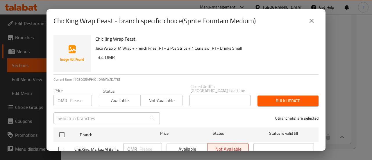
click at [314, 20] on icon "close" at bounding box center [311, 20] width 7 height 7
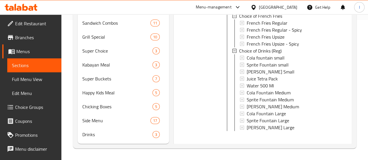
click at [19, 10] on icon at bounding box center [19, 8] width 5 height 5
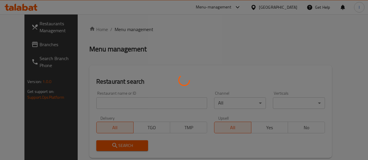
scroll to position [72, 0]
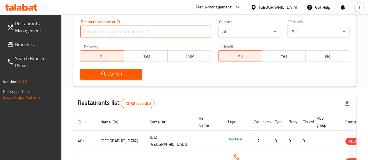
drag, startPoint x: 115, startPoint y: 35, endPoint x: 122, endPoint y: 35, distance: 6.7
click at [115, 35] on input "search" at bounding box center [145, 32] width 131 height 12
type input "shahad al jazeera"
click button "Search" at bounding box center [111, 74] width 62 height 11
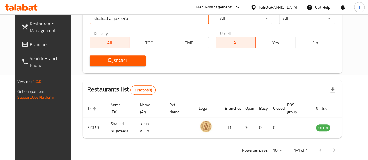
scroll to position [94, 0]
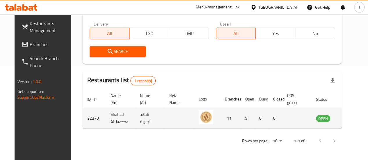
click at [342, 122] on td "enhanced table" at bounding box center [352, 118] width 20 height 21
click at [346, 121] on icon "enhanced table" at bounding box center [349, 118] width 7 height 7
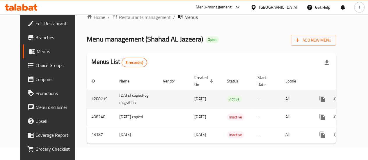
scroll to position [24, 0]
click at [361, 96] on icon "enhanced table" at bounding box center [364, 99] width 7 height 7
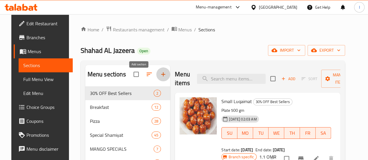
click at [161, 76] on icon "button" at bounding box center [163, 74] width 4 height 4
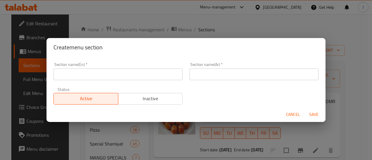
click at [122, 77] on input "text" at bounding box center [118, 75] width 129 height 12
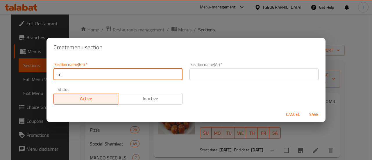
type input "M41"
click at [117, 77] on input "M41" at bounding box center [118, 75] width 129 height 12
click at [215, 74] on input "text" at bounding box center [254, 75] width 129 height 12
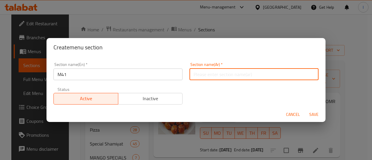
paste input "م41"
type input "م41"
click at [310, 113] on span "Save" at bounding box center [314, 114] width 14 height 7
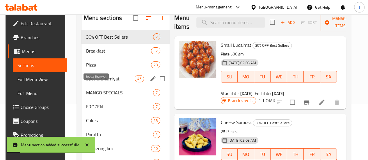
scroll to position [58, 0]
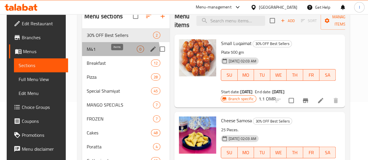
click at [137, 53] on div "0" at bounding box center [140, 49] width 7 height 7
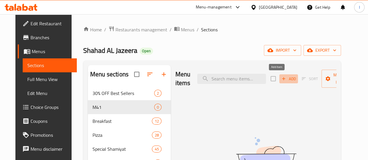
click at [281, 81] on span "Add" at bounding box center [289, 79] width 16 height 7
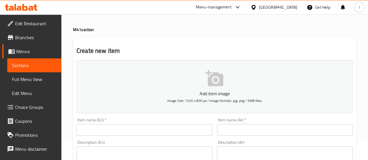
scroll to position [29, 0]
